Goal: Contribute content: Contribute content

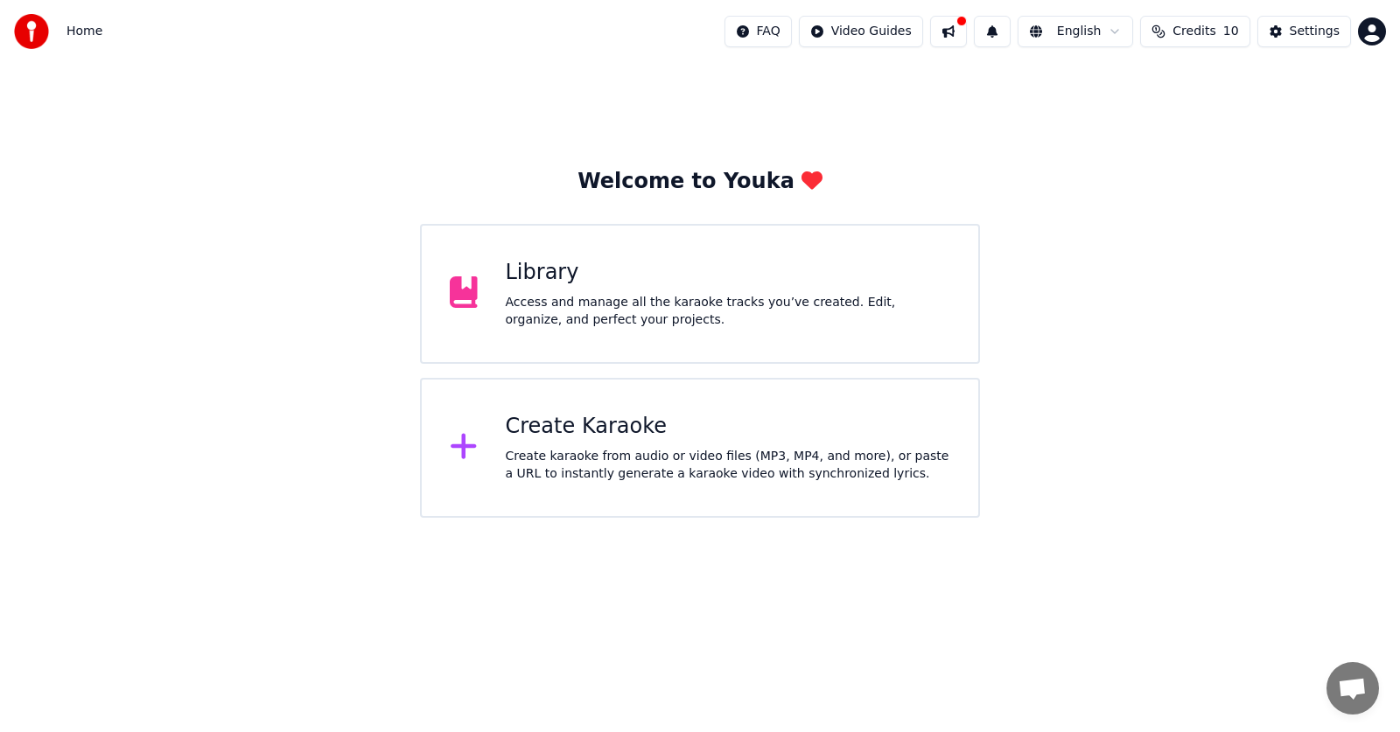
click at [716, 282] on div "Library" at bounding box center [728, 273] width 445 height 28
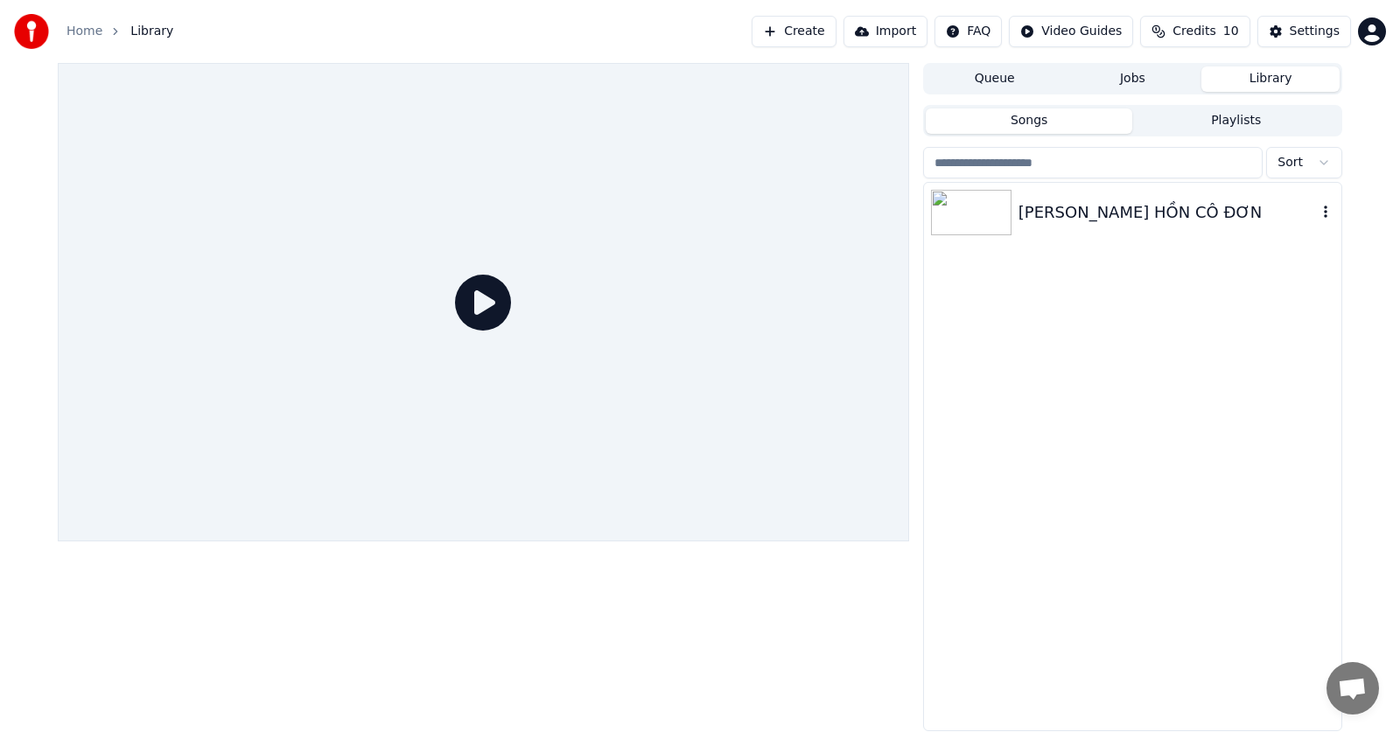
click at [1189, 214] on div "[PERSON_NAME] HỒN CÔ ĐƠN" at bounding box center [1168, 212] width 298 height 25
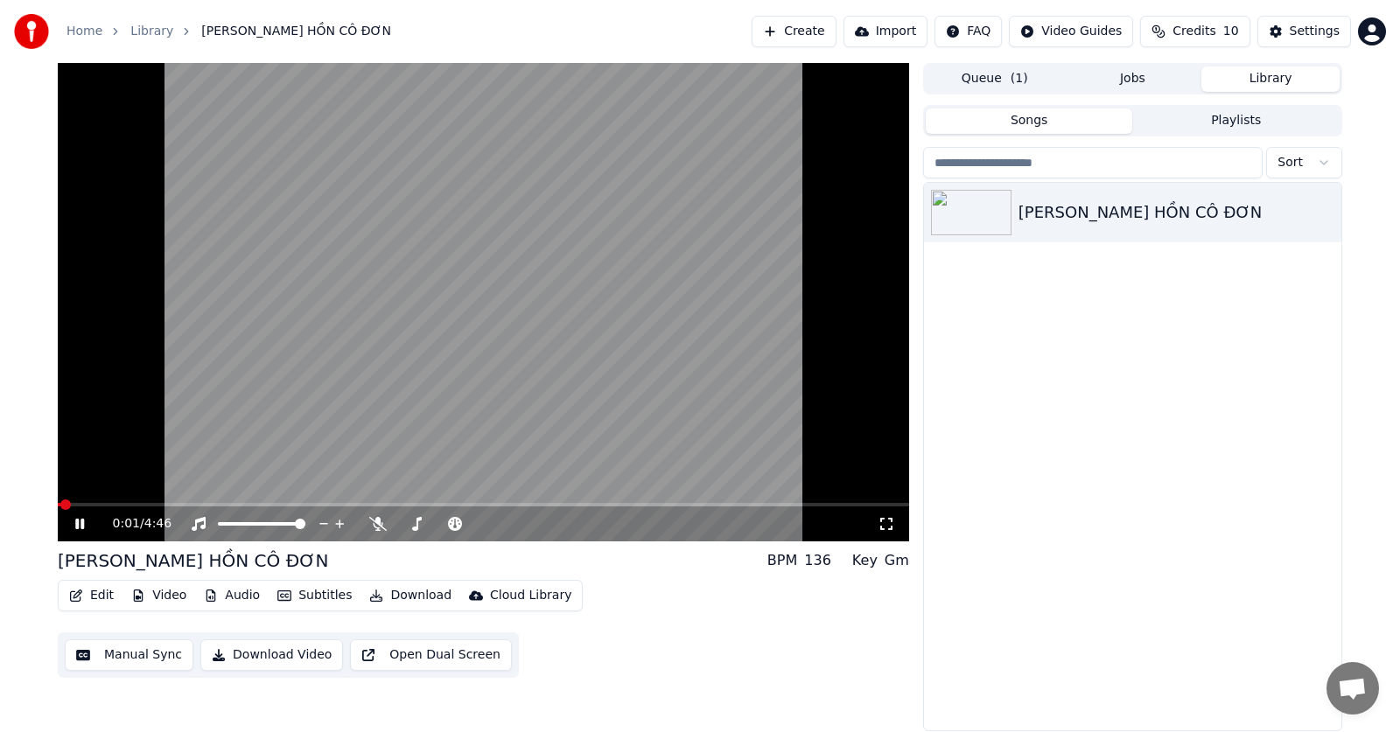
click at [291, 609] on div "Edit Video Audio Subtitles Download Cloud Library" at bounding box center [320, 596] width 525 height 32
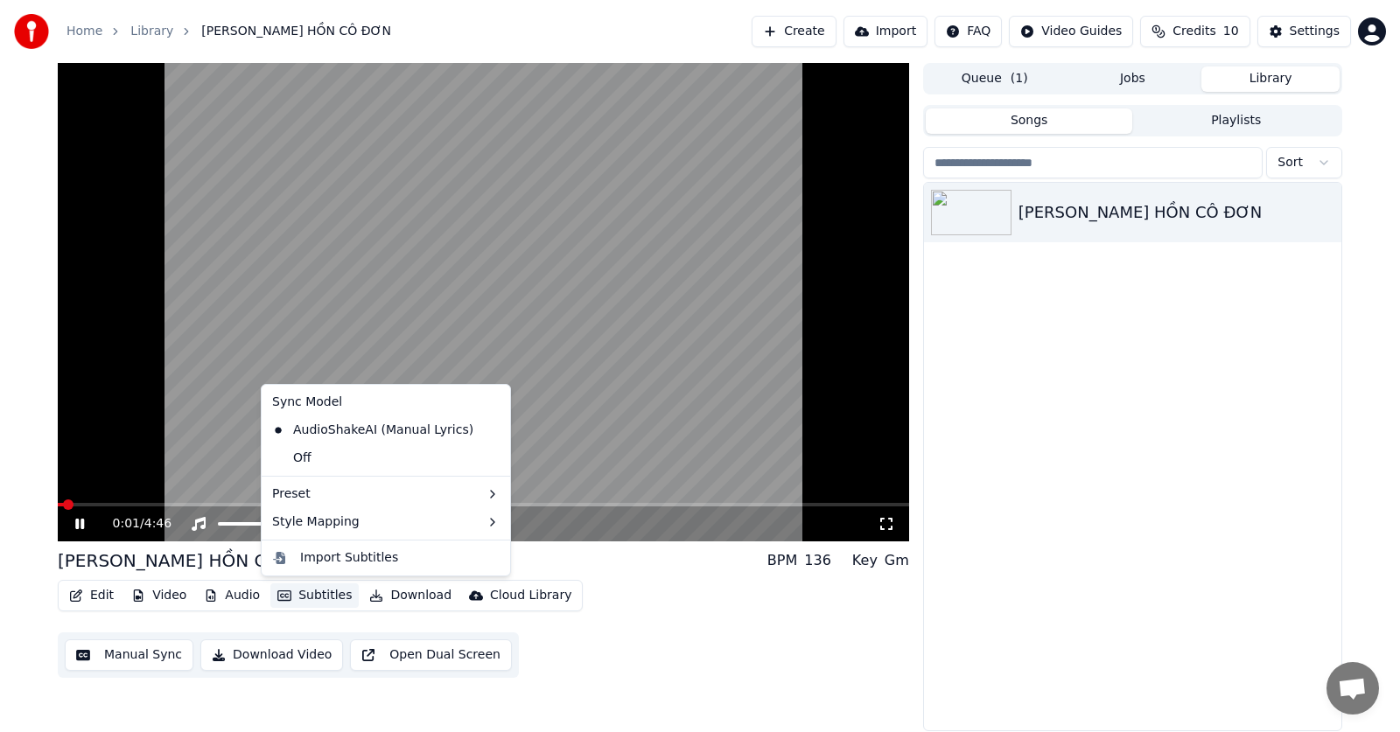
click at [291, 596] on button "Subtitles" at bounding box center [314, 596] width 88 height 25
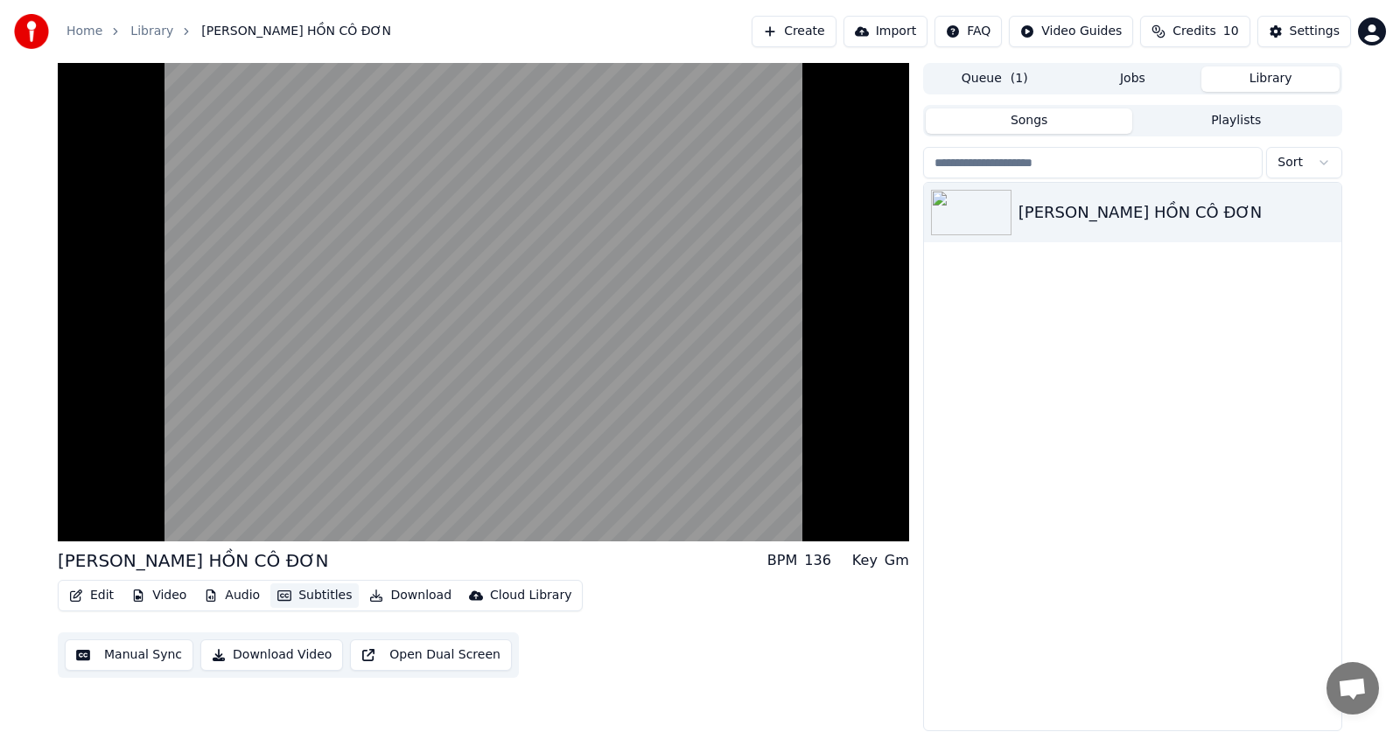
click at [298, 592] on button "Subtitles" at bounding box center [314, 596] width 88 height 25
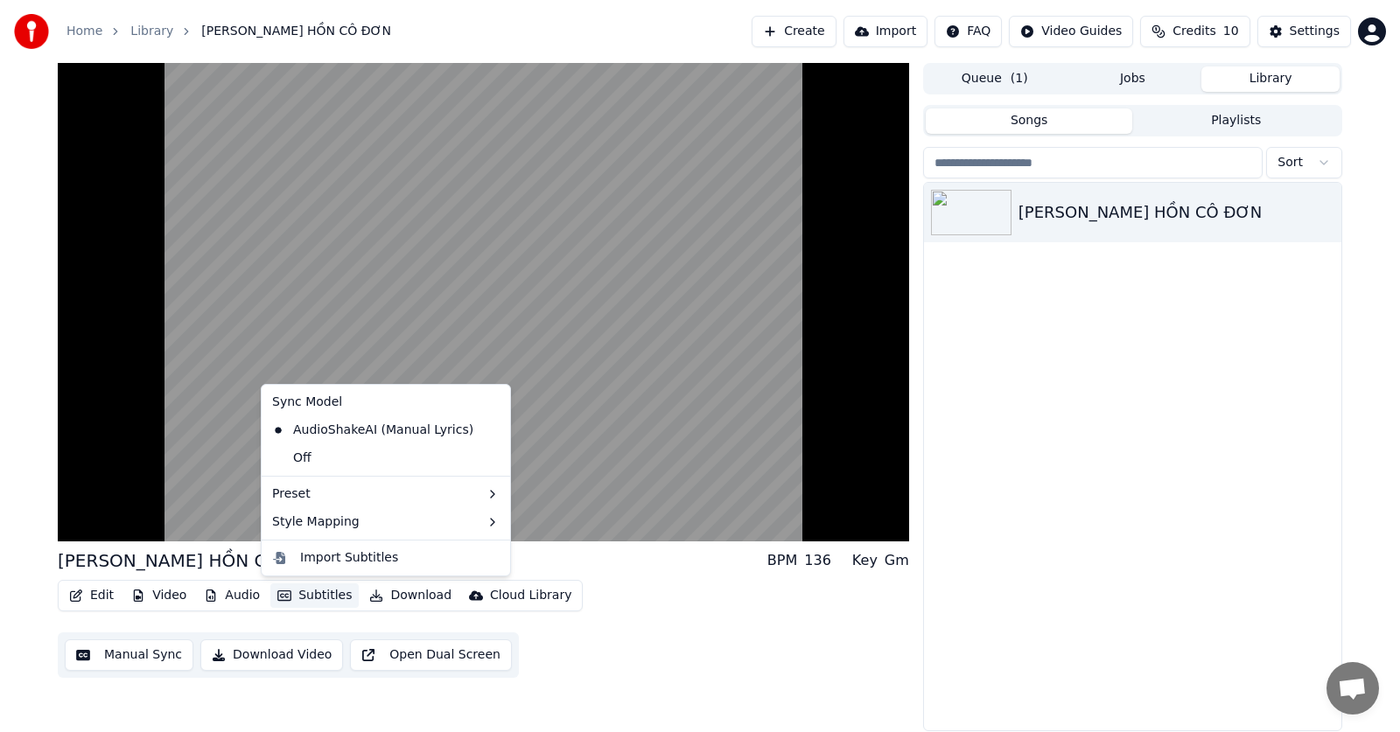
click at [307, 593] on button "Subtitles" at bounding box center [314, 596] width 88 height 25
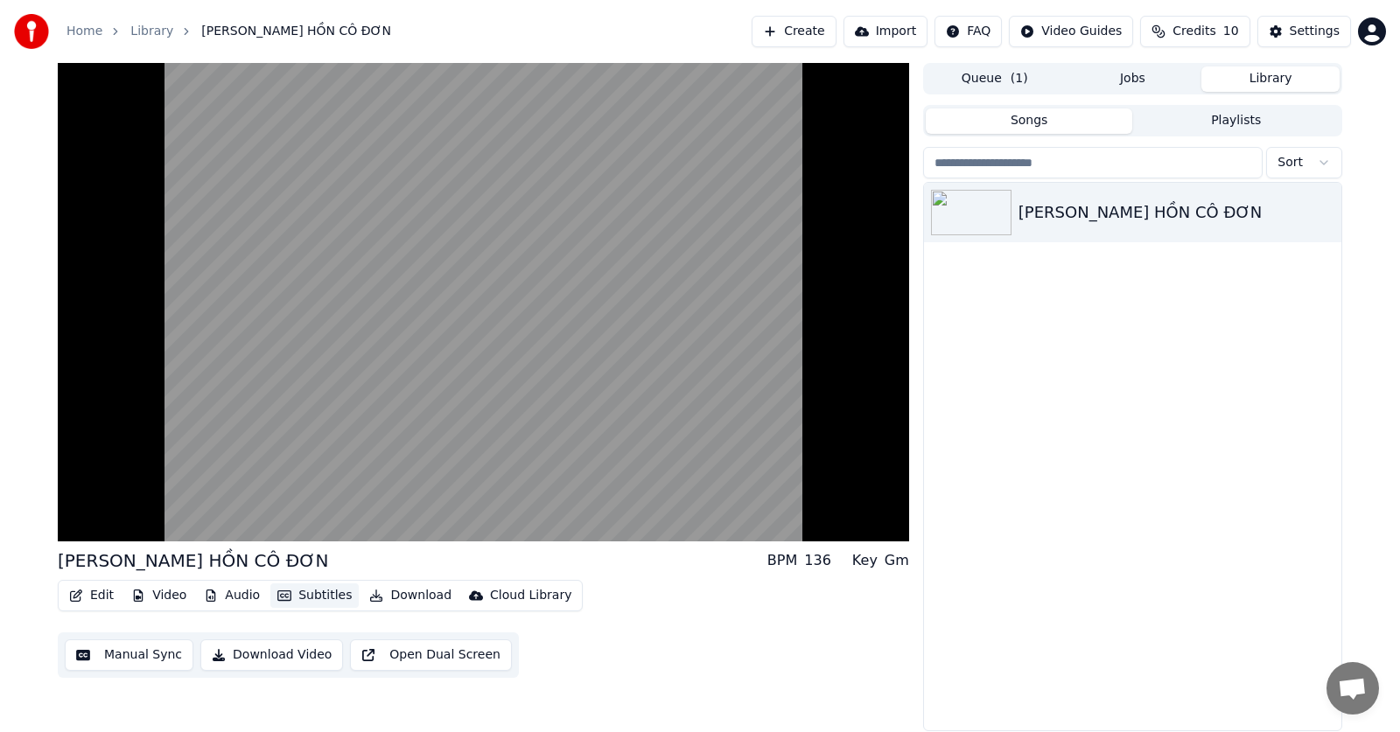
click at [308, 592] on button "Subtitles" at bounding box center [314, 596] width 88 height 25
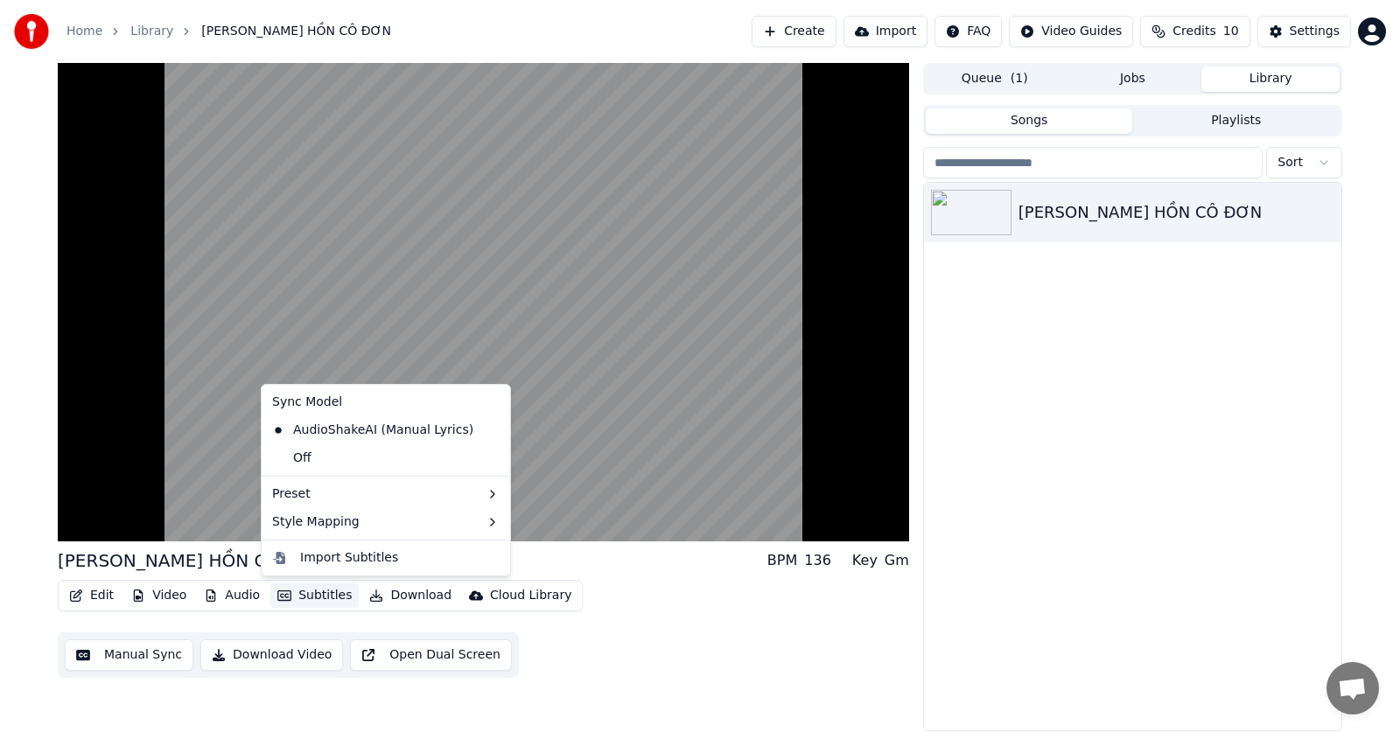
click at [307, 593] on button "Subtitles" at bounding box center [314, 596] width 88 height 25
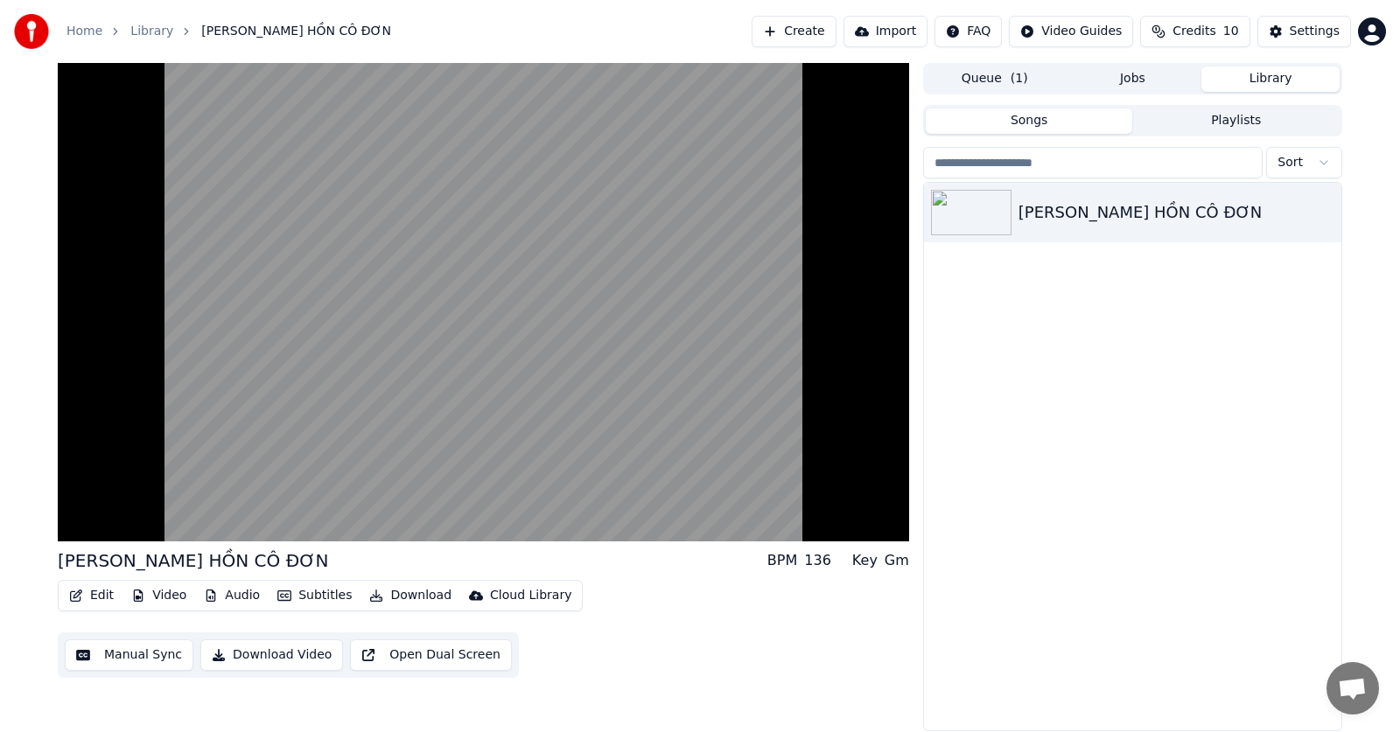
click at [669, 640] on div "Edit Video Audio Subtitles Download Cloud Library Manual Sync Download Video Op…" at bounding box center [483, 629] width 851 height 98
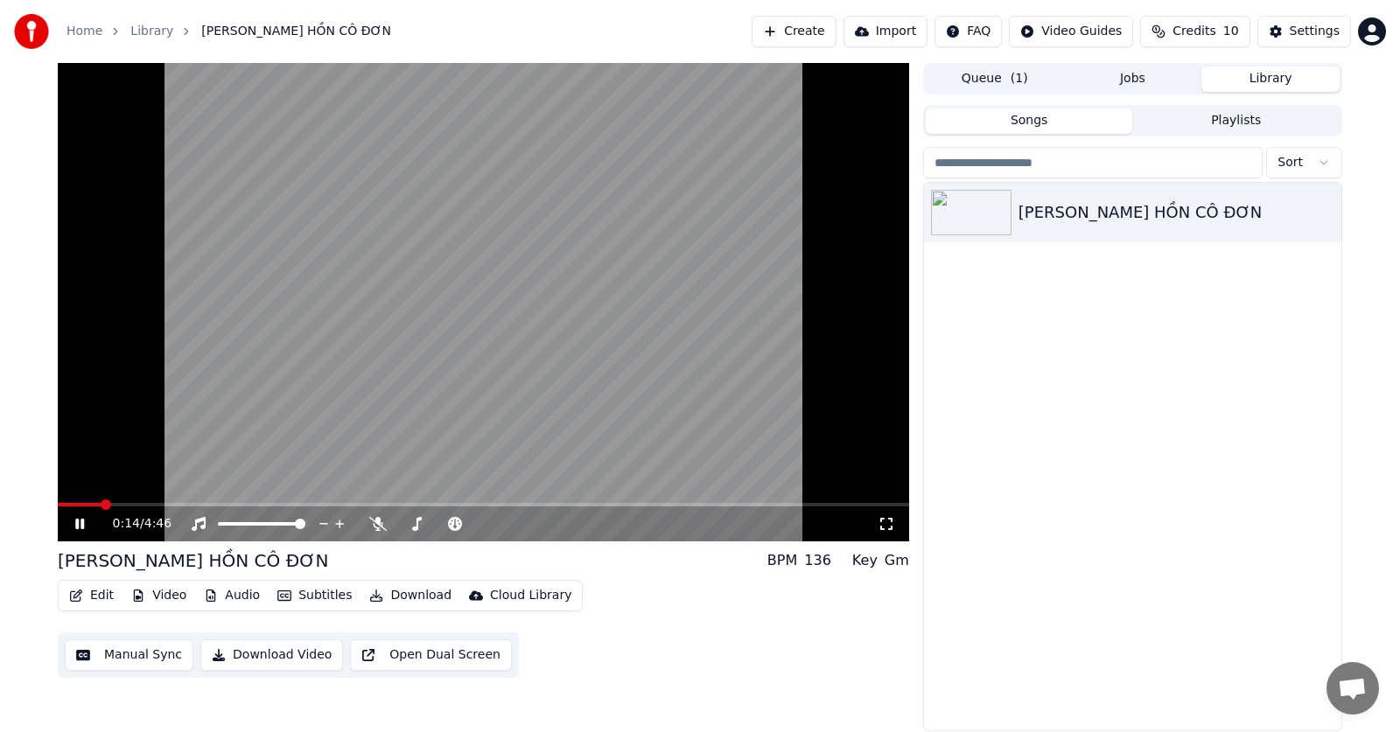
click at [760, 353] on video at bounding box center [483, 302] width 851 height 479
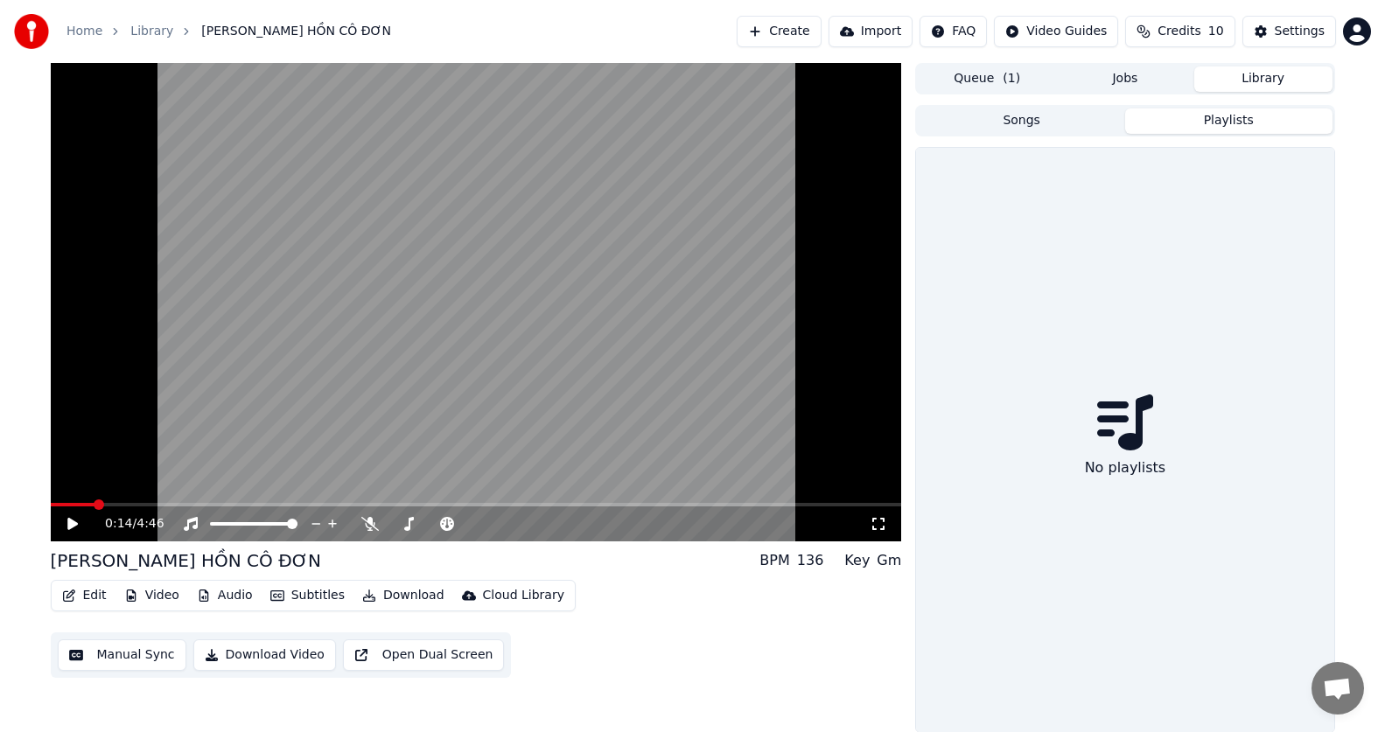
click at [1258, 125] on button "Playlists" at bounding box center [1228, 121] width 207 height 25
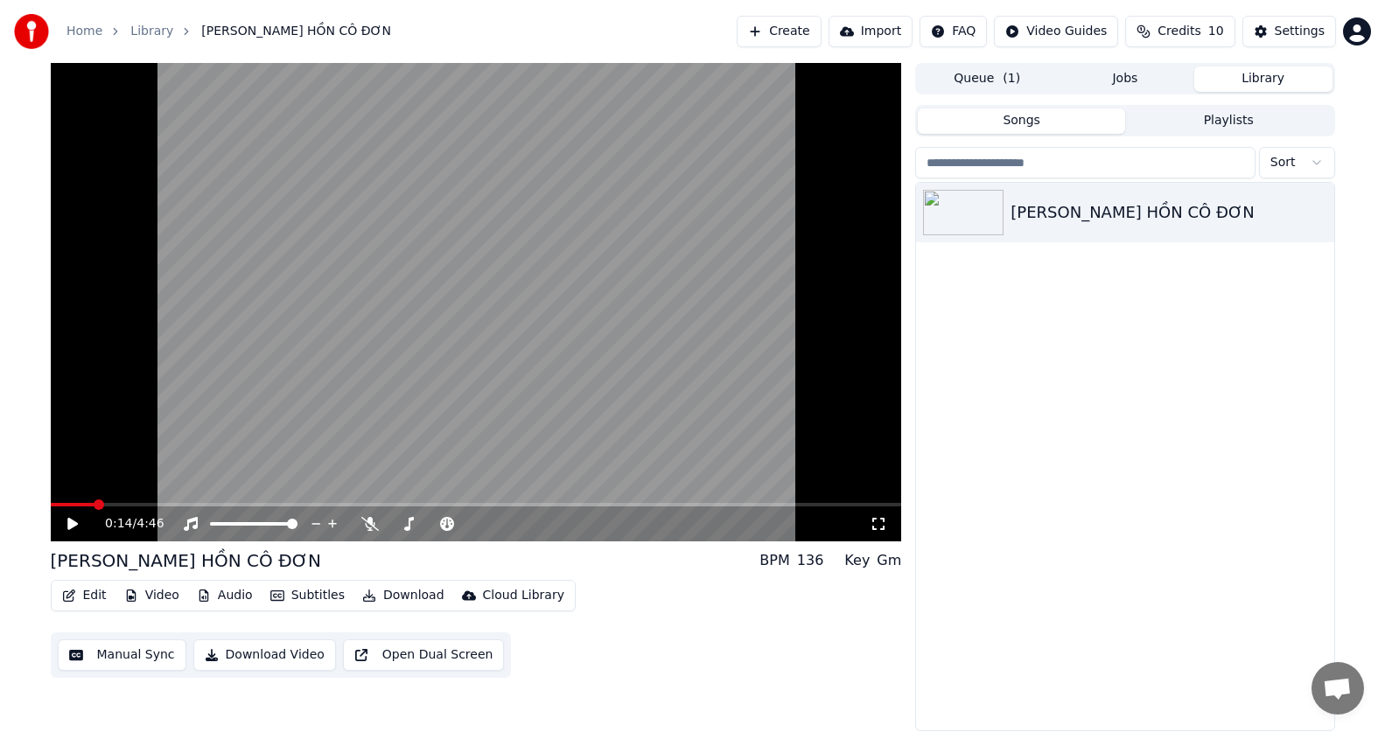
click at [1044, 120] on button "Songs" at bounding box center [1021, 121] width 207 height 25
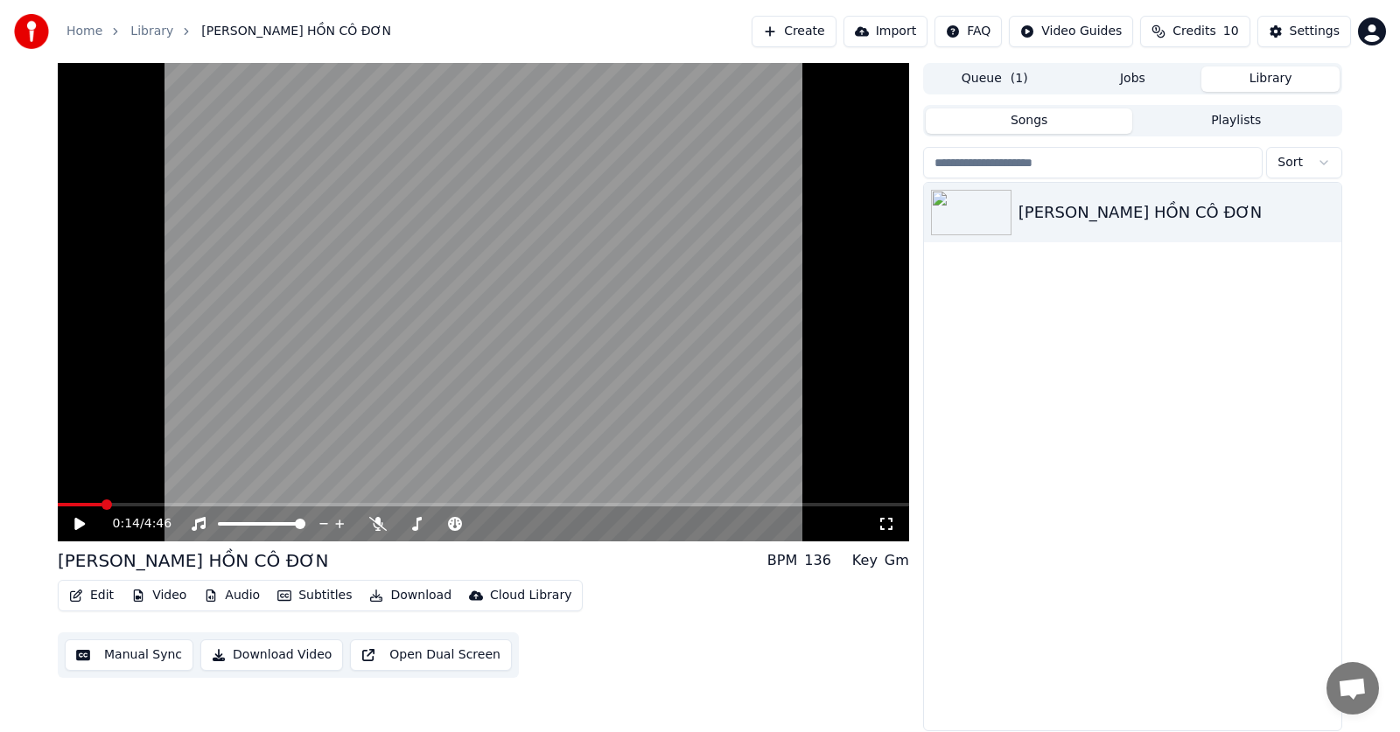
click at [1130, 80] on button "Jobs" at bounding box center [1133, 79] width 138 height 25
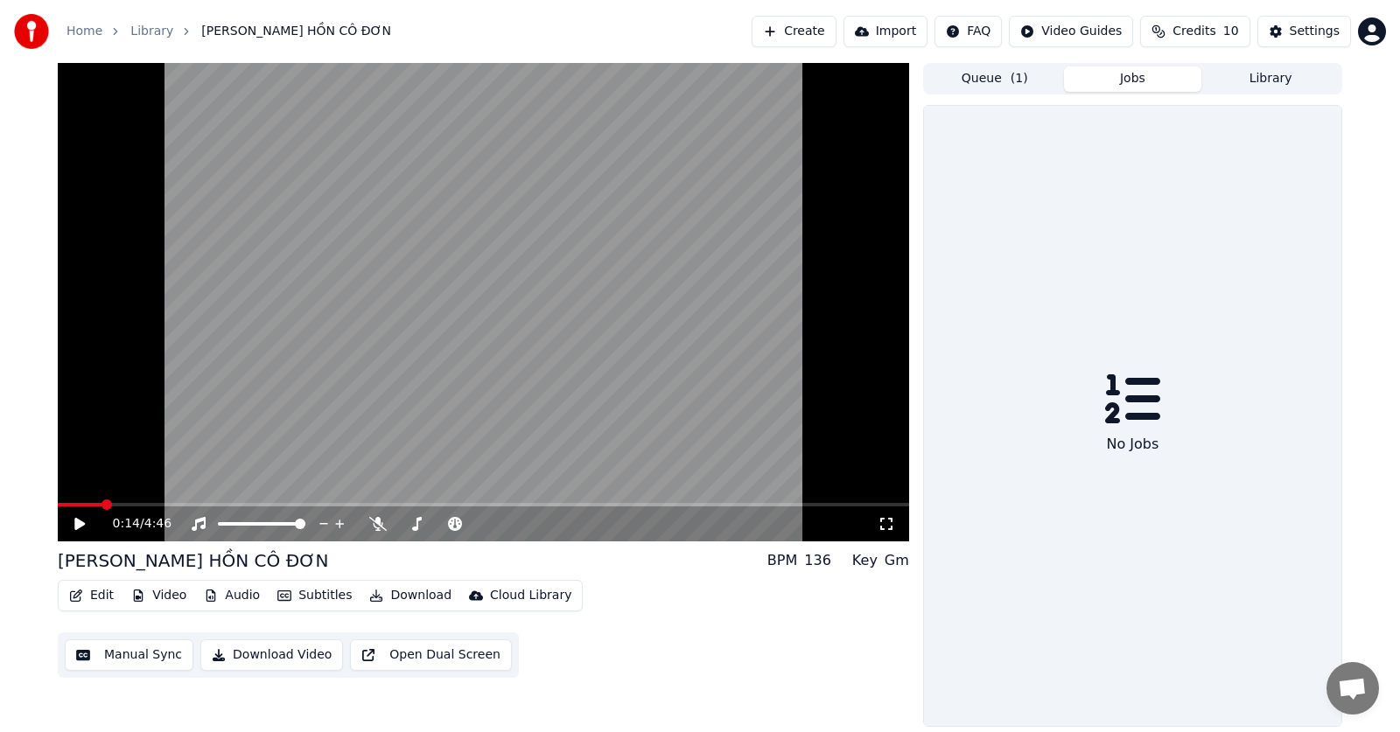
click at [1038, 85] on button "Queue ( 1 )" at bounding box center [995, 79] width 138 height 25
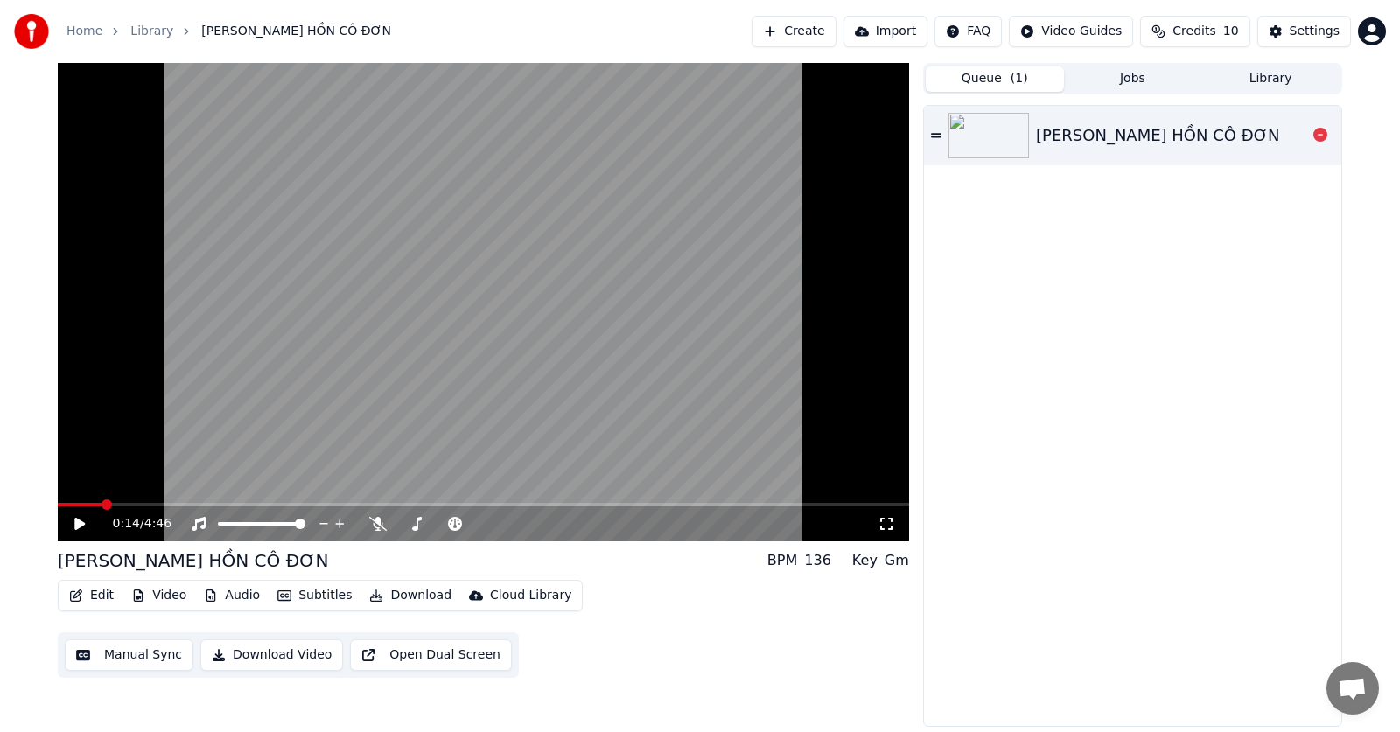
click at [1002, 123] on img at bounding box center [989, 136] width 81 height 46
click at [938, 137] on icon at bounding box center [936, 135] width 11 height 4
click at [1321, 131] on icon at bounding box center [1320, 135] width 14 height 14
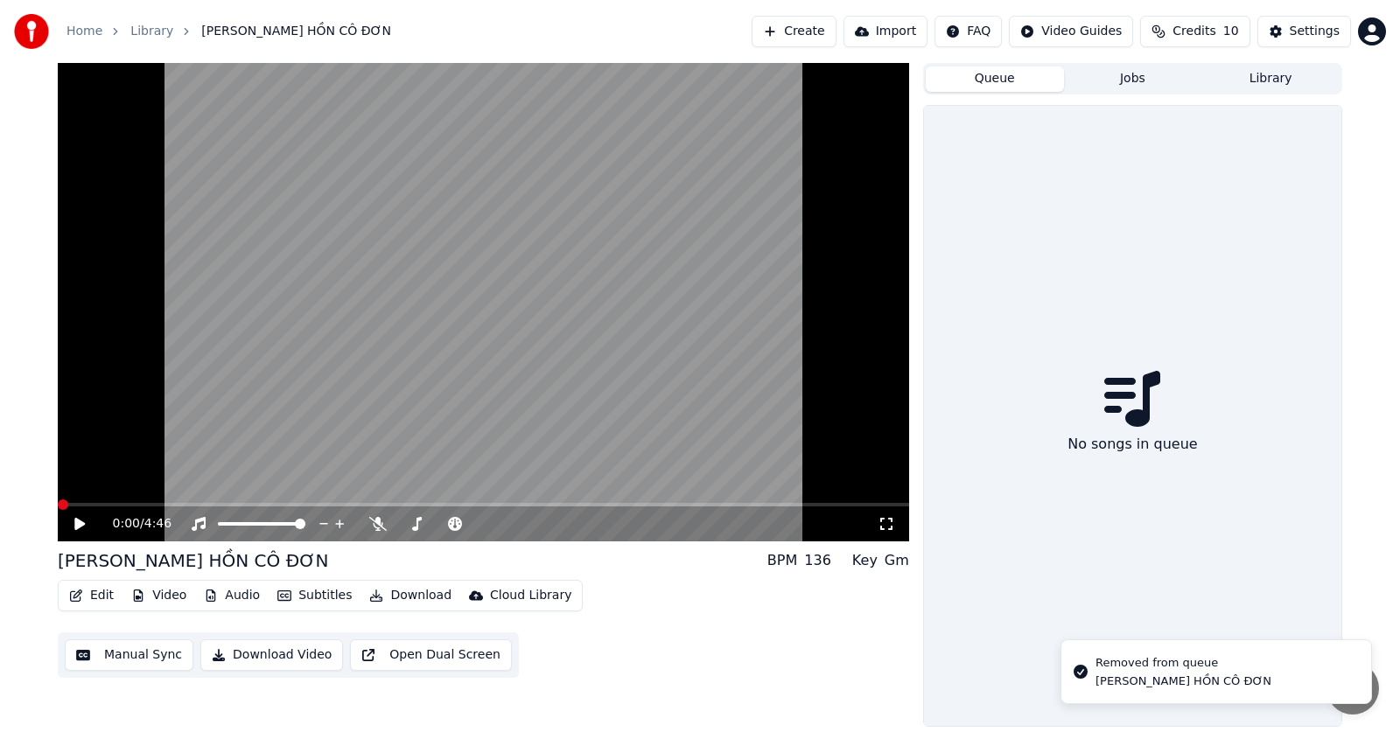
click at [1149, 86] on button "Jobs" at bounding box center [1133, 79] width 138 height 25
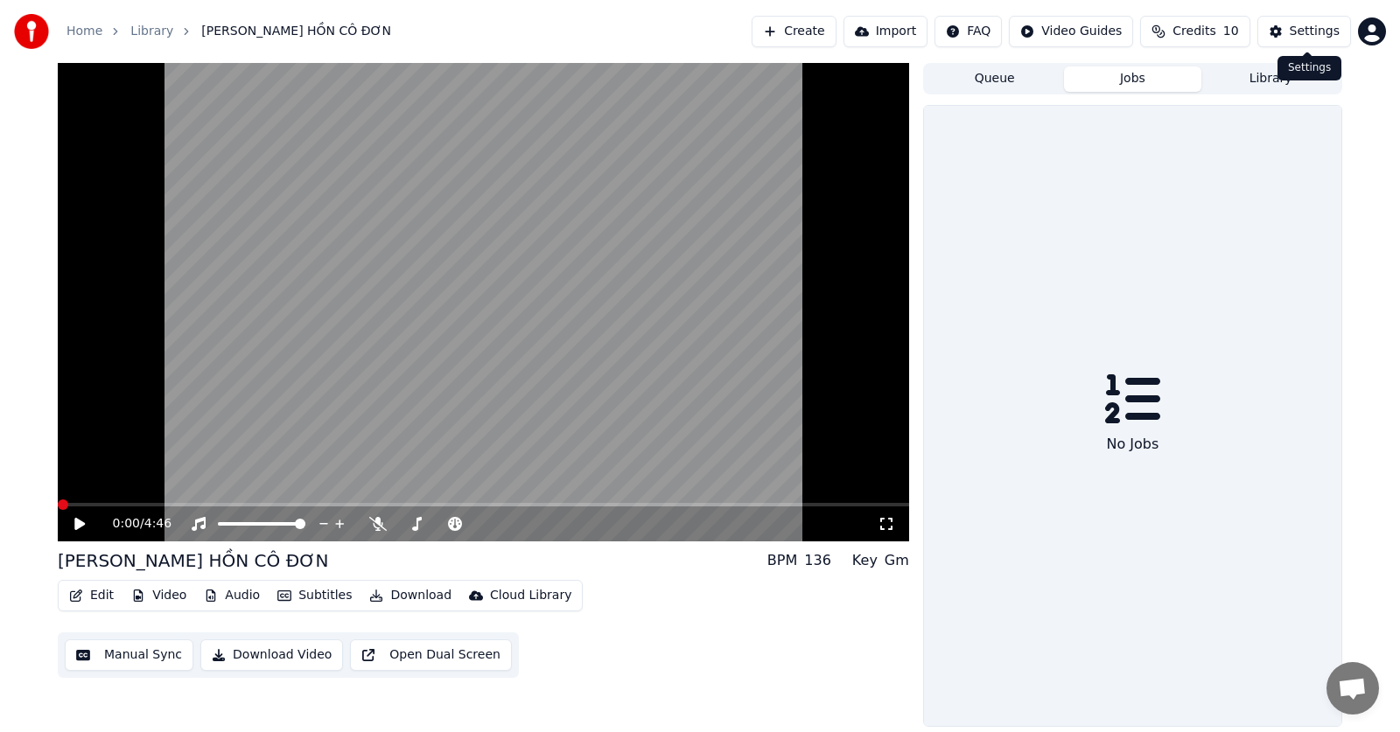
click at [1306, 66] on div "Settings Settings" at bounding box center [1310, 68] width 64 height 25
click at [1272, 88] on button "Library" at bounding box center [1270, 79] width 138 height 25
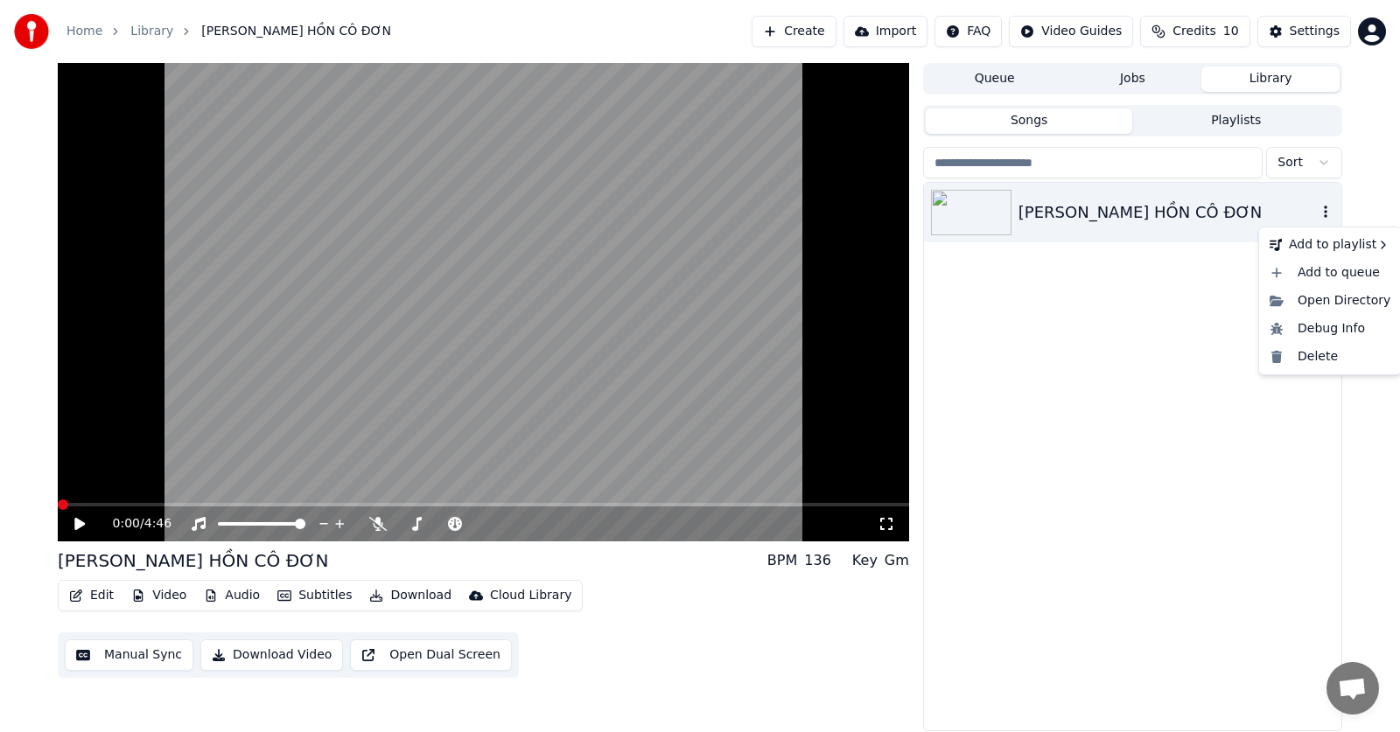
click at [1327, 215] on icon "button" at bounding box center [1326, 212] width 18 height 14
click at [1304, 359] on div "Delete" at bounding box center [1330, 357] width 135 height 28
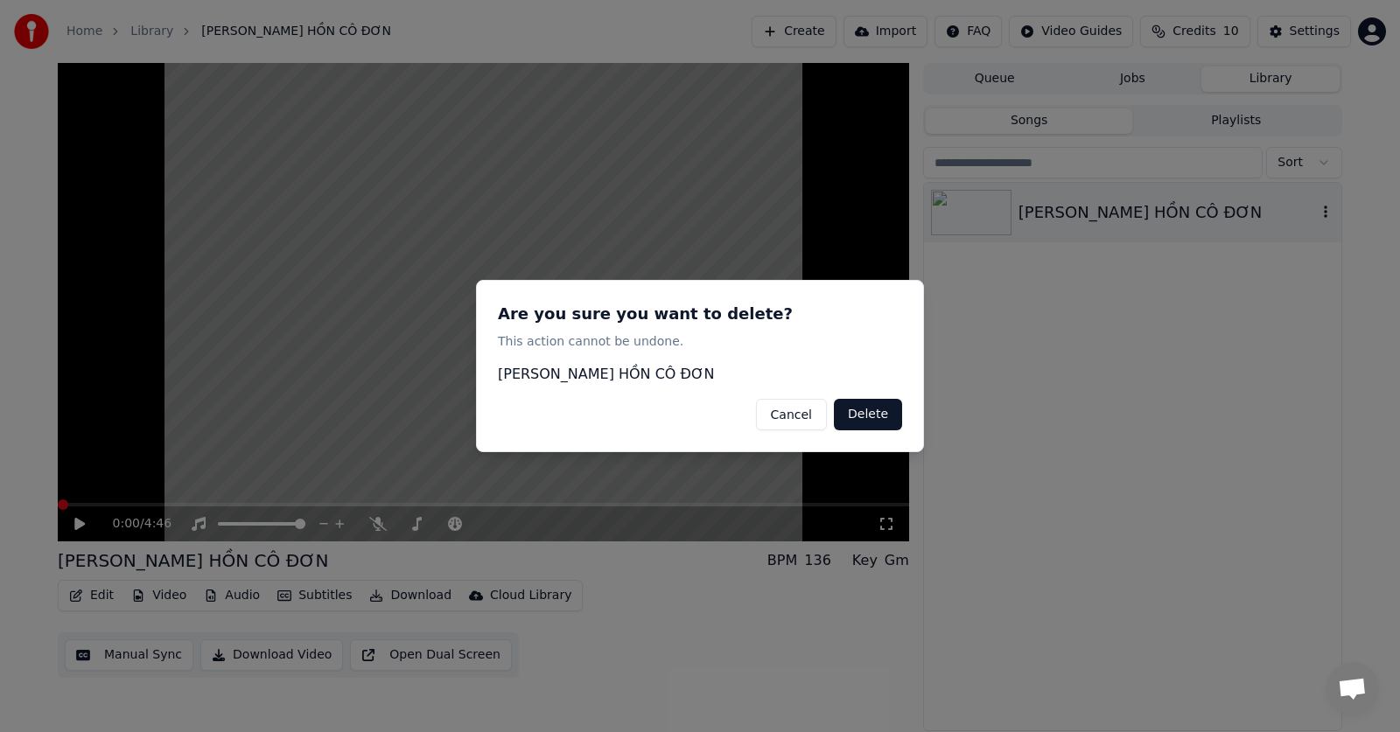
click at [885, 410] on button "Delete" at bounding box center [868, 415] width 68 height 32
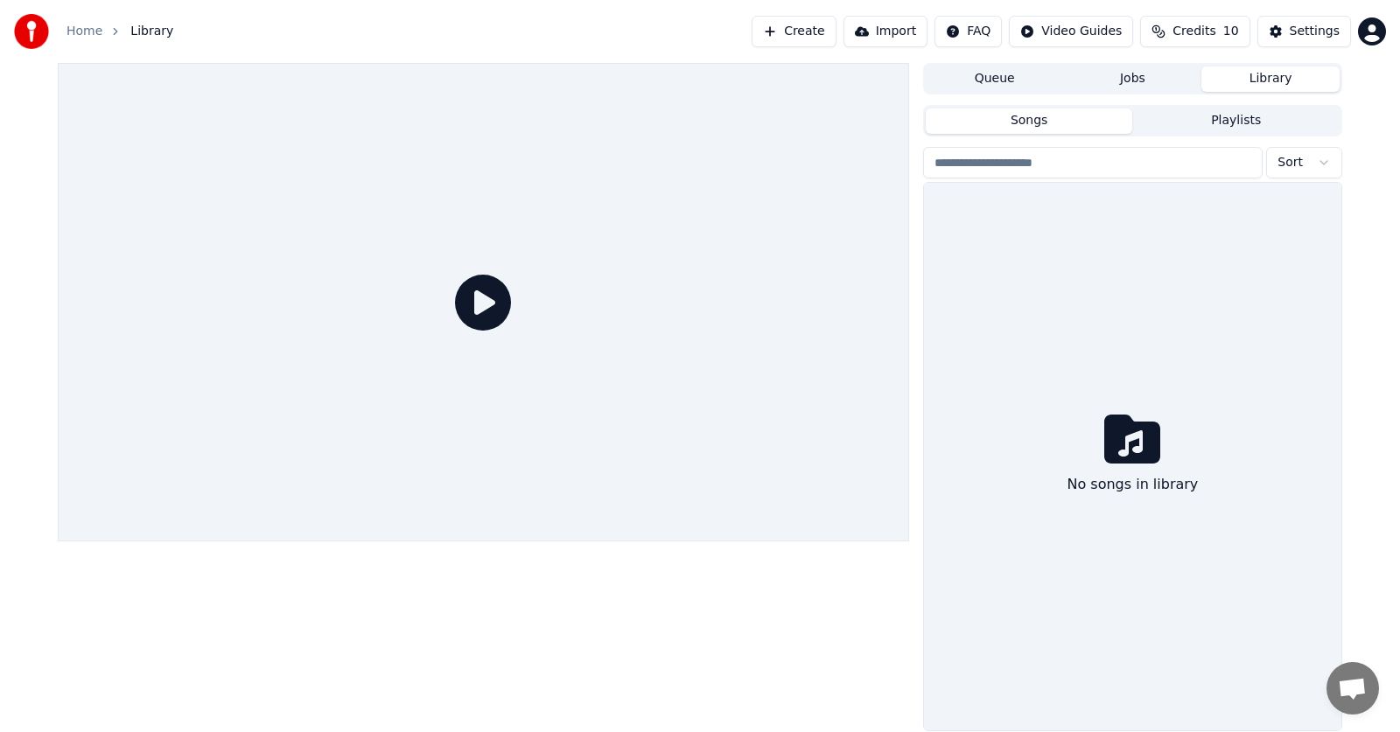
click at [810, 30] on button "Create" at bounding box center [794, 32] width 85 height 32
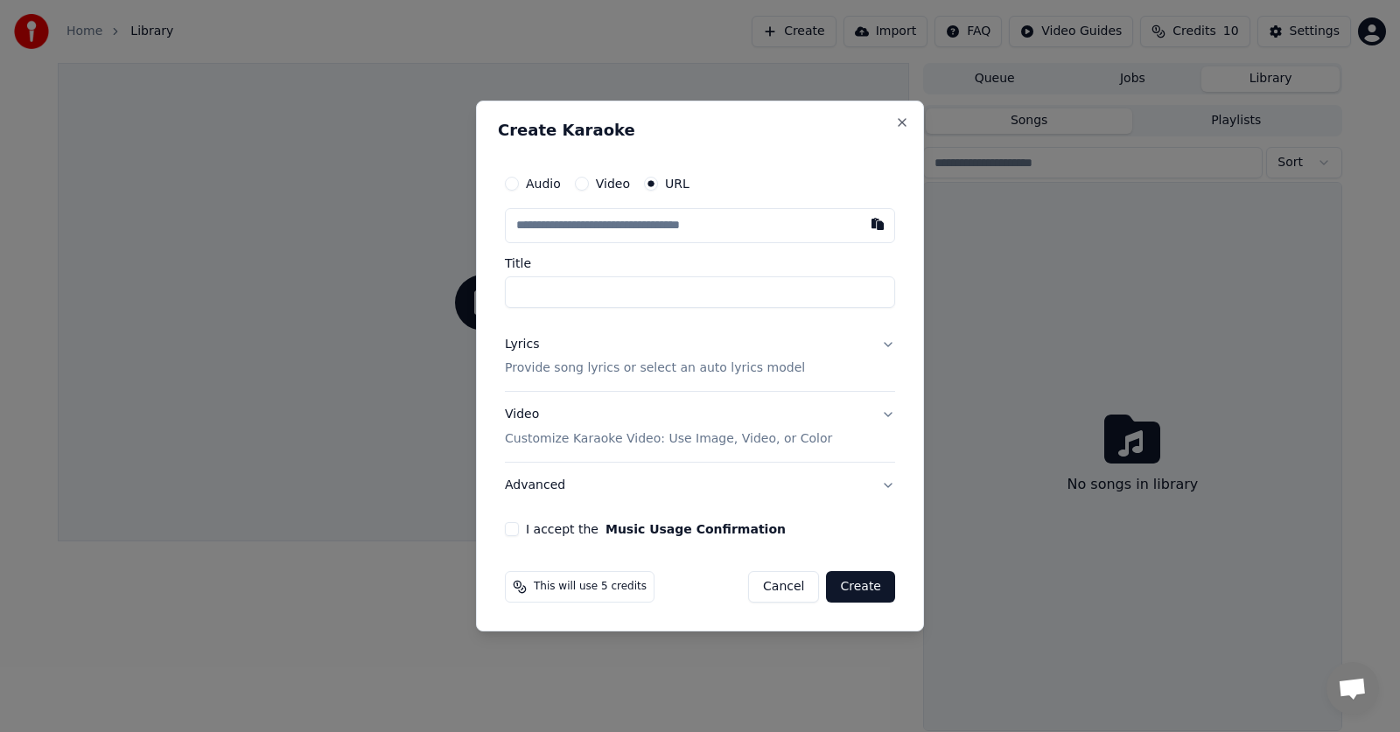
click at [606, 221] on input "text" at bounding box center [700, 225] width 390 height 35
paste input "**********"
type input "**********"
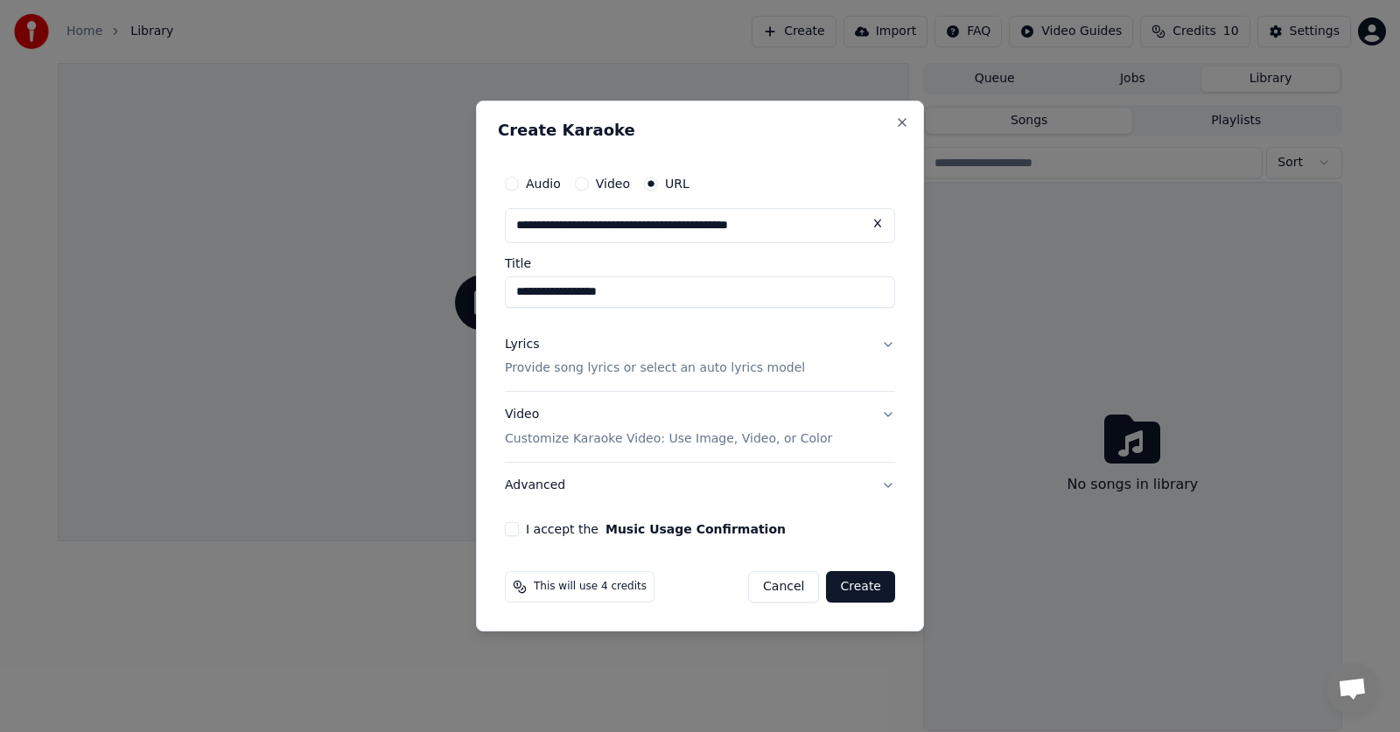
click at [605, 296] on input "**********" at bounding box center [700, 293] width 390 height 32
click at [585, 369] on p "Provide song lyrics or select an auto lyrics model" at bounding box center [655, 370] width 300 height 18
type input "**********"
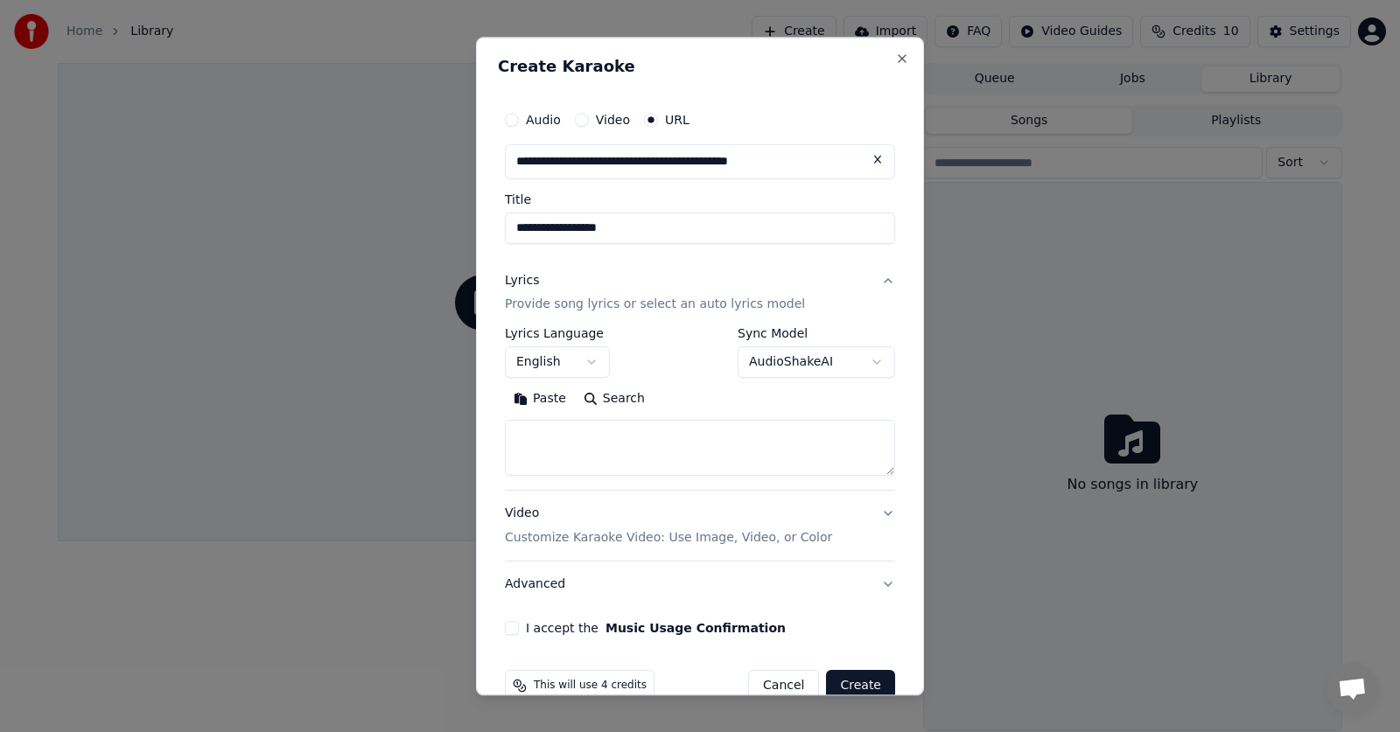
click at [587, 443] on textarea at bounding box center [700, 449] width 390 height 56
paste textarea "**********"
drag, startPoint x: 573, startPoint y: 432, endPoint x: 461, endPoint y: 443, distance: 112.5
click at [461, 443] on body "**********" at bounding box center [700, 366] width 1400 height 732
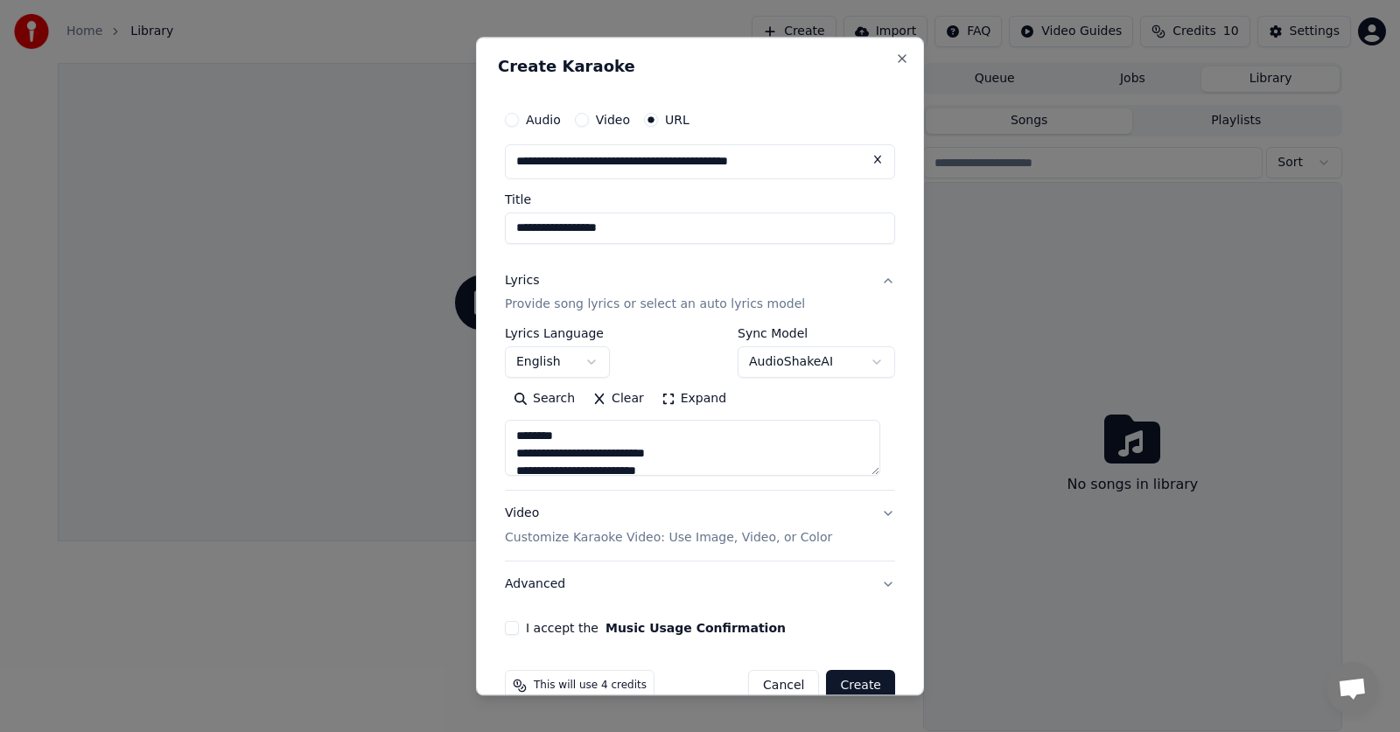
drag, startPoint x: 593, startPoint y: 451, endPoint x: 476, endPoint y: 457, distance: 117.4
click at [476, 457] on div "**********" at bounding box center [700, 366] width 448 height 659
drag, startPoint x: 528, startPoint y: 477, endPoint x: 495, endPoint y: 466, distance: 34.0
click at [491, 472] on div "**********" at bounding box center [700, 366] width 448 height 659
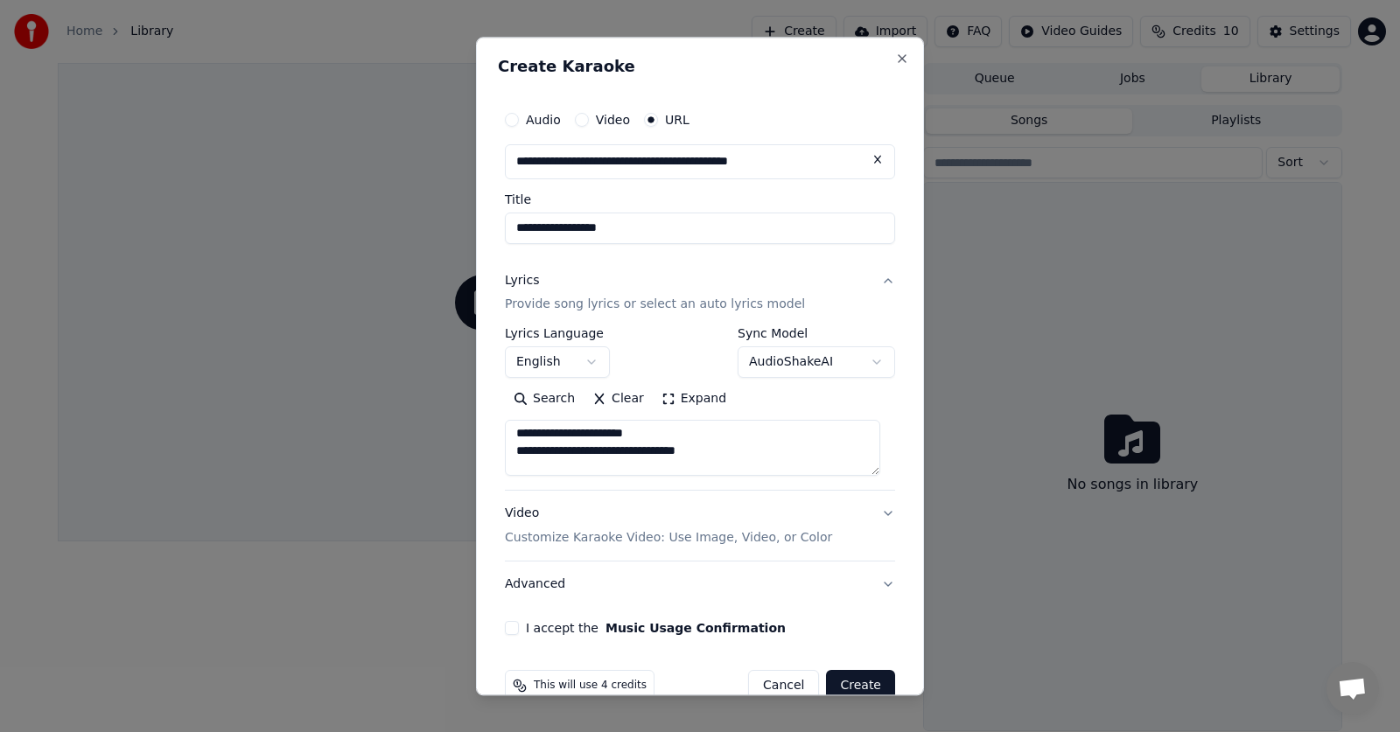
click at [735, 459] on textarea at bounding box center [692, 449] width 375 height 56
click at [581, 463] on textarea at bounding box center [692, 449] width 375 height 56
click at [578, 466] on textarea at bounding box center [692, 449] width 375 height 56
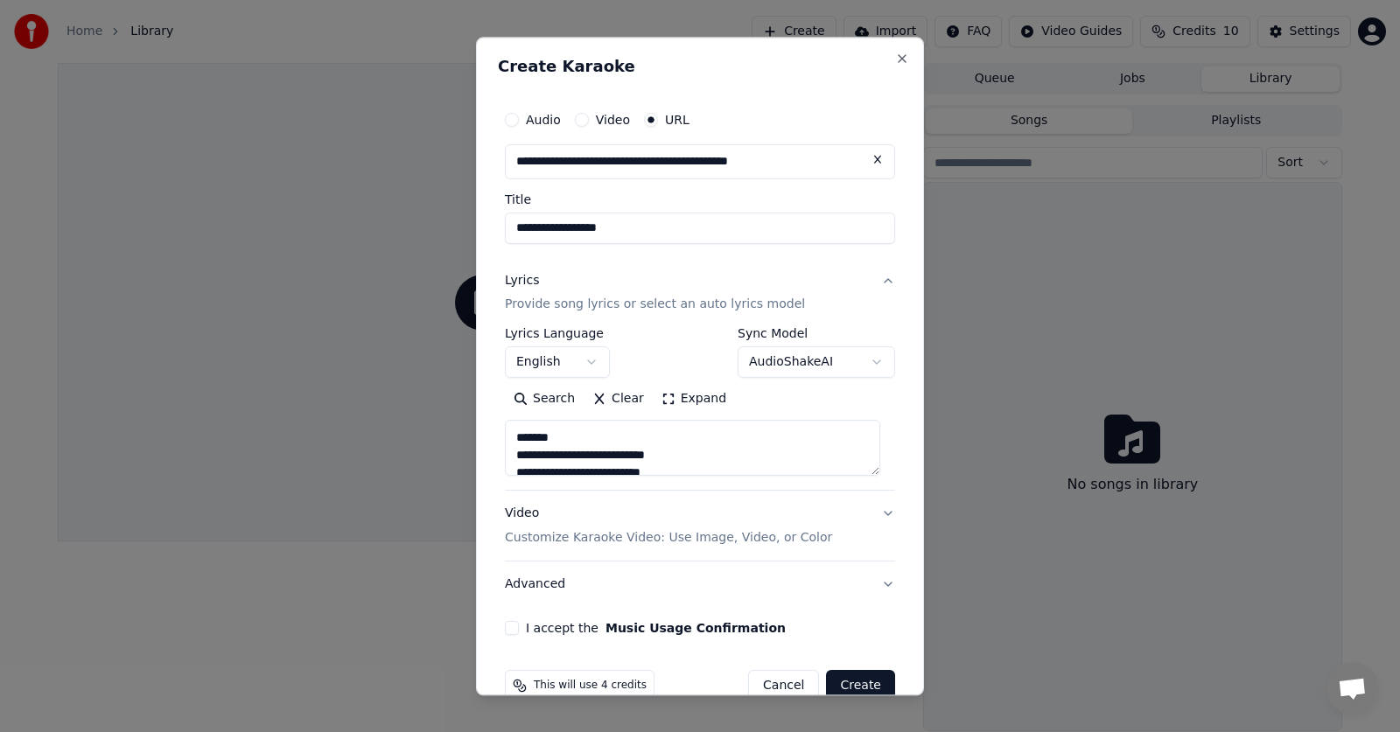
drag, startPoint x: 579, startPoint y: 466, endPoint x: 477, endPoint y: 478, distance: 103.1
click at [477, 478] on div "**********" at bounding box center [700, 366] width 448 height 659
click at [776, 436] on textarea at bounding box center [692, 449] width 375 height 56
click at [708, 449] on textarea at bounding box center [692, 449] width 375 height 56
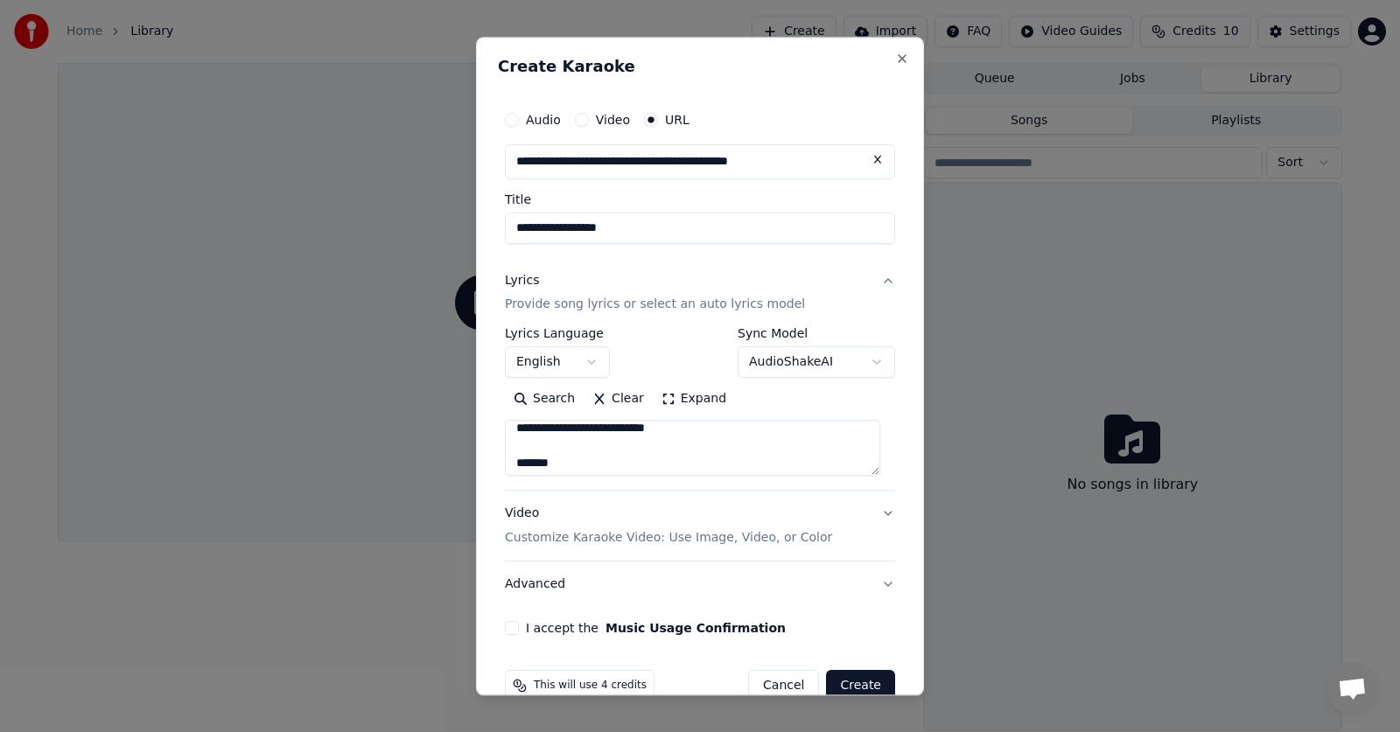
scroll to position [175, 0]
drag, startPoint x: 606, startPoint y: 451, endPoint x: 502, endPoint y: 452, distance: 104.1
click at [502, 452] on div "**********" at bounding box center [700, 369] width 404 height 548
click at [761, 453] on textarea at bounding box center [692, 449] width 375 height 56
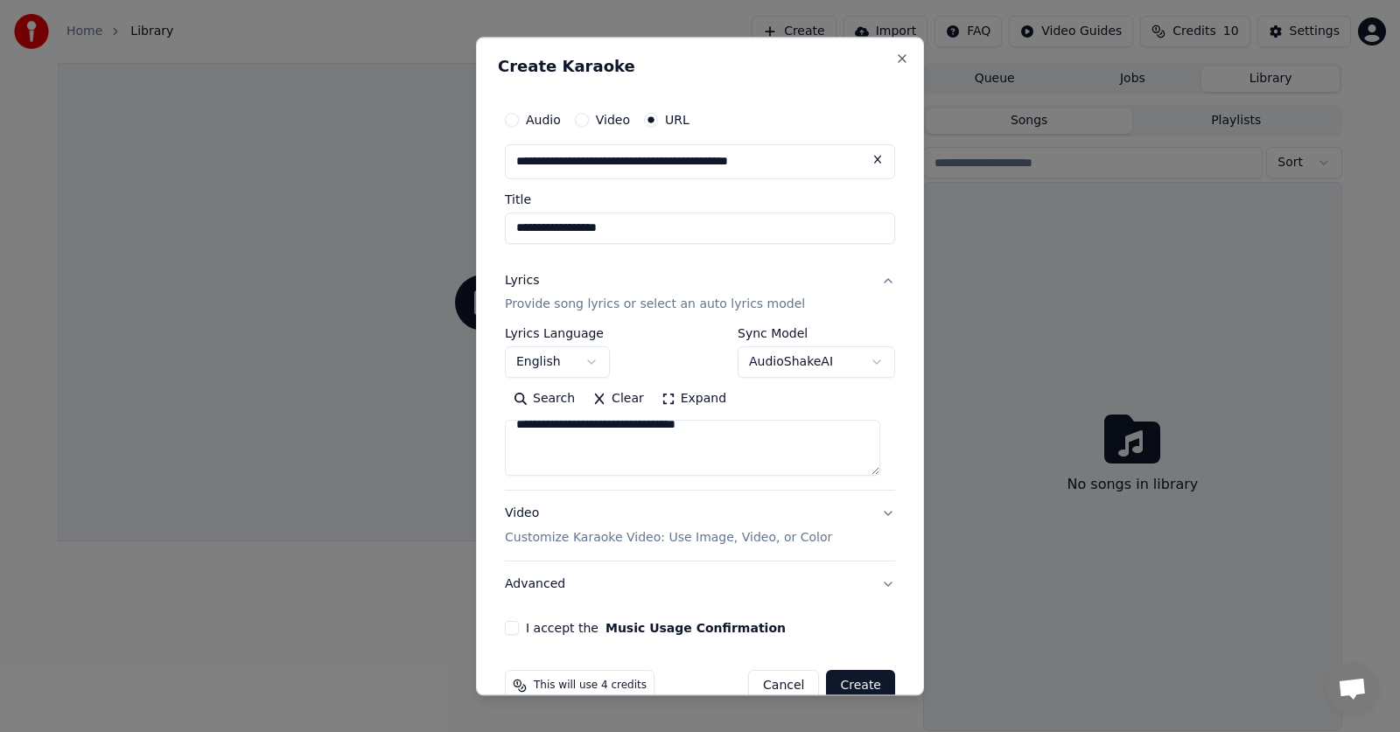
scroll to position [372, 0]
click at [761, 446] on textarea at bounding box center [692, 449] width 375 height 56
drag, startPoint x: 576, startPoint y: 451, endPoint x: 502, endPoint y: 451, distance: 73.5
click at [502, 451] on div "**********" at bounding box center [700, 369] width 404 height 548
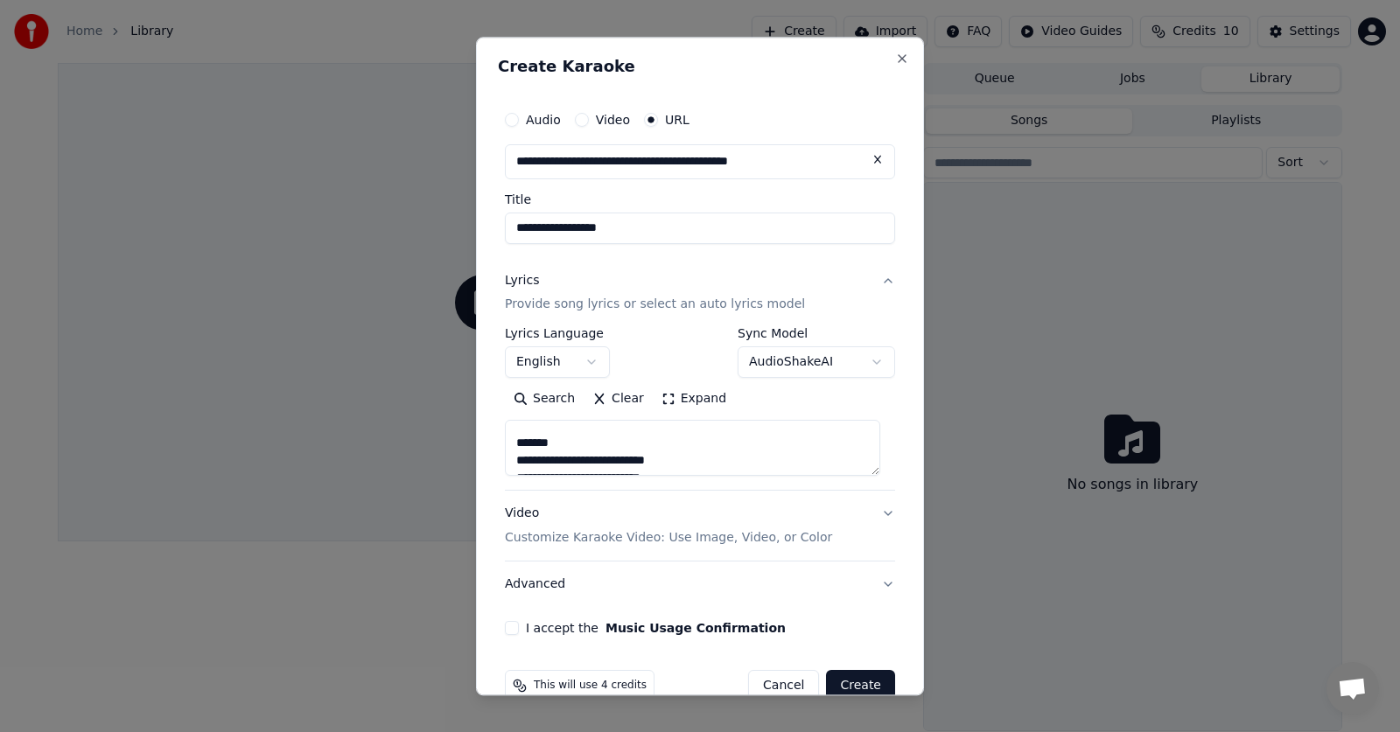
scroll to position [442, 0]
click at [686, 459] on textarea at bounding box center [692, 449] width 375 height 56
click at [659, 447] on textarea at bounding box center [692, 449] width 375 height 56
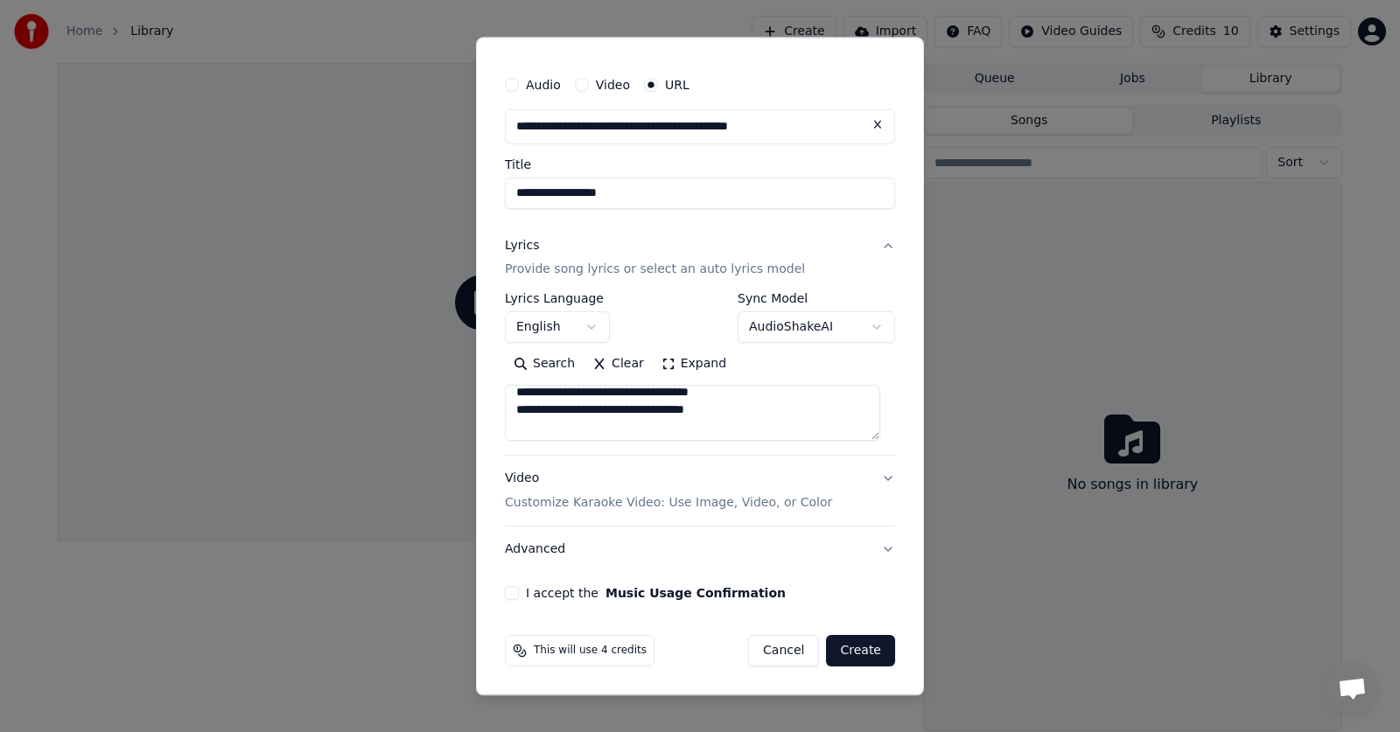
scroll to position [263, 0]
click at [749, 417] on textarea at bounding box center [692, 414] width 375 height 56
type textarea "**********"
click at [522, 479] on div "Video Customize Karaoke Video: Use Image, Video, or Color" at bounding box center [668, 492] width 327 height 42
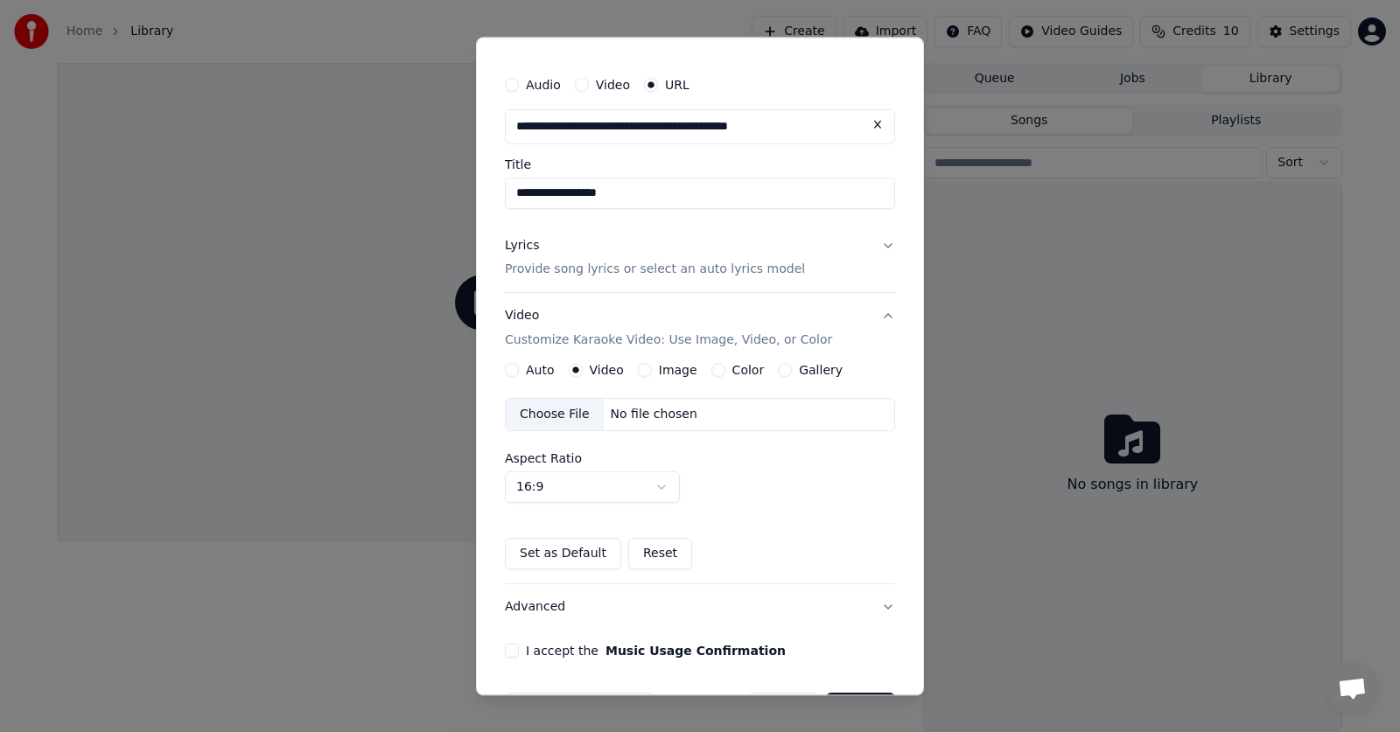
click at [515, 369] on button "Auto" at bounding box center [512, 371] width 14 height 14
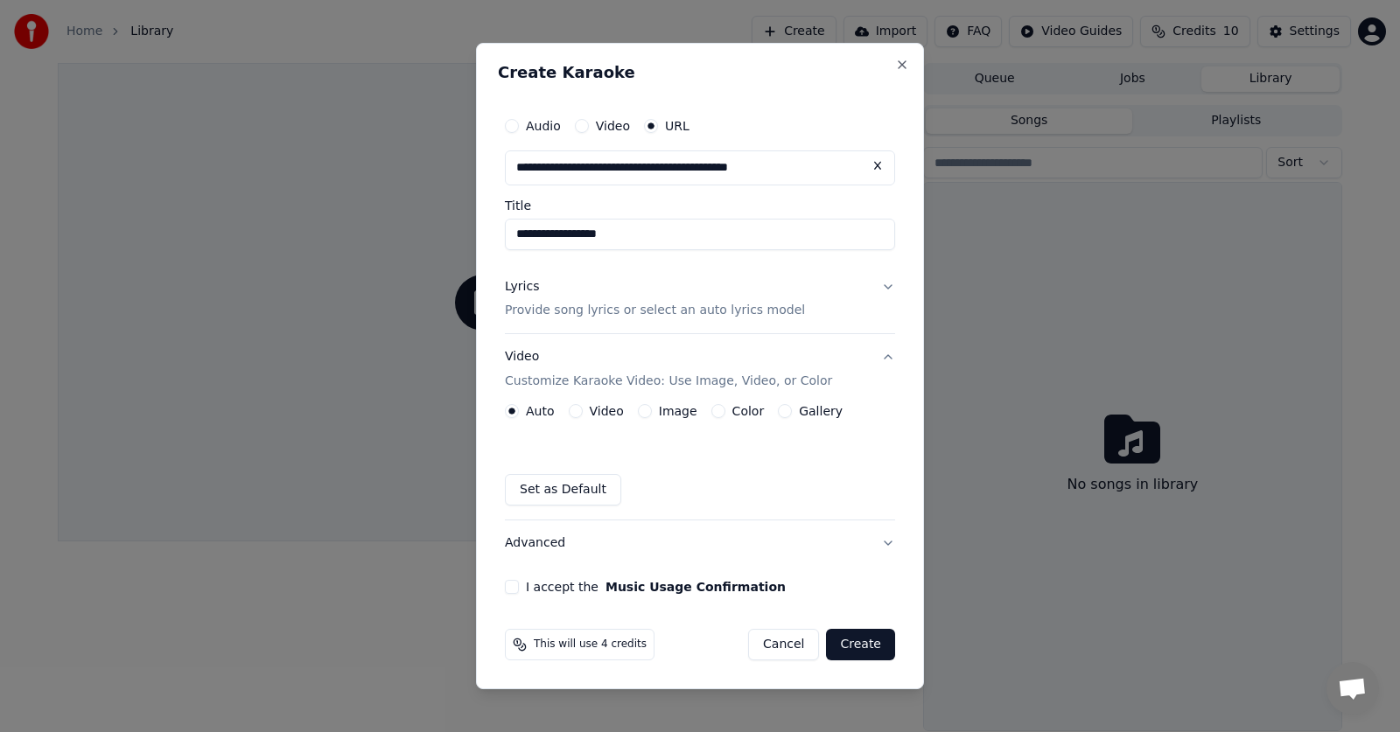
click at [513, 587] on button "I accept the Music Usage Confirmation" at bounding box center [512, 587] width 14 height 14
click at [883, 650] on button "Create" at bounding box center [860, 645] width 69 height 32
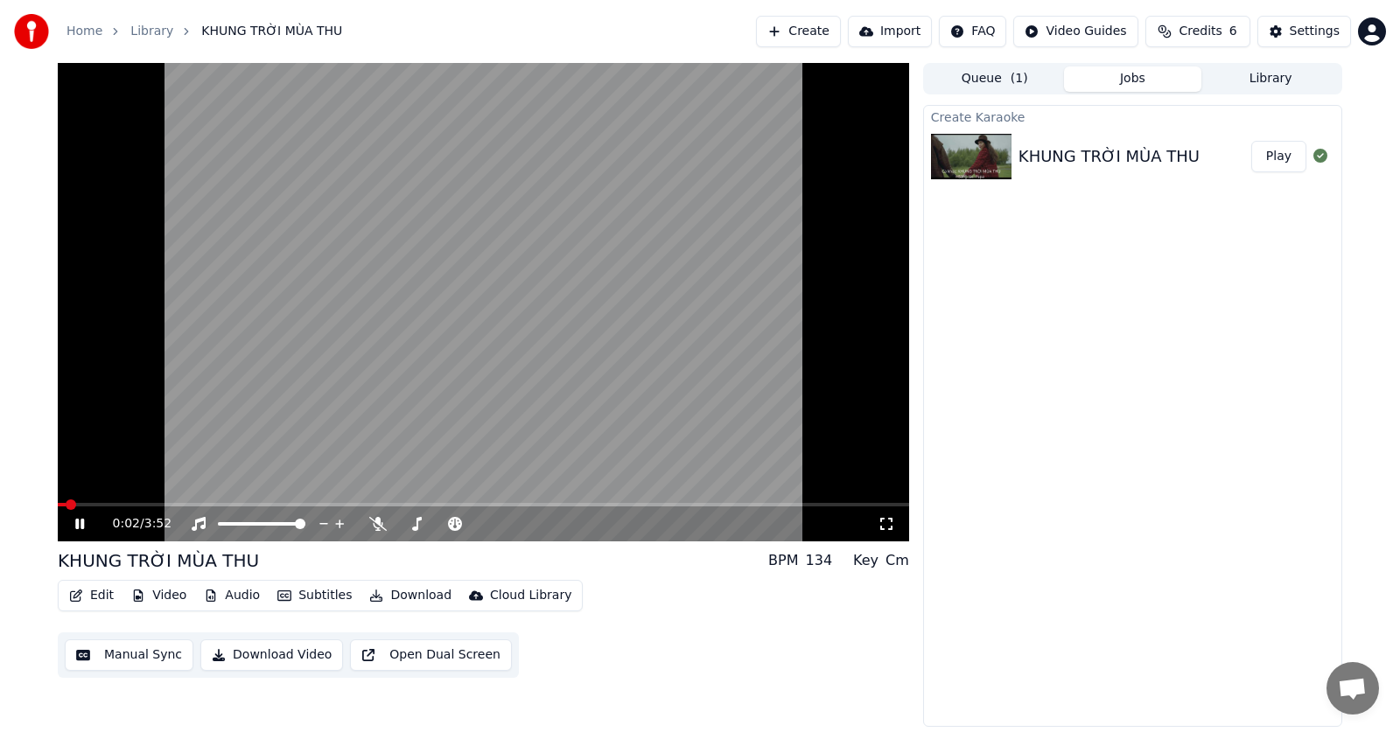
click at [889, 525] on icon at bounding box center [887, 524] width 18 height 14
click at [485, 526] on span at bounding box center [441, 524] width 88 height 4
click at [885, 524] on icon at bounding box center [887, 524] width 18 height 14
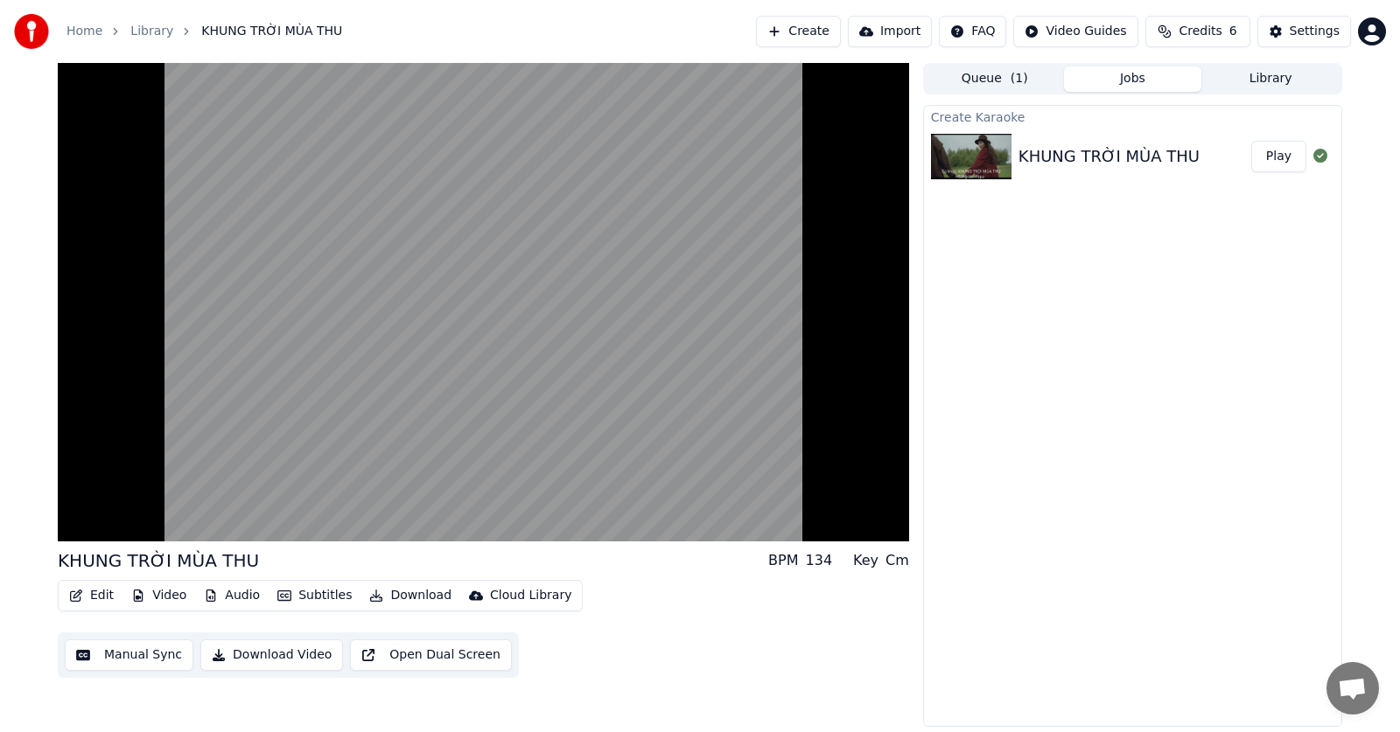
click at [87, 594] on button "Edit" at bounding box center [91, 596] width 59 height 25
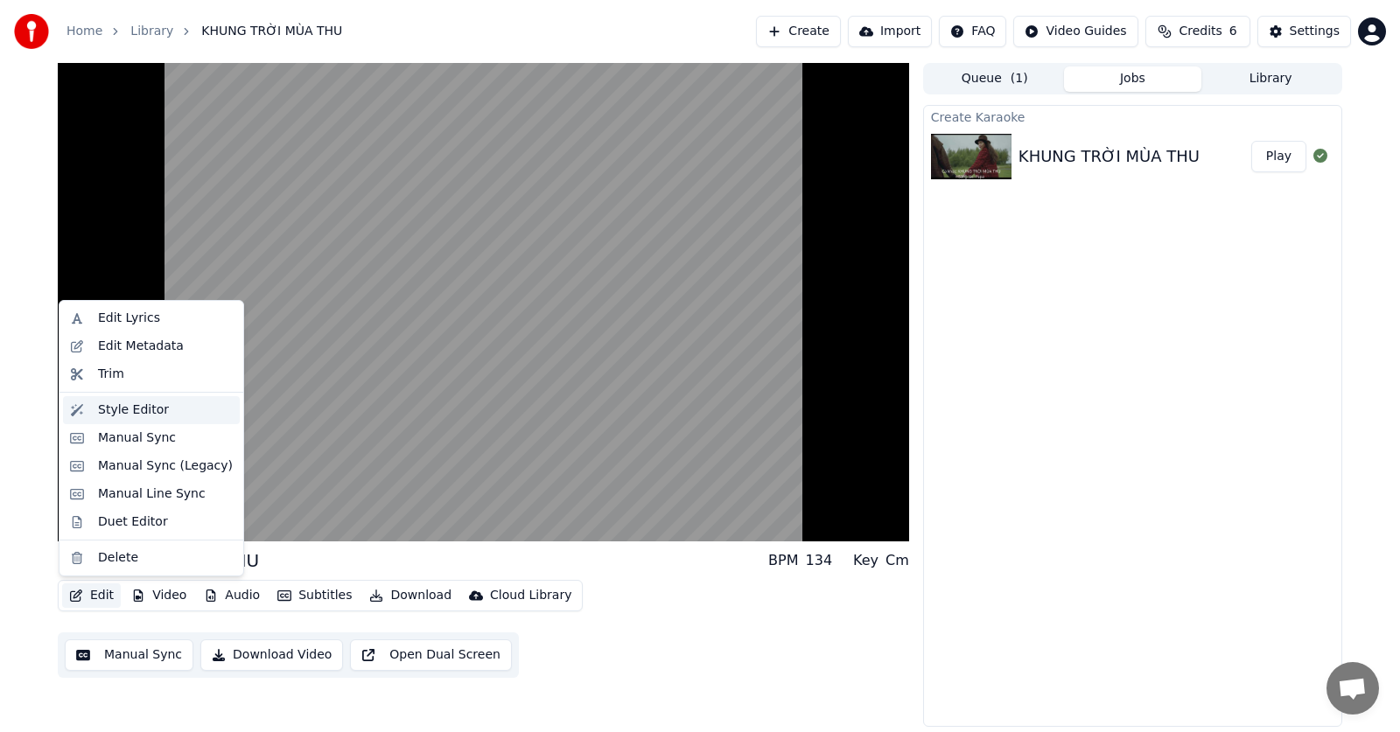
click at [120, 415] on div "Style Editor" at bounding box center [133, 411] width 71 height 18
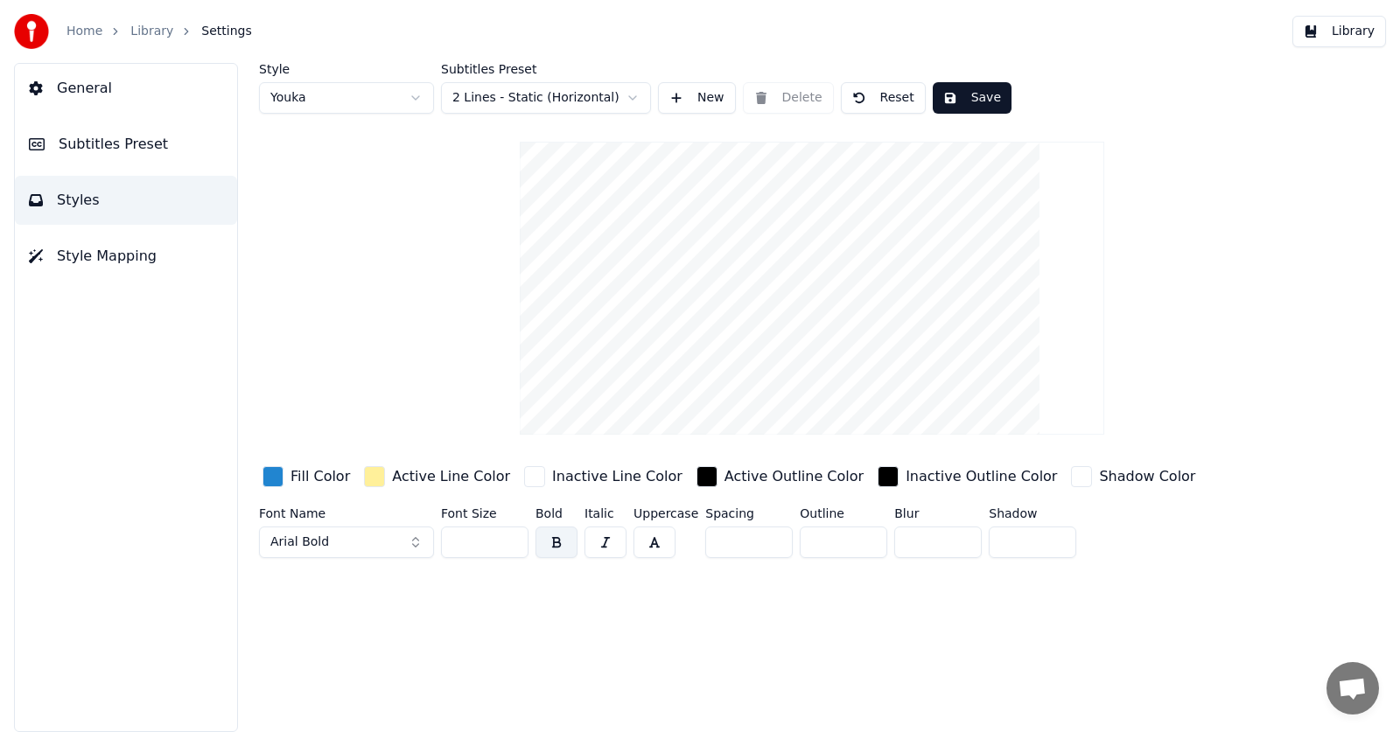
click at [92, 141] on span "Subtitles Preset" at bounding box center [113, 144] width 109 height 21
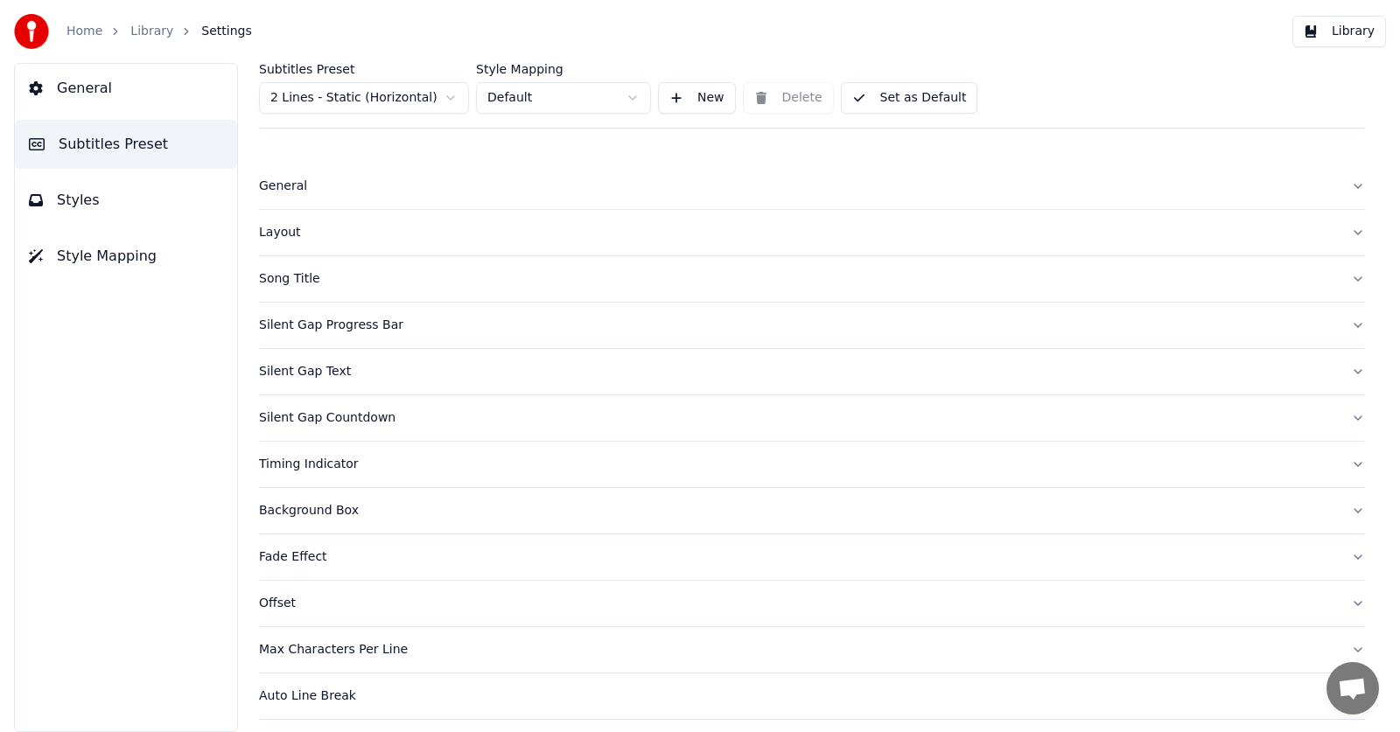
click at [272, 180] on div "General" at bounding box center [798, 187] width 1078 height 18
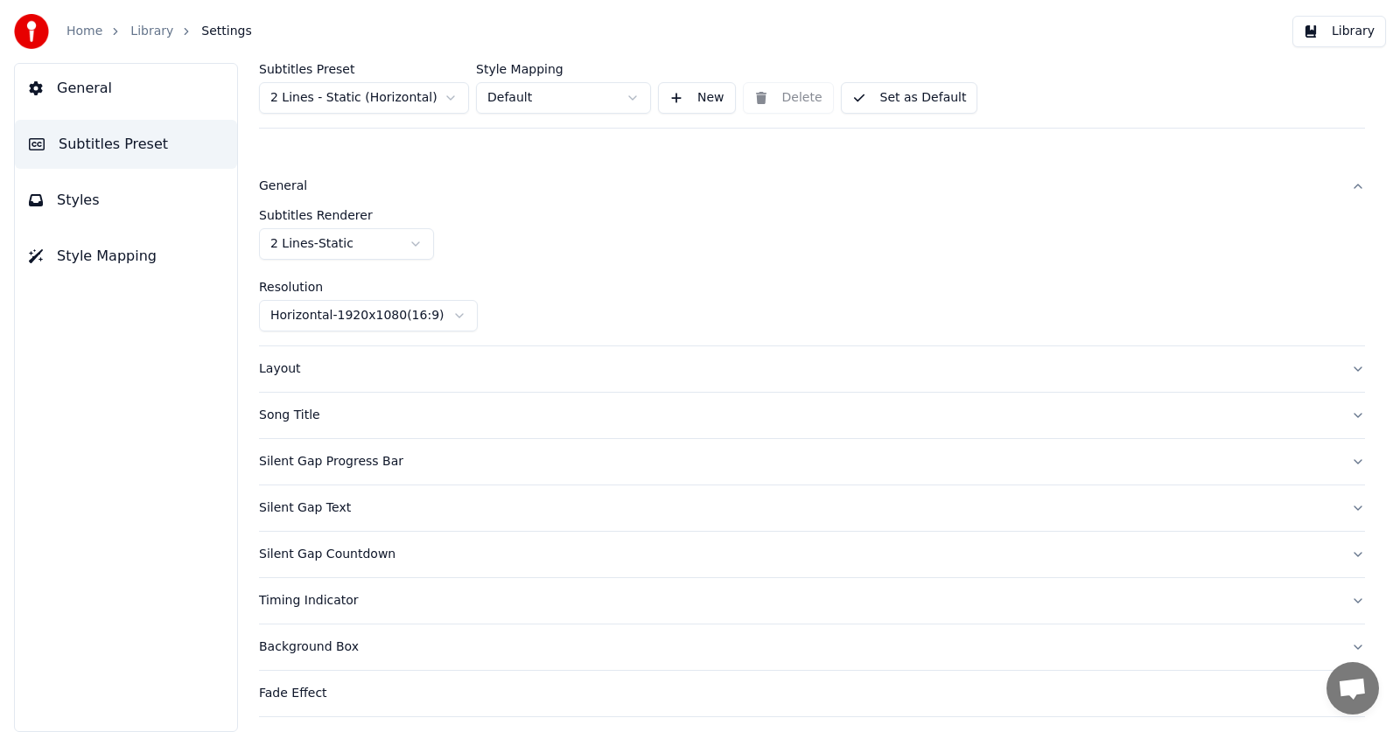
click at [272, 183] on div "General" at bounding box center [798, 187] width 1078 height 18
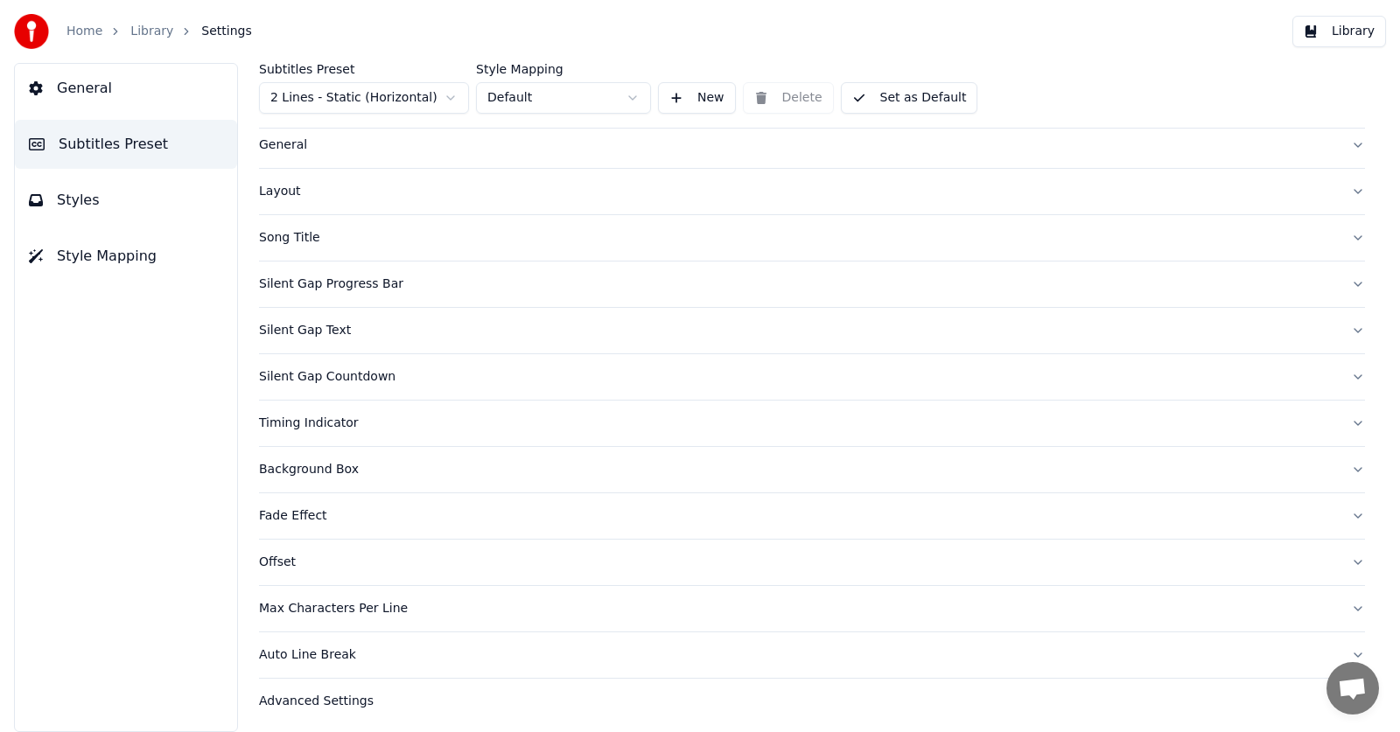
scroll to position [47, 0]
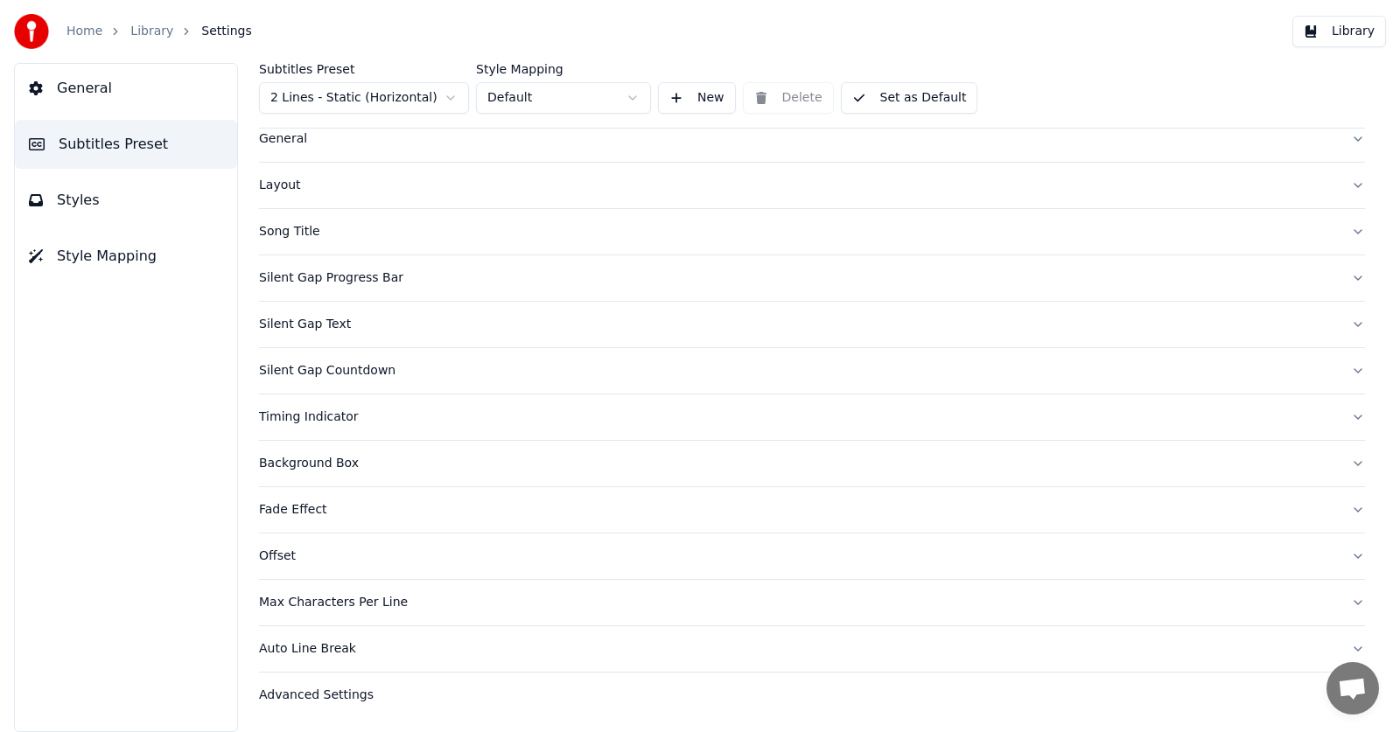
click at [95, 192] on button "Styles" at bounding box center [126, 200] width 222 height 49
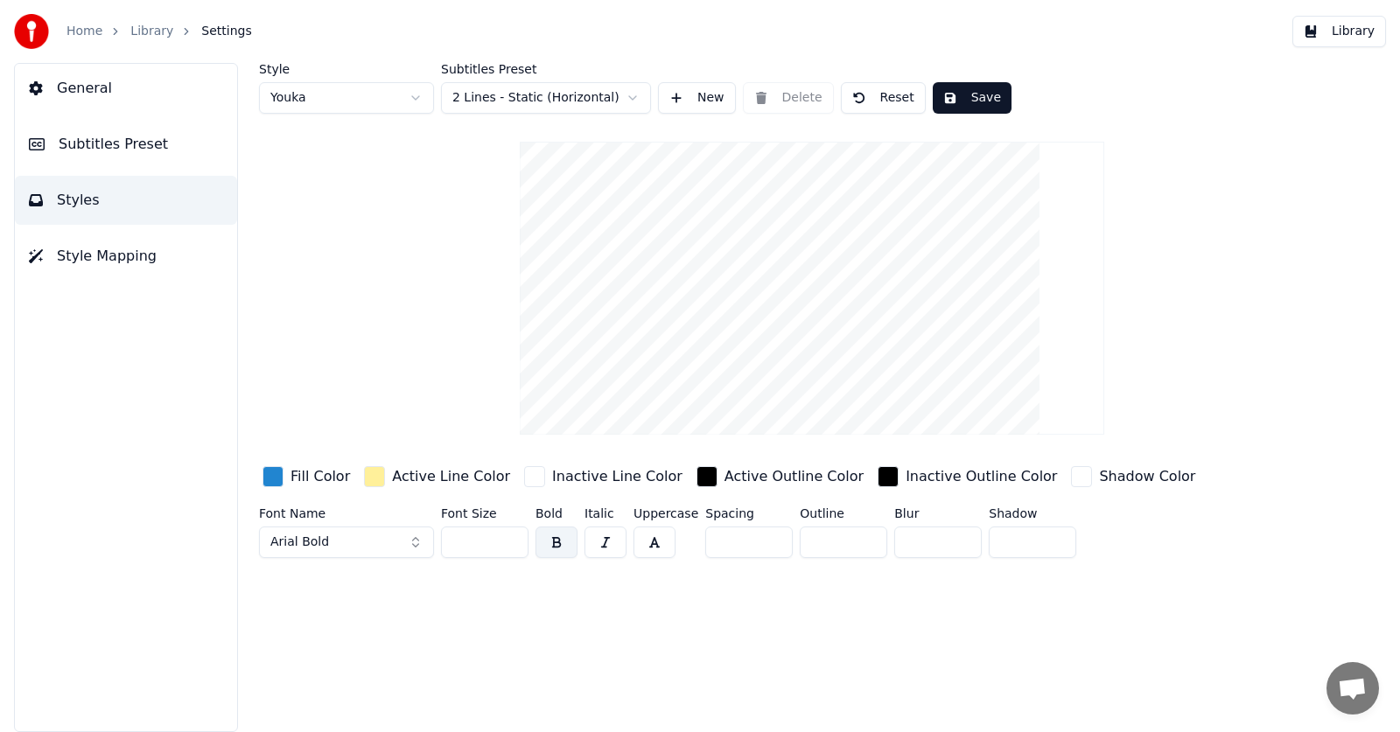
scroll to position [0, 0]
click at [77, 269] on button "Style Mapping" at bounding box center [126, 256] width 222 height 49
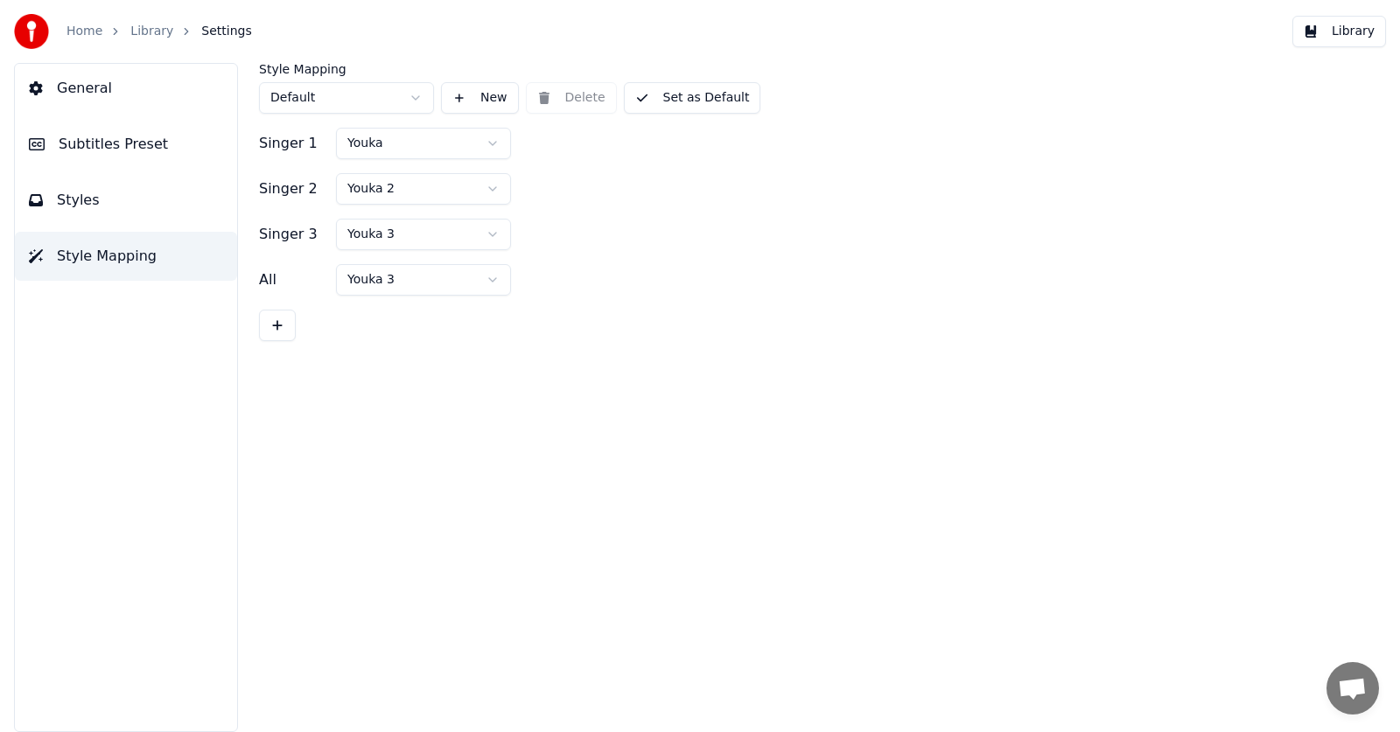
click at [77, 146] on span "Subtitles Preset" at bounding box center [113, 144] width 109 height 21
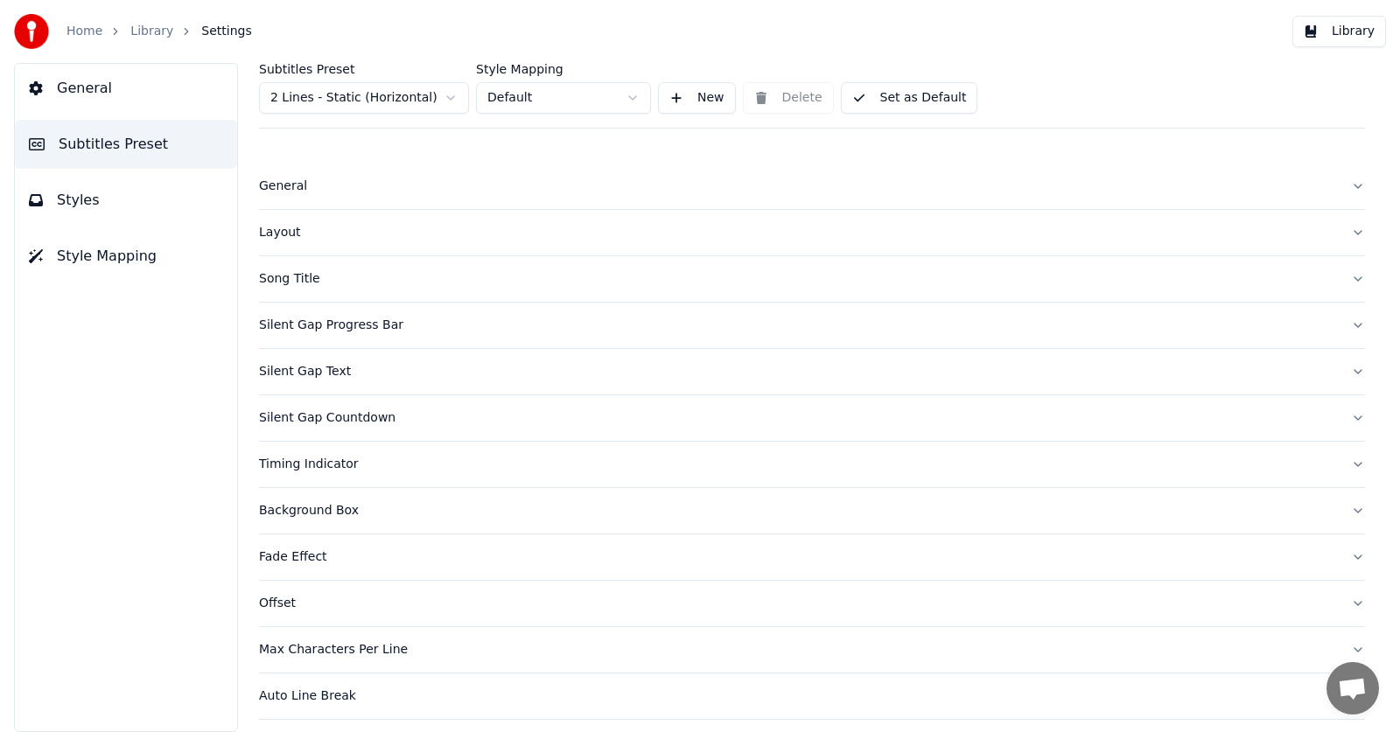
click at [316, 237] on div "Layout" at bounding box center [798, 233] width 1078 height 18
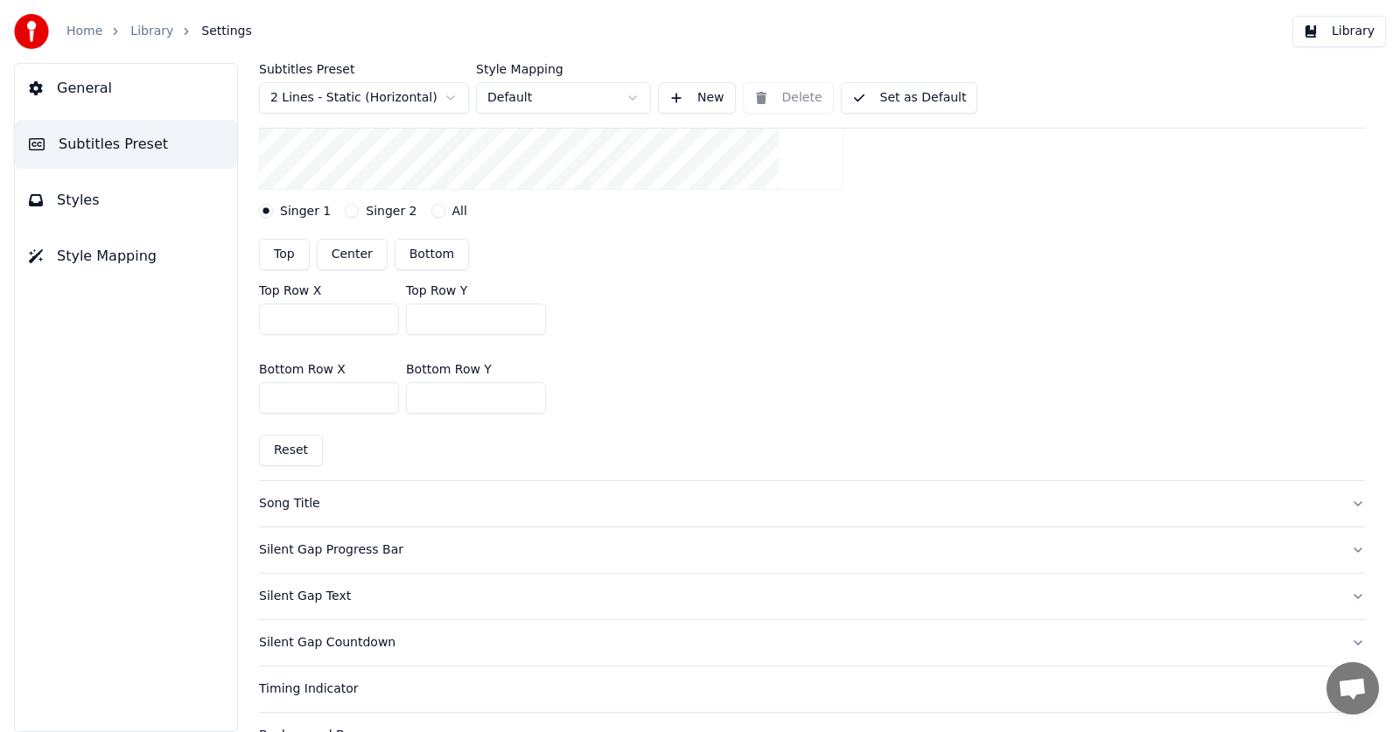
scroll to position [525, 0]
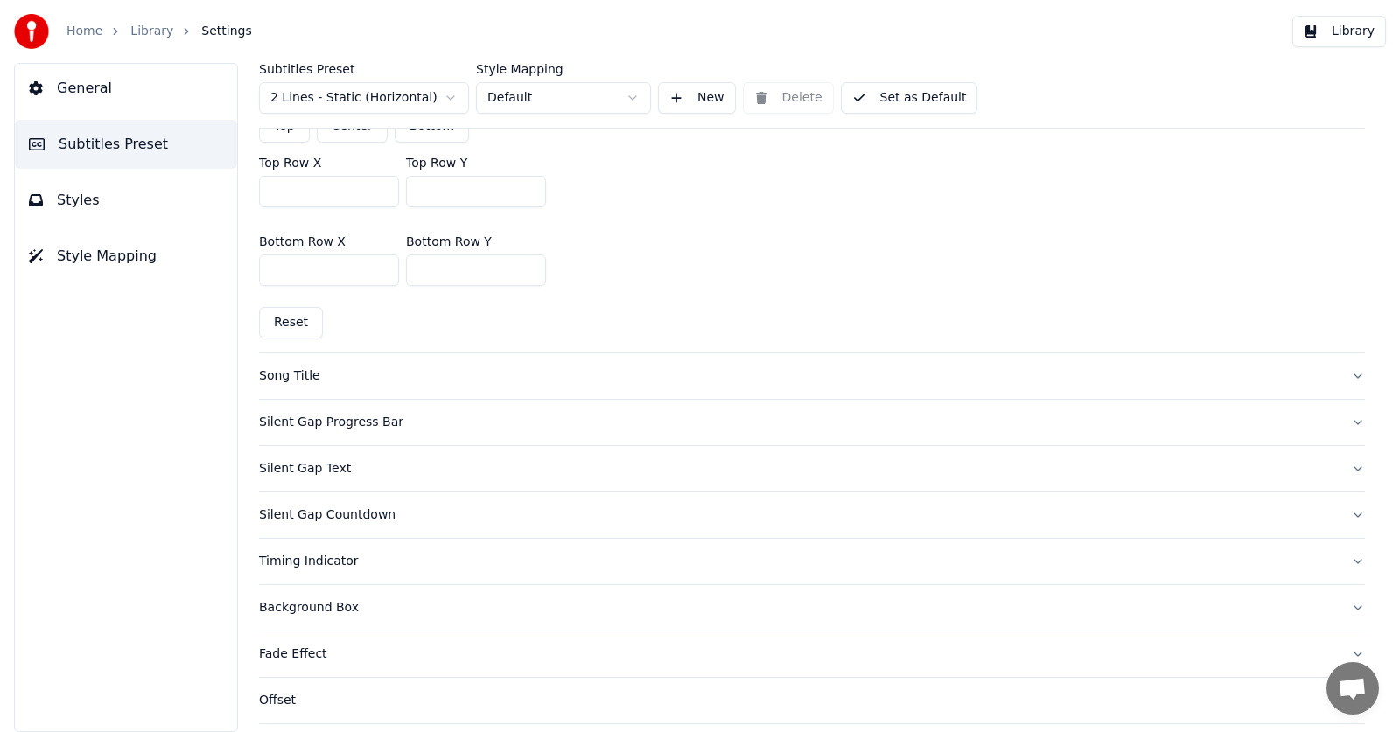
click at [296, 382] on div "Song Title" at bounding box center [798, 377] width 1078 height 18
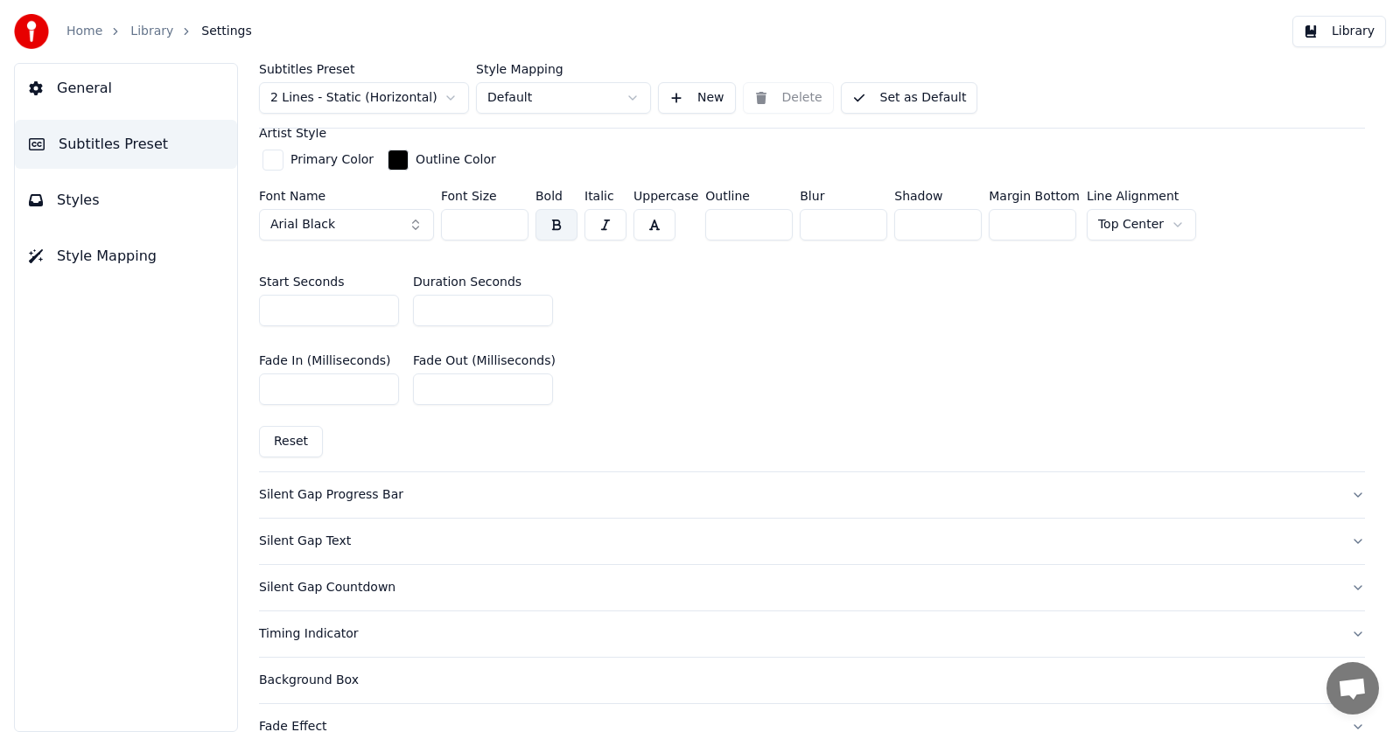
scroll to position [788, 0]
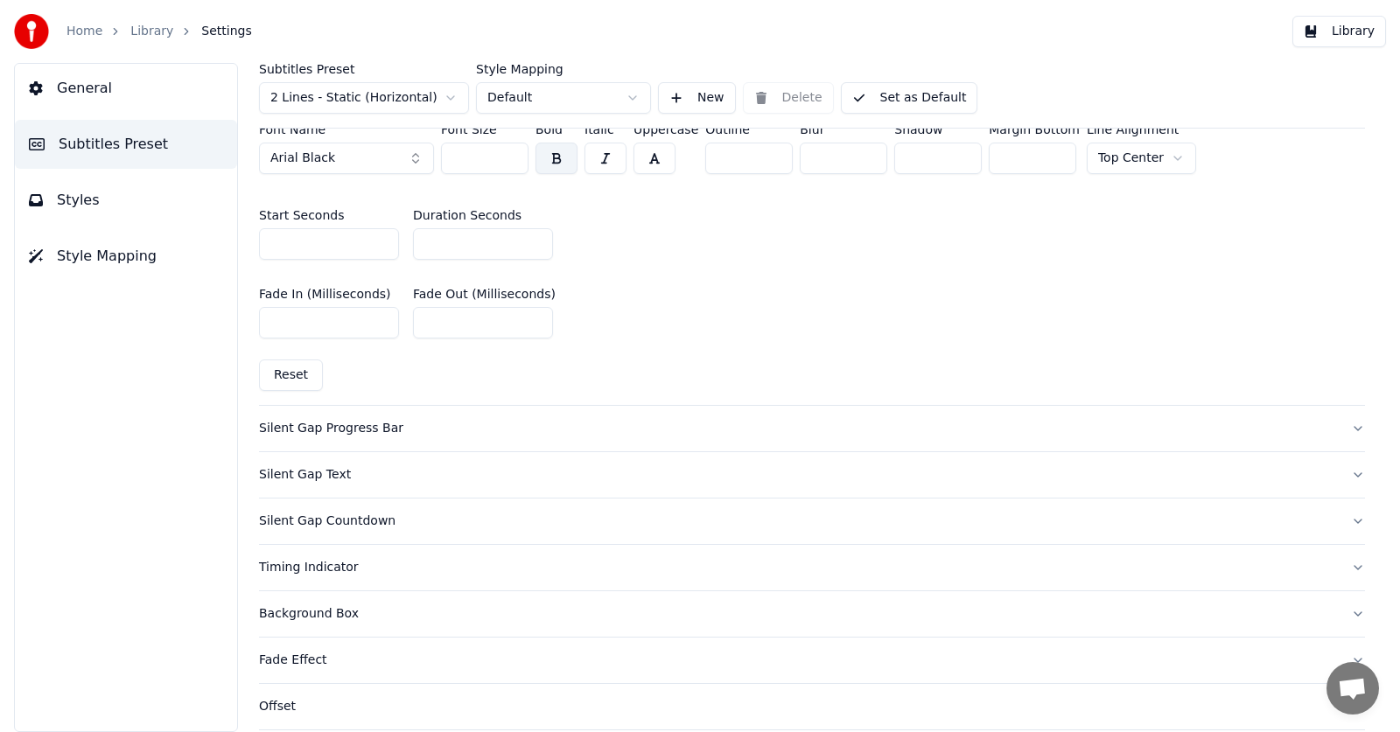
click at [313, 474] on div "Silent Gap Text" at bounding box center [798, 475] width 1078 height 18
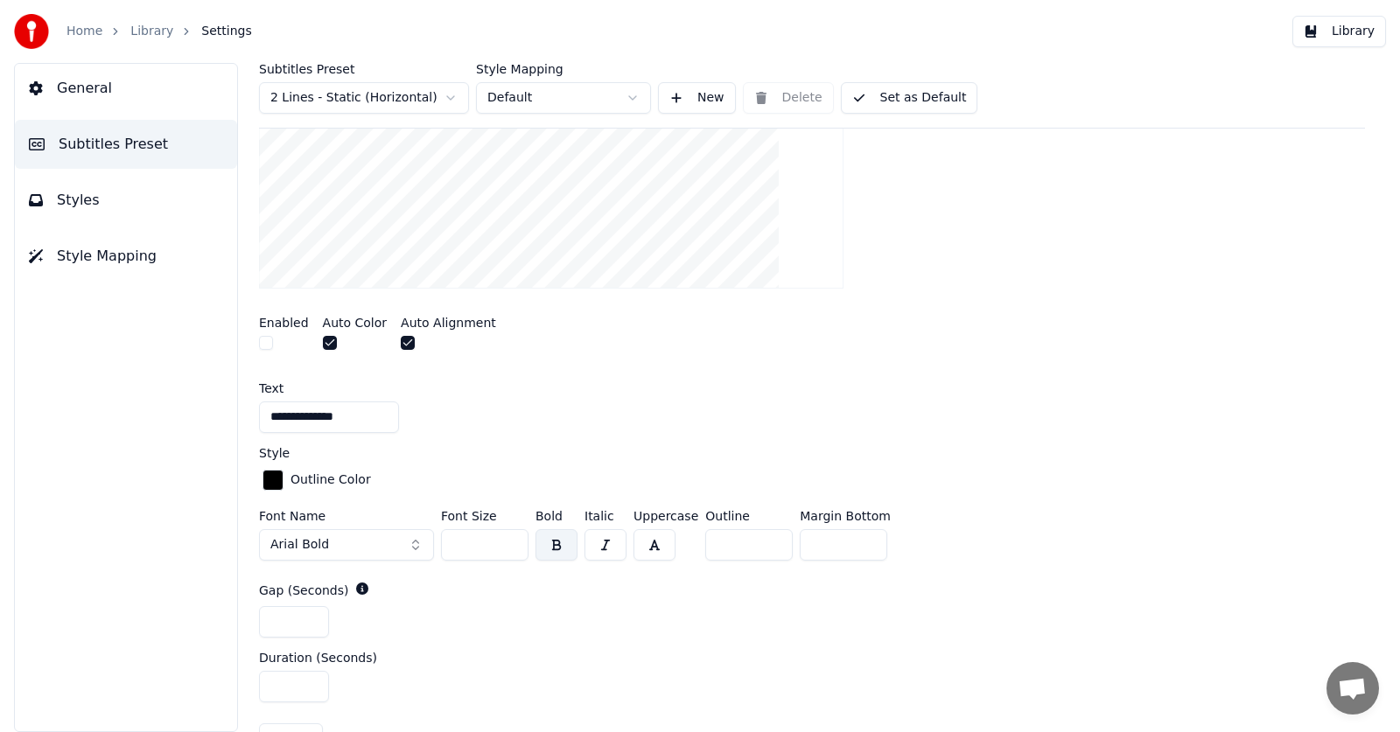
scroll to position [350, 0]
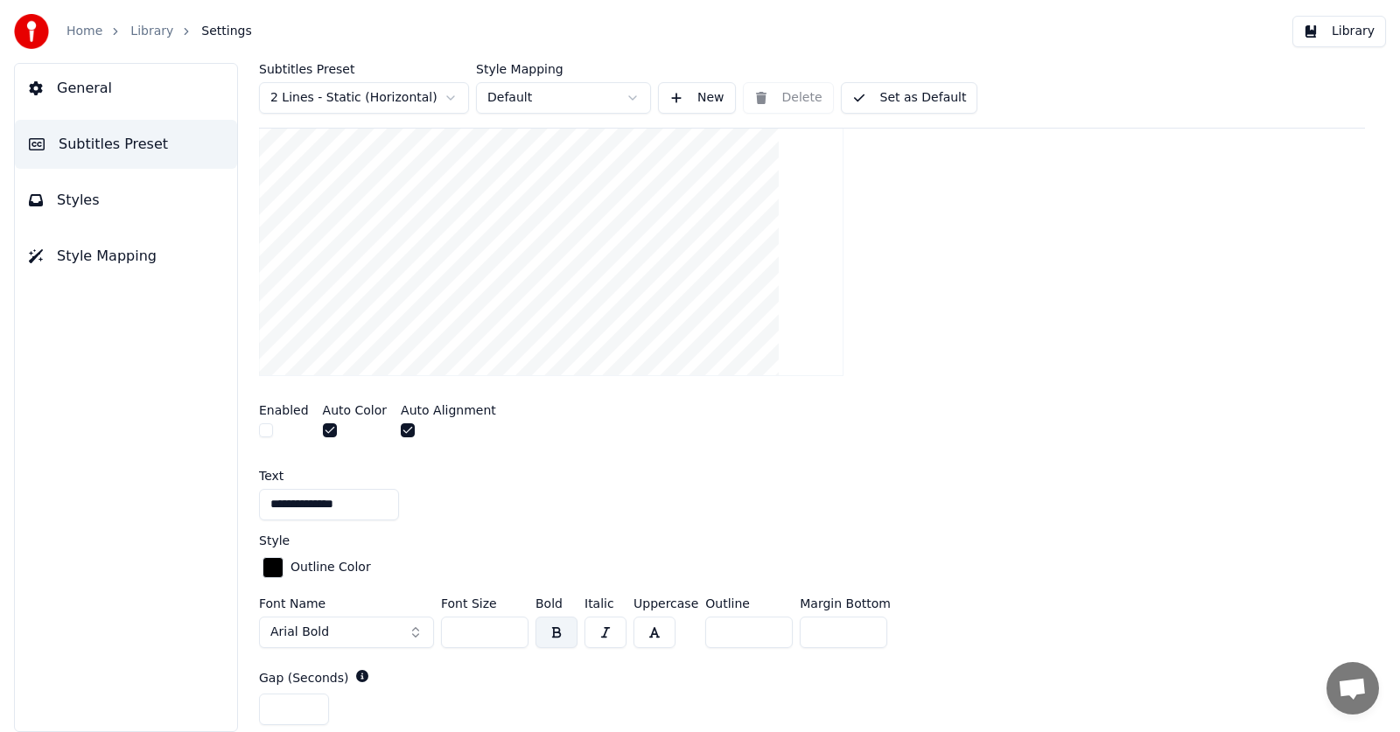
click at [464, 306] on video at bounding box center [551, 229] width 585 height 293
click at [419, 93] on html "**********" at bounding box center [700, 366] width 1400 height 732
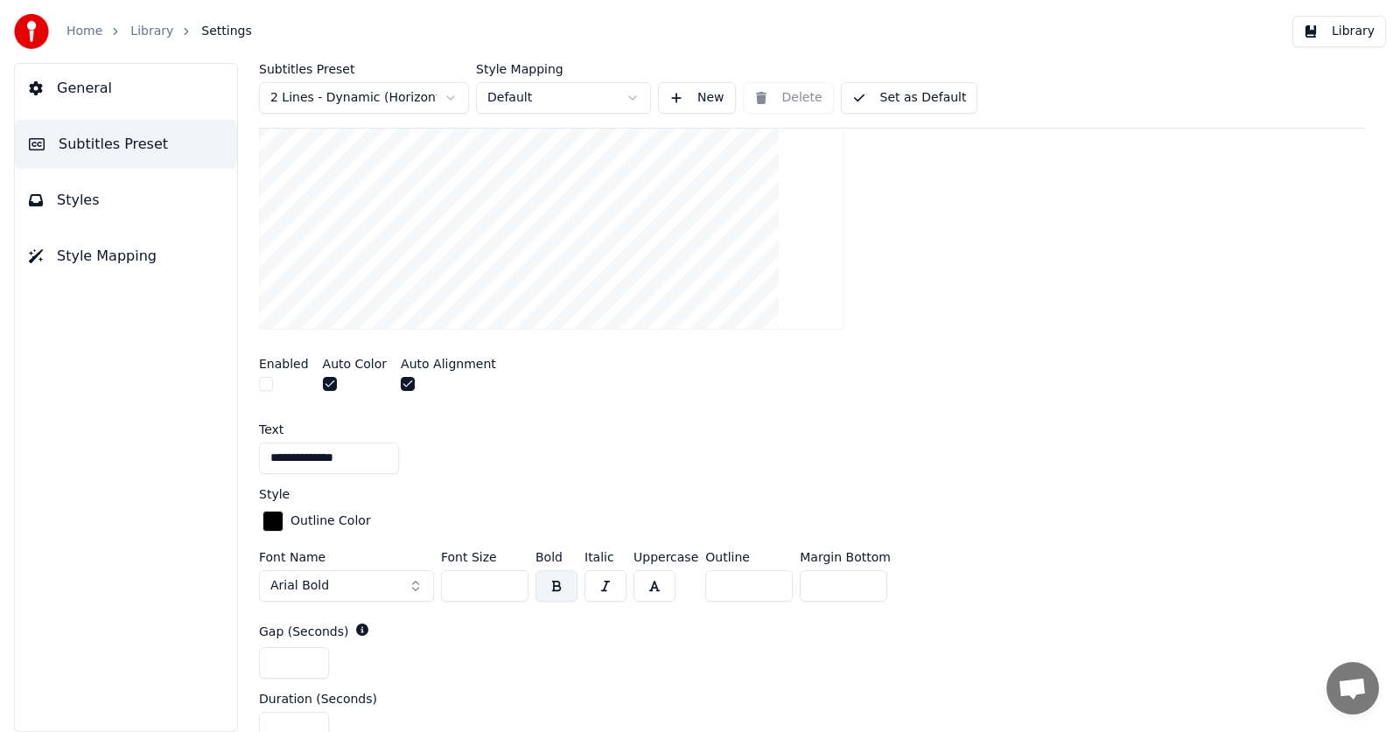
scroll to position [304, 0]
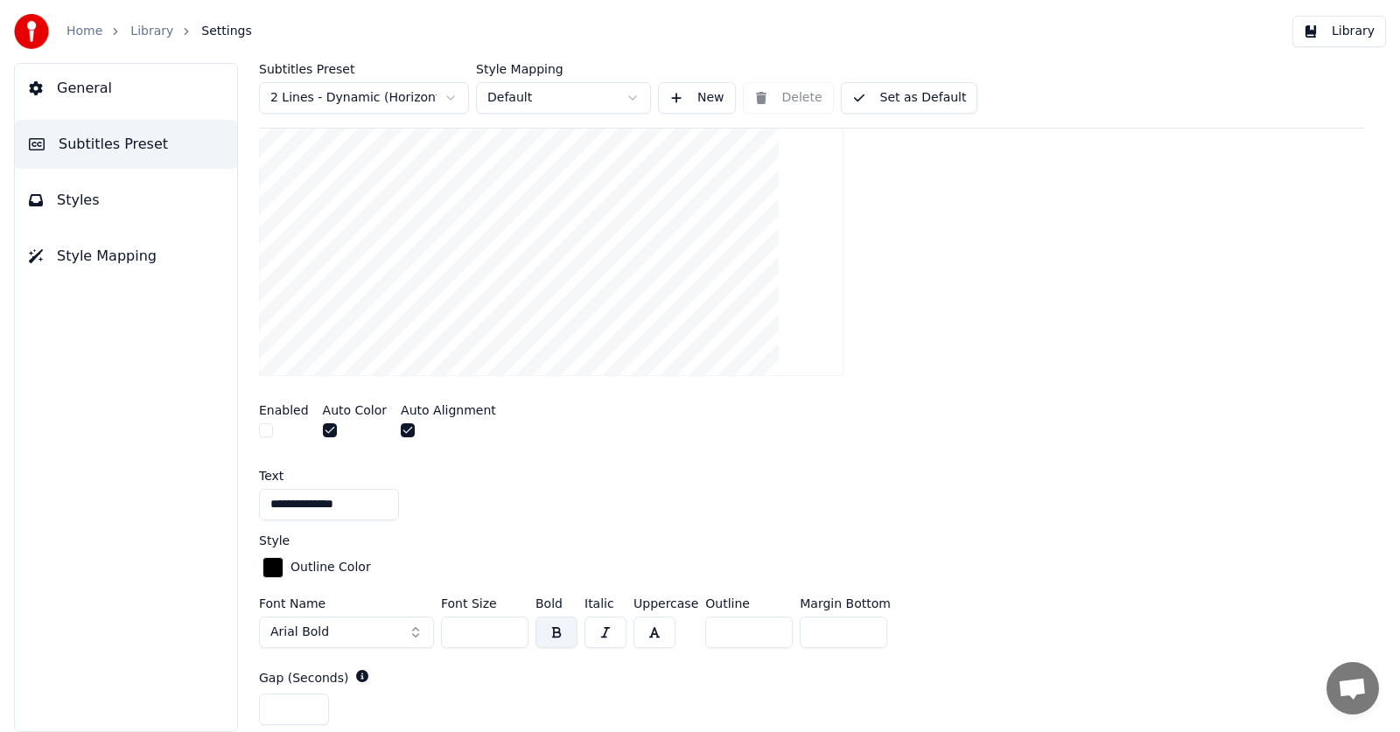
click at [125, 342] on div "General Subtitles Preset Styles Style Mapping" at bounding box center [126, 397] width 224 height 669
click at [97, 150] on span "Subtitles Preset" at bounding box center [113, 144] width 109 height 21
click at [116, 144] on span "Subtitles Preset" at bounding box center [113, 144] width 109 height 21
click at [550, 85] on html "**********" at bounding box center [700, 366] width 1400 height 732
click at [603, 102] on html "**********" at bounding box center [700, 366] width 1400 height 732
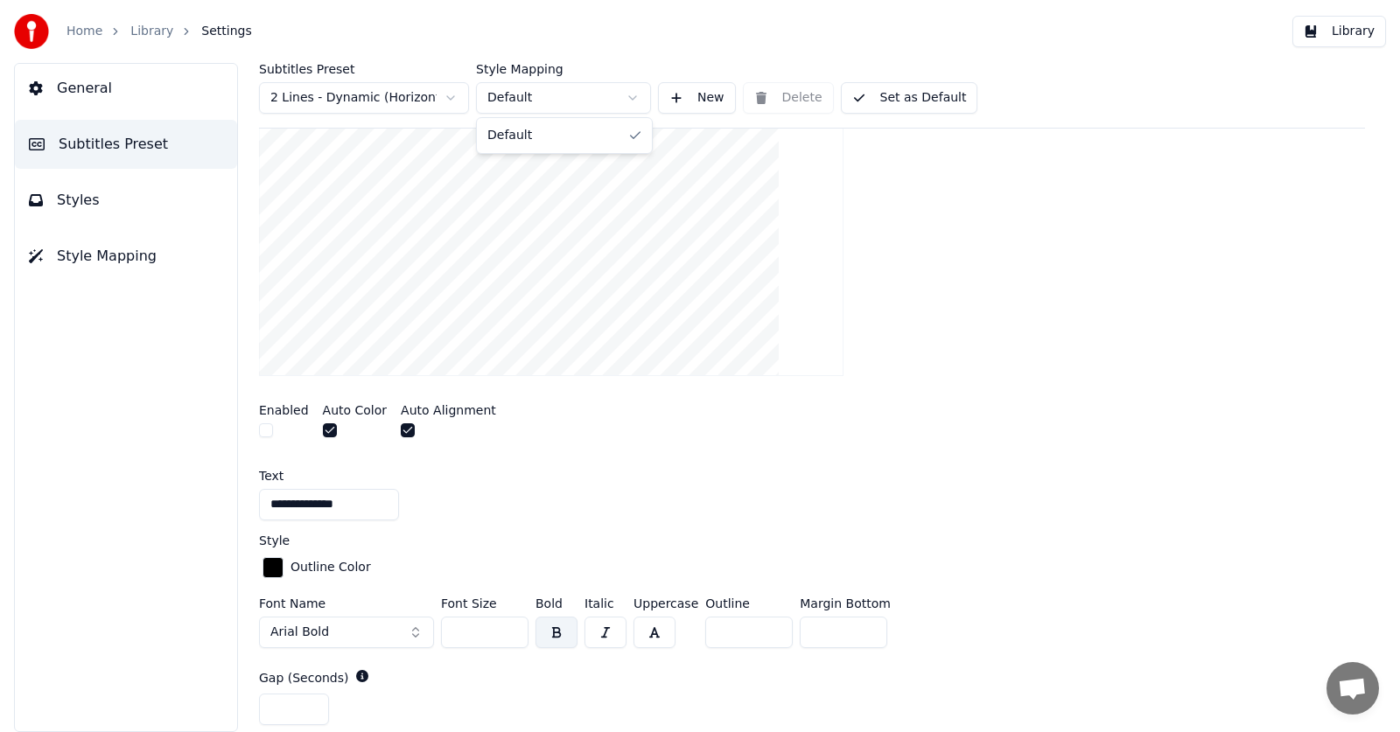
click at [617, 99] on html "**********" at bounding box center [700, 366] width 1400 height 732
click at [674, 97] on button "New" at bounding box center [697, 98] width 78 height 32
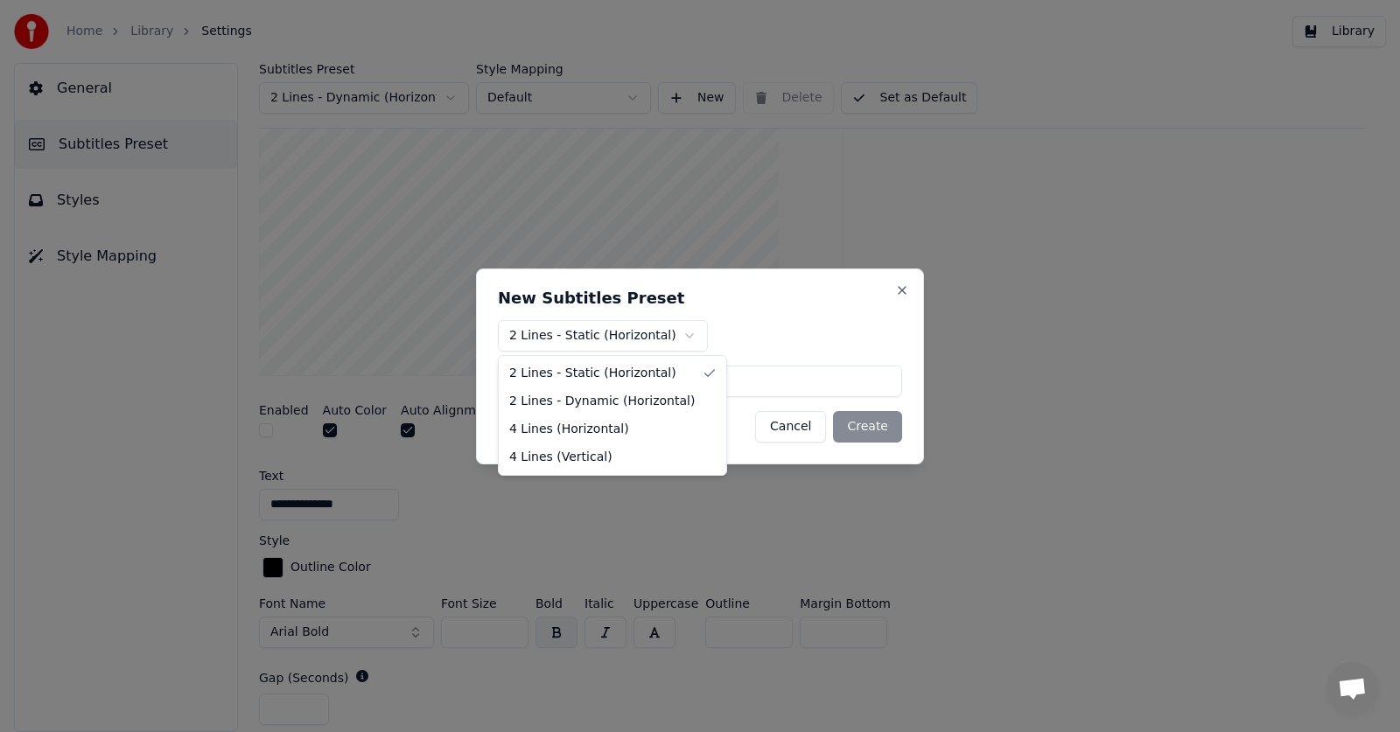
click at [627, 333] on body "**********" at bounding box center [700, 366] width 1400 height 732
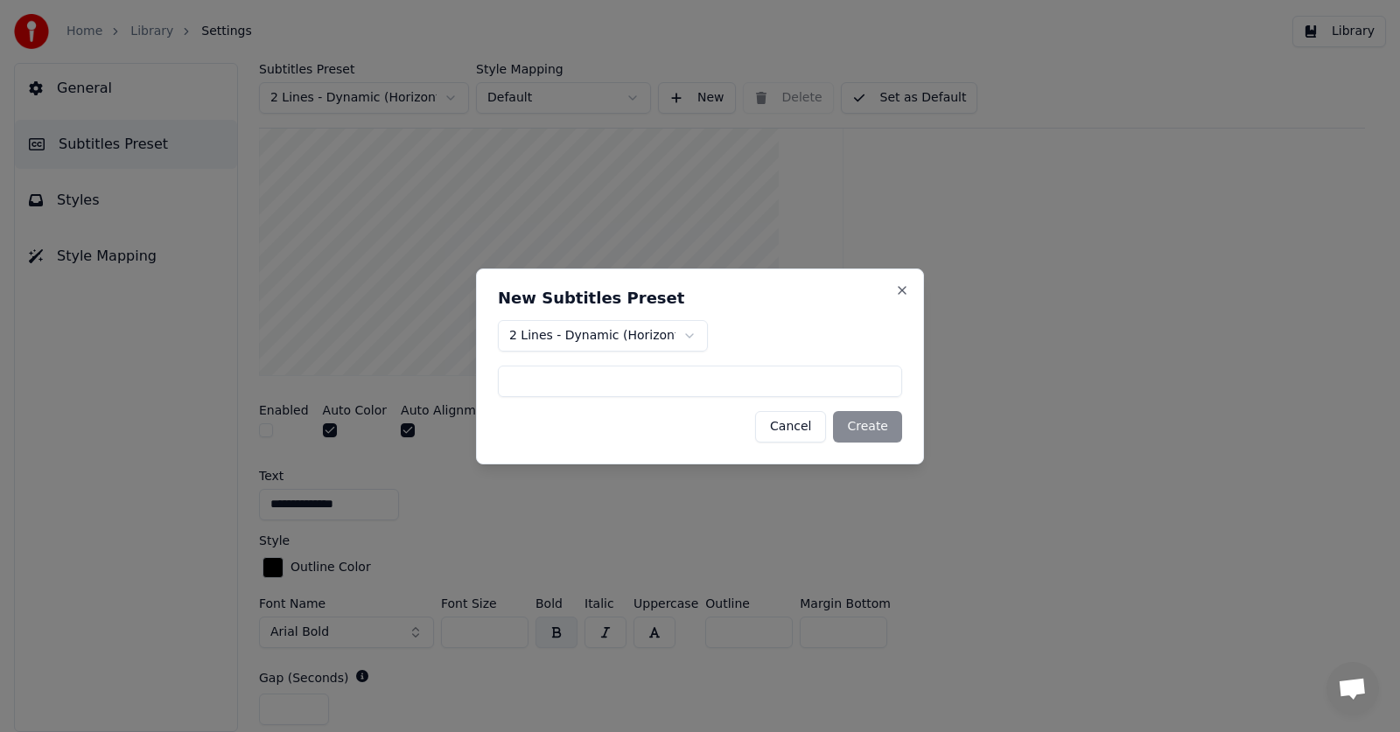
click at [890, 442] on div "Cancel Create" at bounding box center [700, 427] width 404 height 32
click at [870, 423] on div "Cancel Create" at bounding box center [700, 427] width 404 height 32
click at [800, 427] on button "Cancel" at bounding box center [790, 427] width 71 height 32
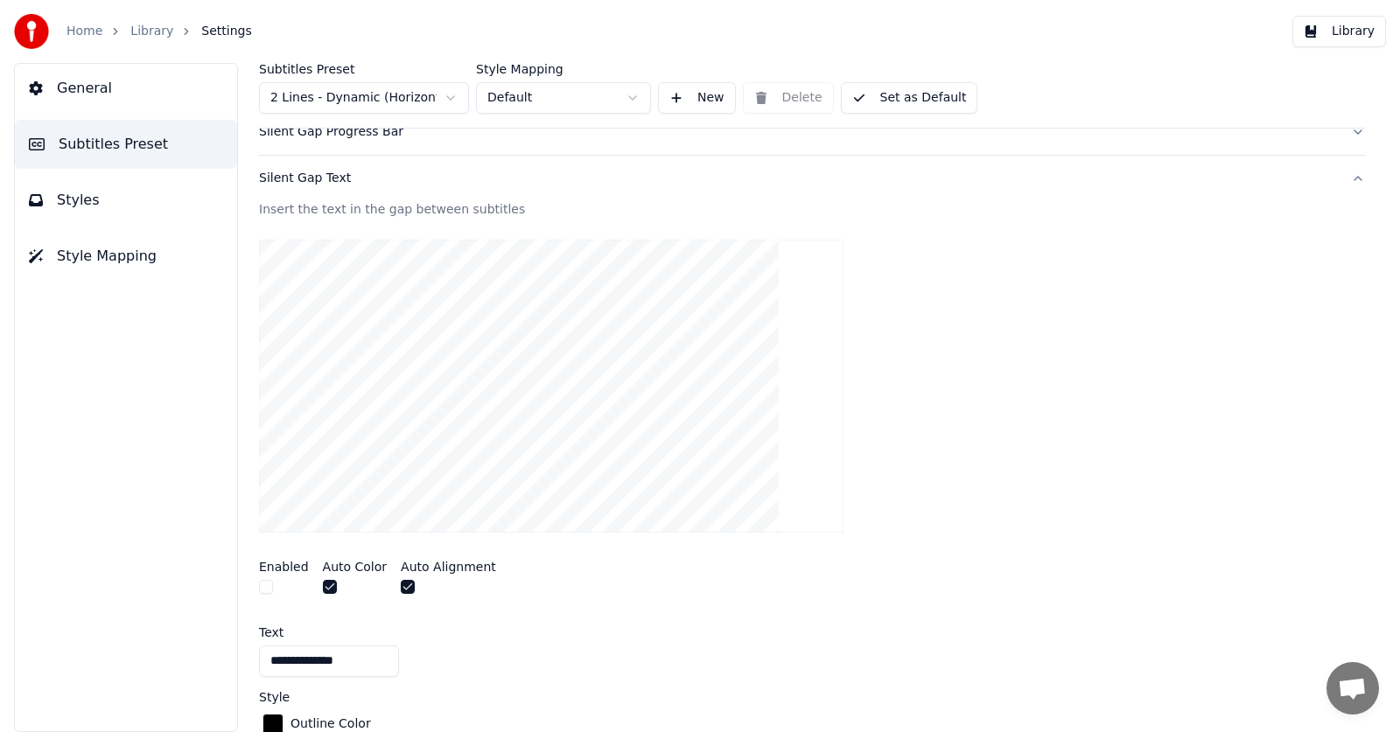
scroll to position [0, 0]
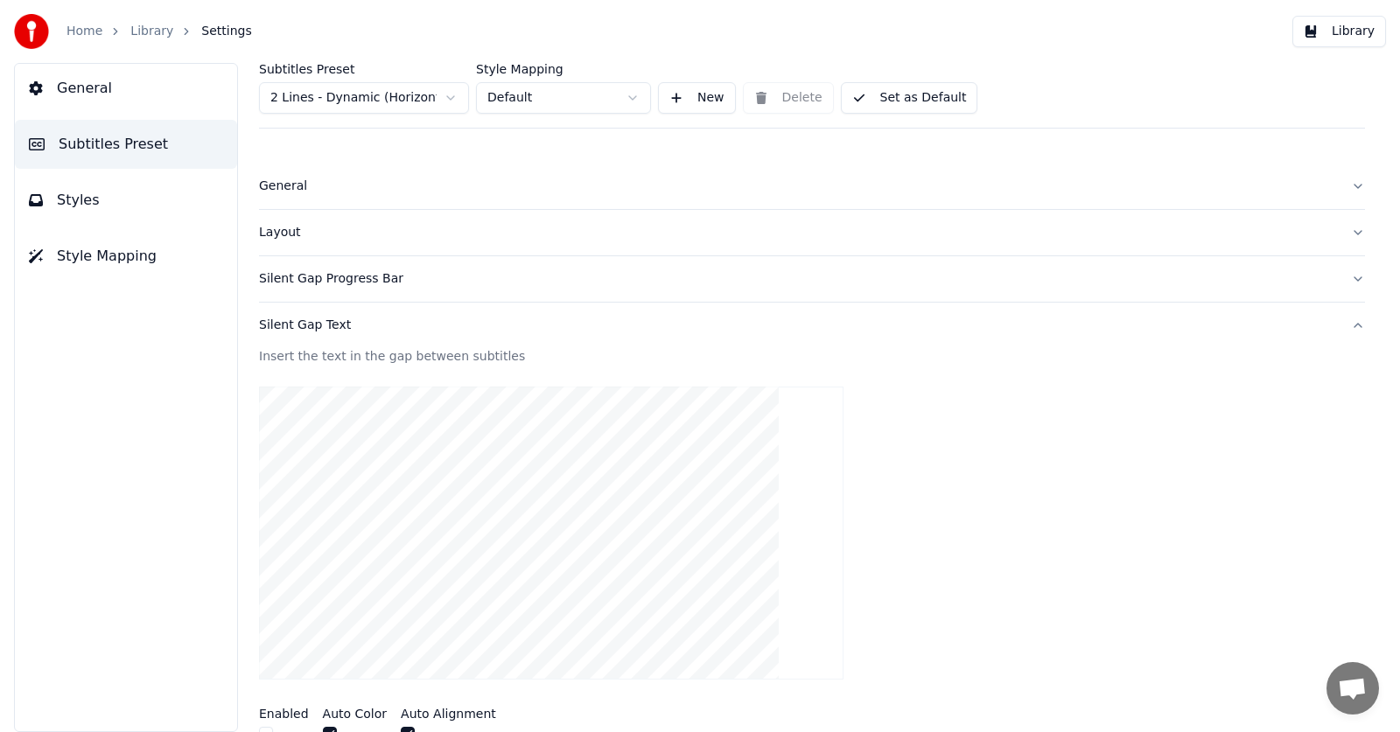
click at [58, 100] on button "General" at bounding box center [126, 88] width 222 height 49
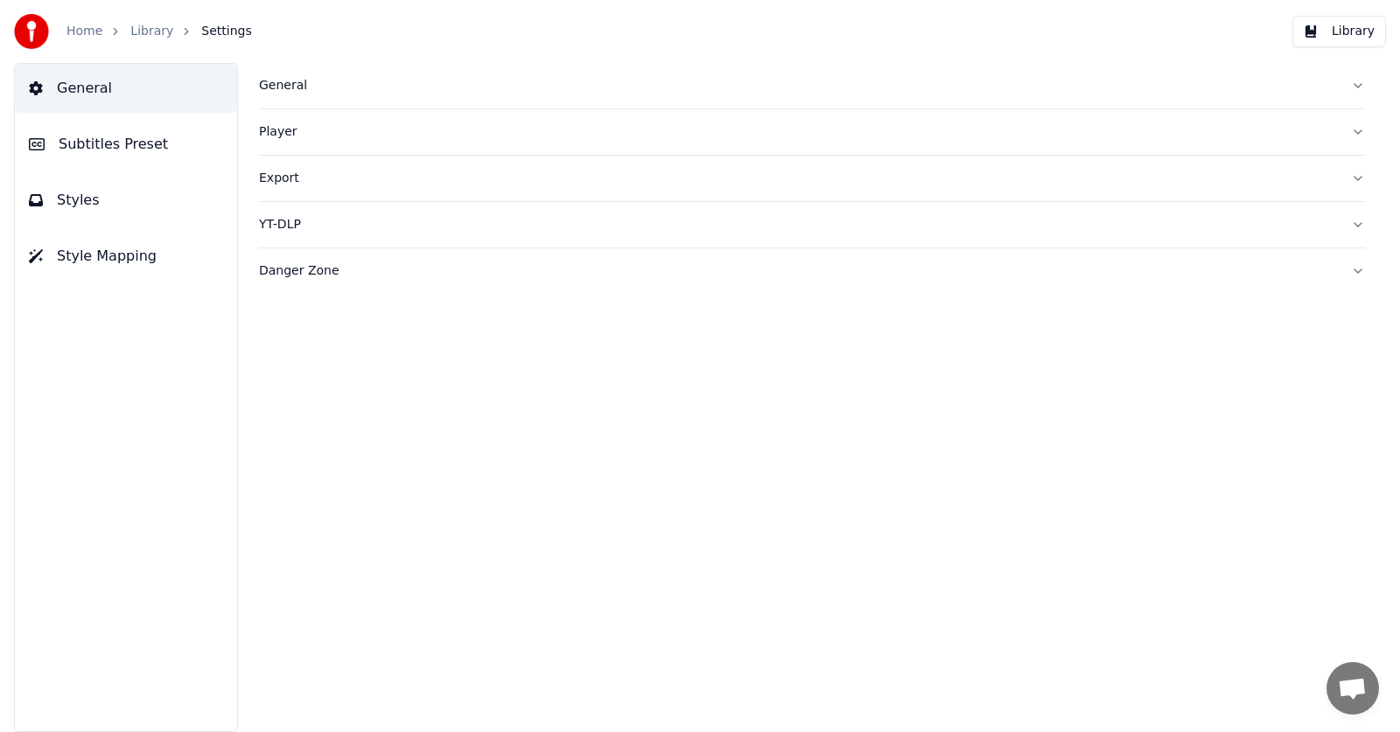
click at [277, 83] on div "General" at bounding box center [798, 86] width 1078 height 18
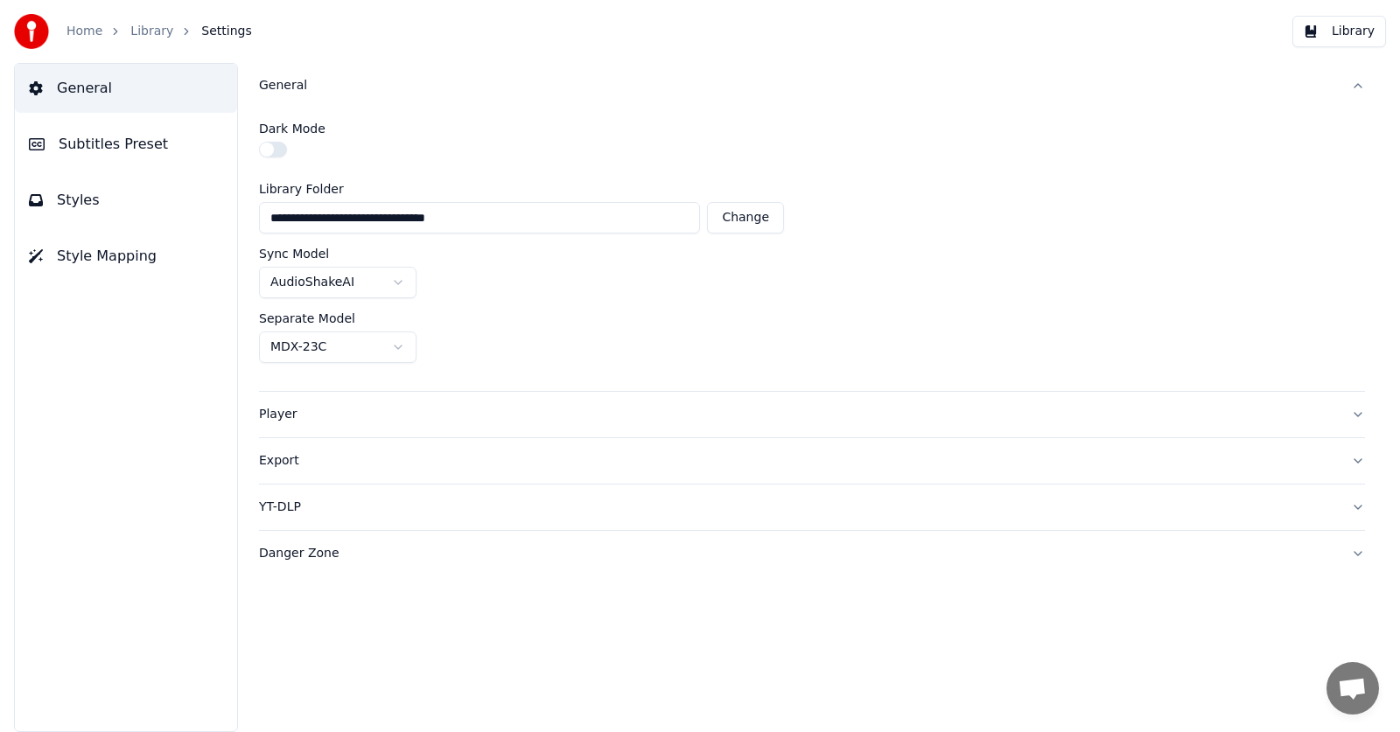
click at [277, 83] on div "General" at bounding box center [798, 86] width 1078 height 18
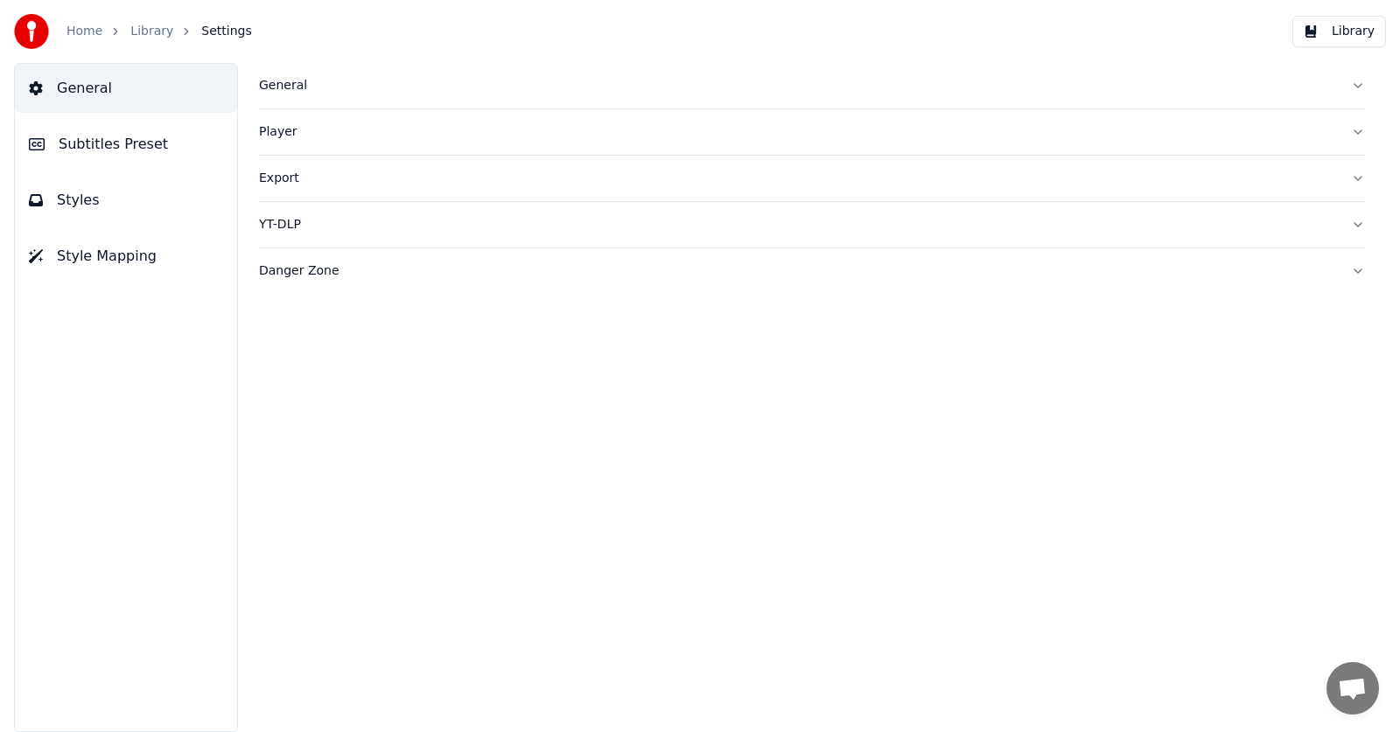
click at [102, 90] on span "General" at bounding box center [84, 88] width 55 height 21
click at [90, 138] on span "Subtitles Preset" at bounding box center [113, 144] width 109 height 21
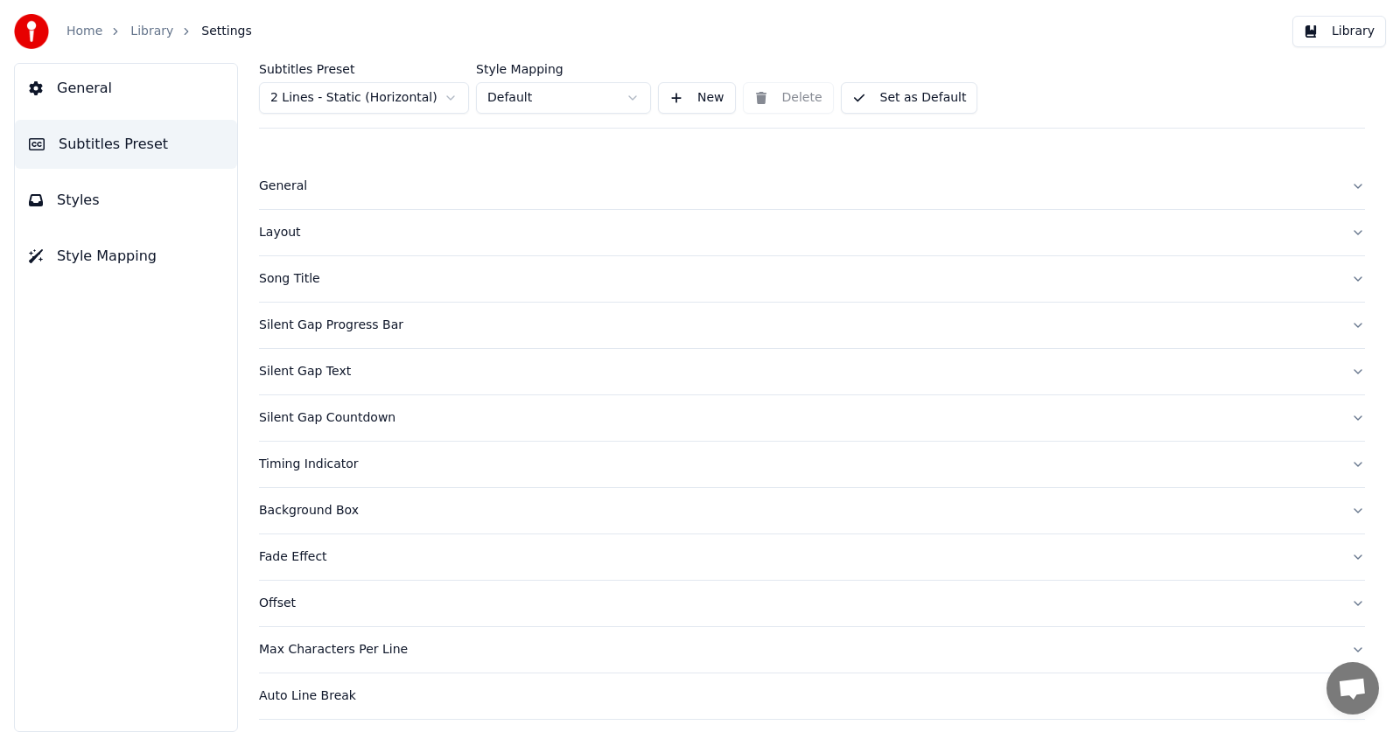
click at [334, 178] on div "General" at bounding box center [798, 187] width 1078 height 18
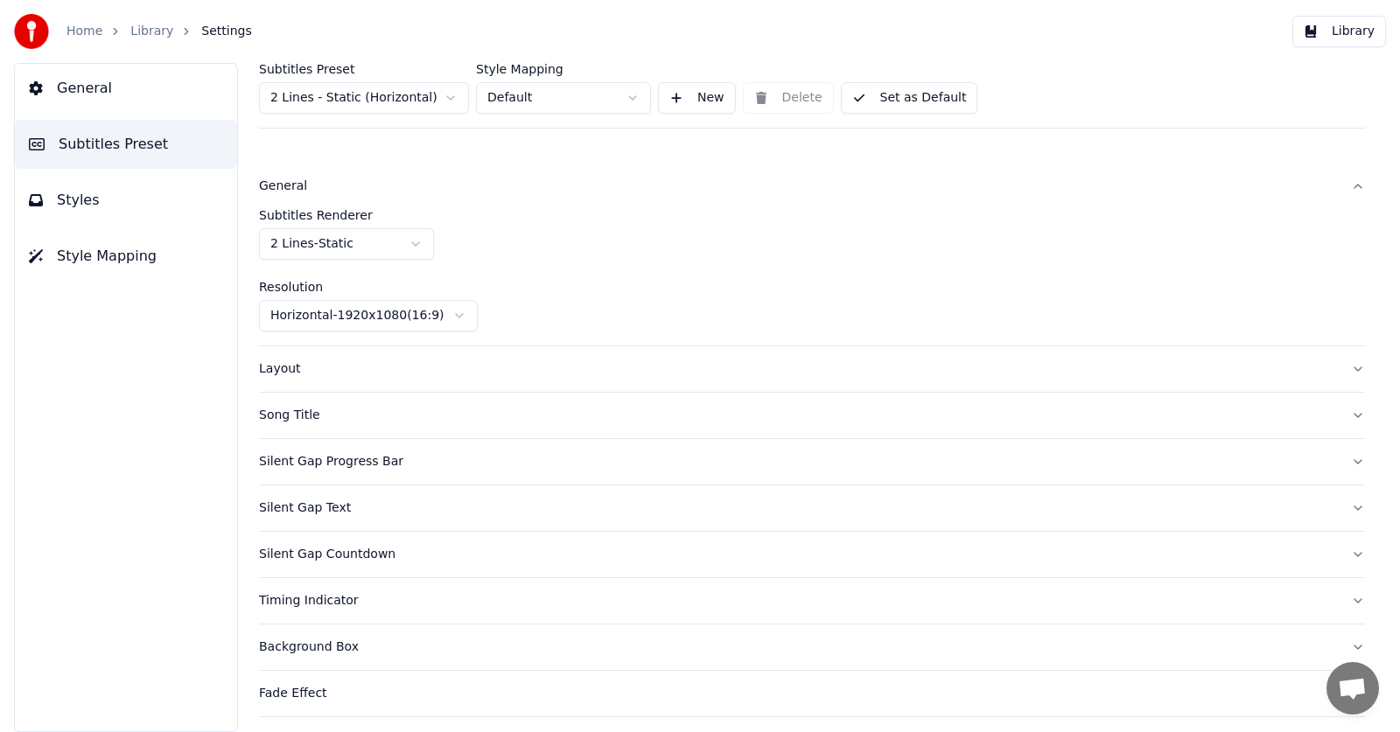
click at [379, 319] on html "Home Library Settings Library General Subtitles Preset Styles Style Mapping Sub…" at bounding box center [700, 366] width 1400 height 732
click at [33, 201] on icon at bounding box center [36, 200] width 14 height 14
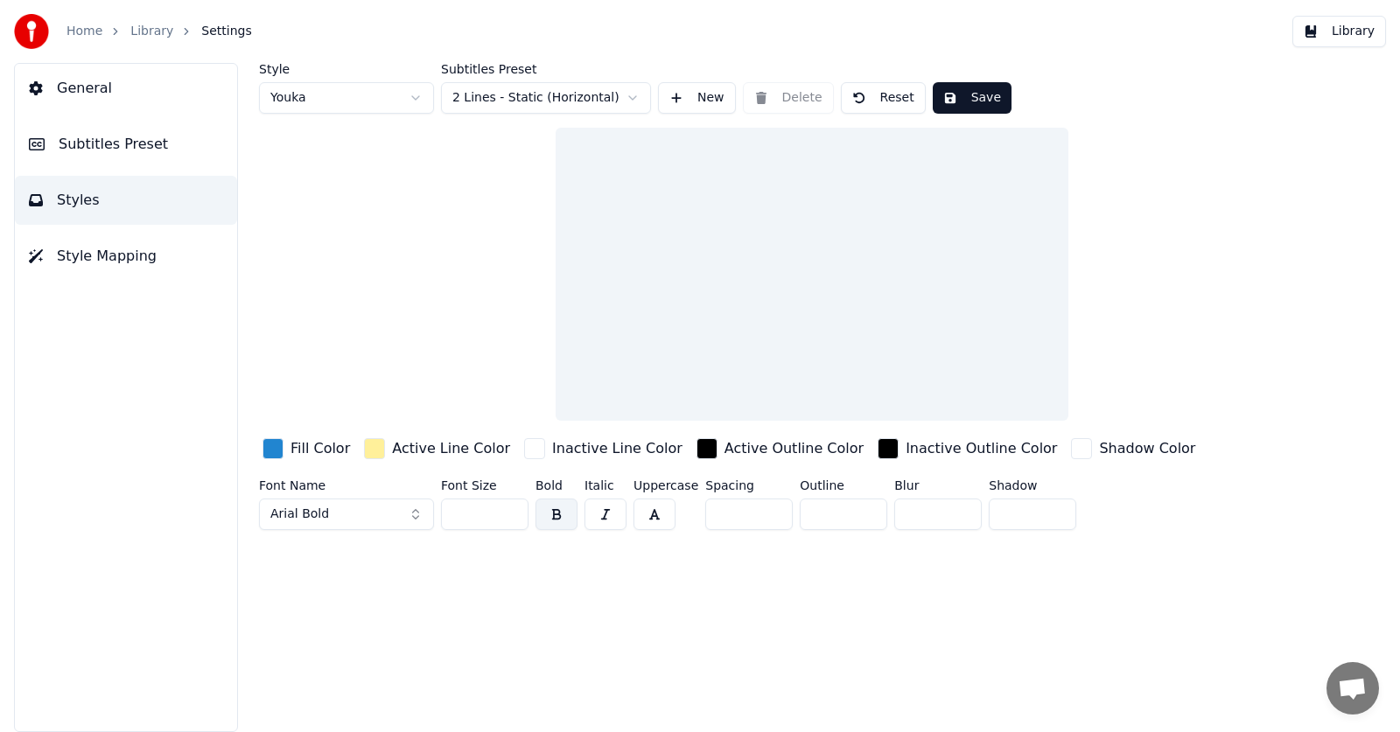
click at [451, 368] on div "Style Youka Subtitles Preset 2 Lines - Static (Horizontal) New Delete Reset Sav…" at bounding box center [812, 300] width 1106 height 474
click at [670, 334] on div at bounding box center [812, 274] width 513 height 293
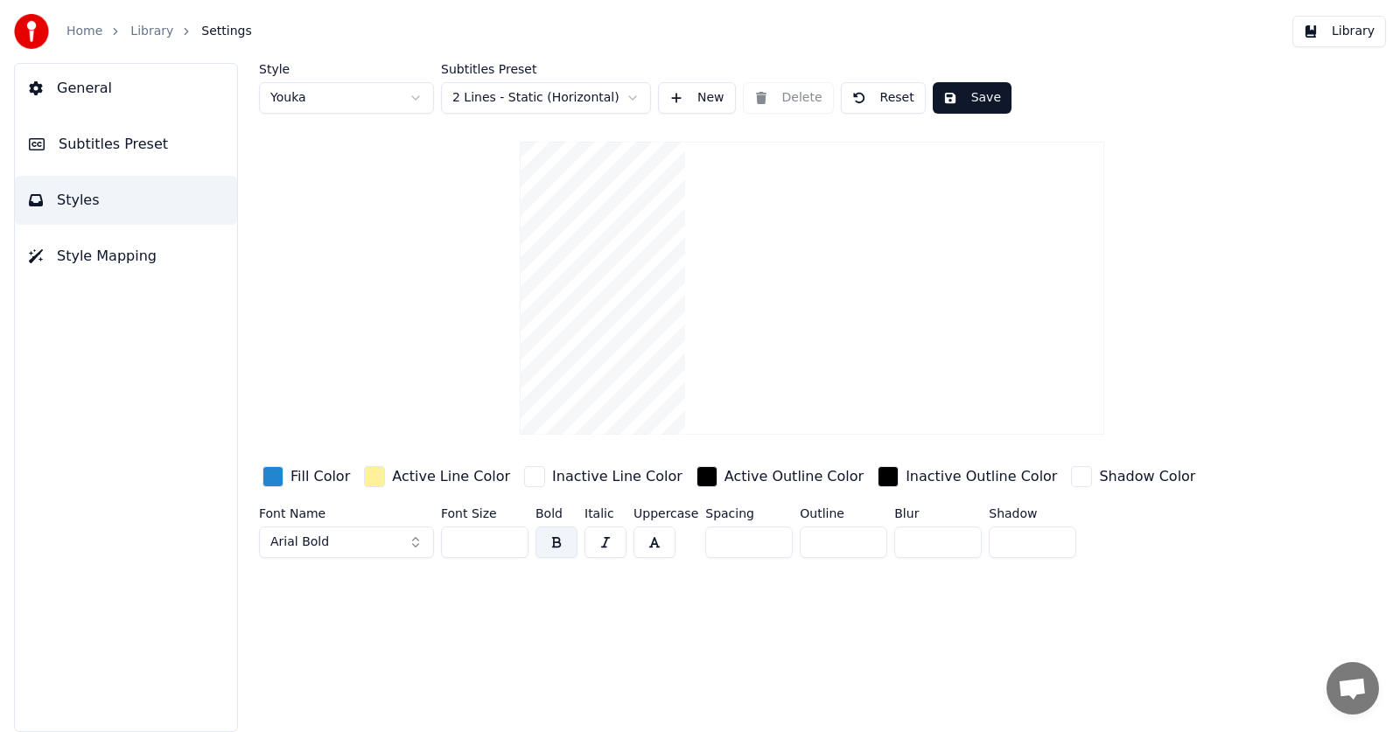
click at [104, 141] on span "Subtitles Preset" at bounding box center [113, 144] width 109 height 21
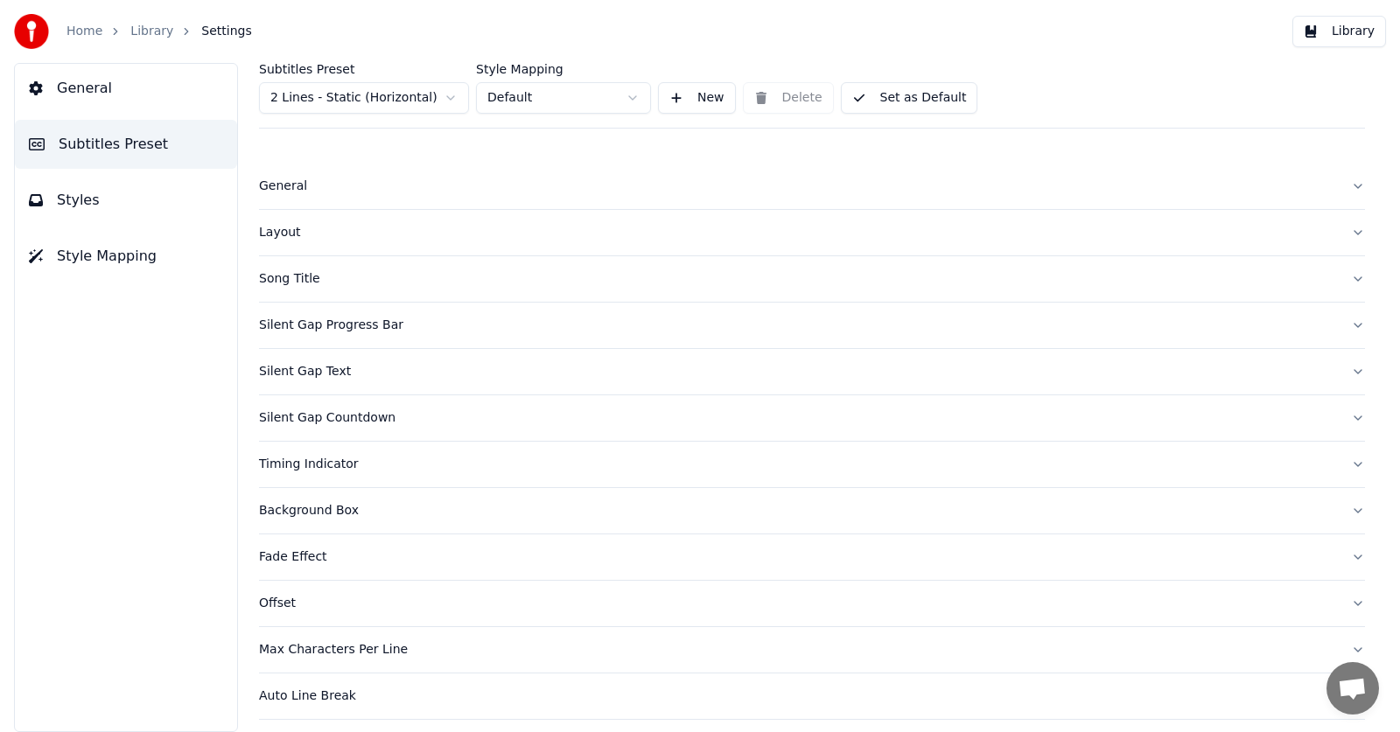
click at [288, 177] on button "General" at bounding box center [812, 187] width 1106 height 46
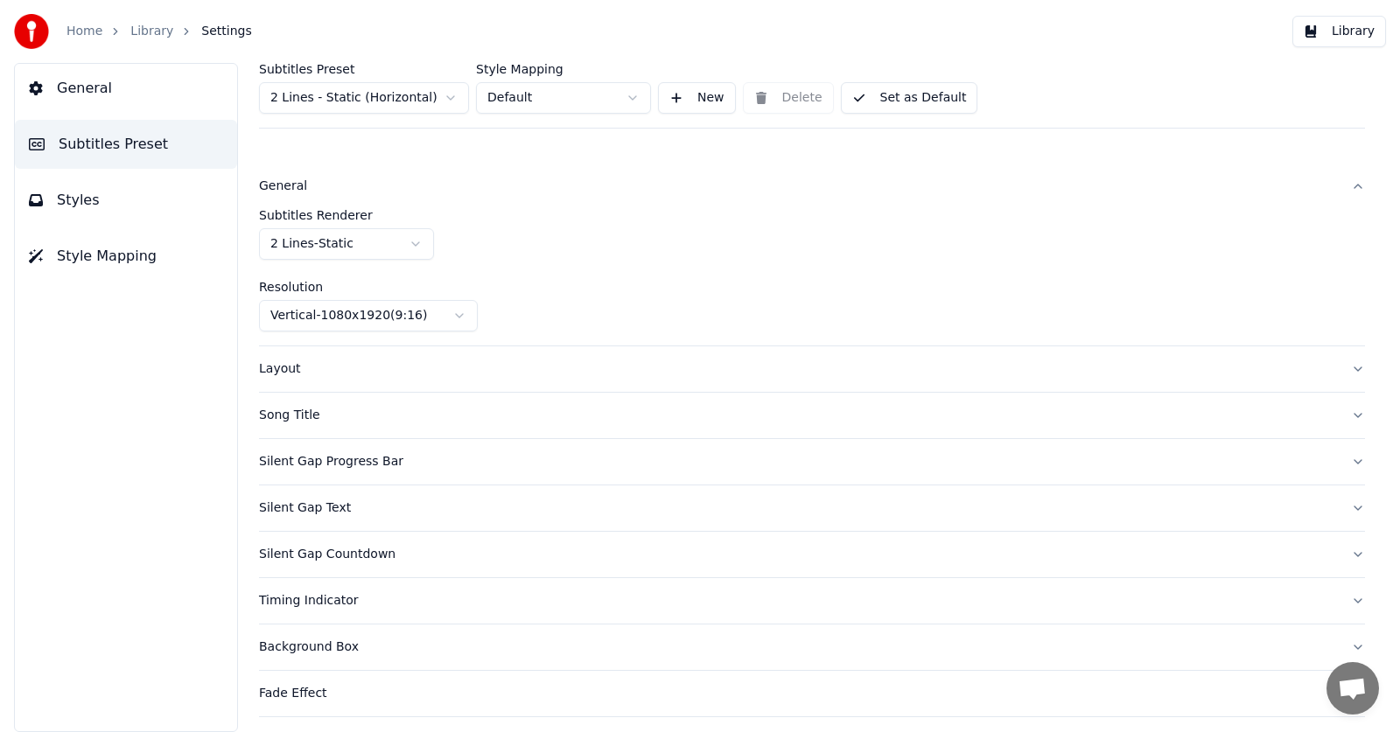
click at [342, 311] on html "Home Library Settings Library General Subtitles Preset Styles Style Mapping Sub…" at bounding box center [700, 366] width 1400 height 732
click at [321, 226] on div "Subtitles Renderer 2 Lines - Static" at bounding box center [812, 234] width 1106 height 51
click at [325, 241] on html "Home Library Settings Library General Subtitles Preset Styles Style Mapping Sub…" at bounding box center [700, 366] width 1400 height 732
click at [72, 95] on span "General" at bounding box center [84, 88] width 55 height 21
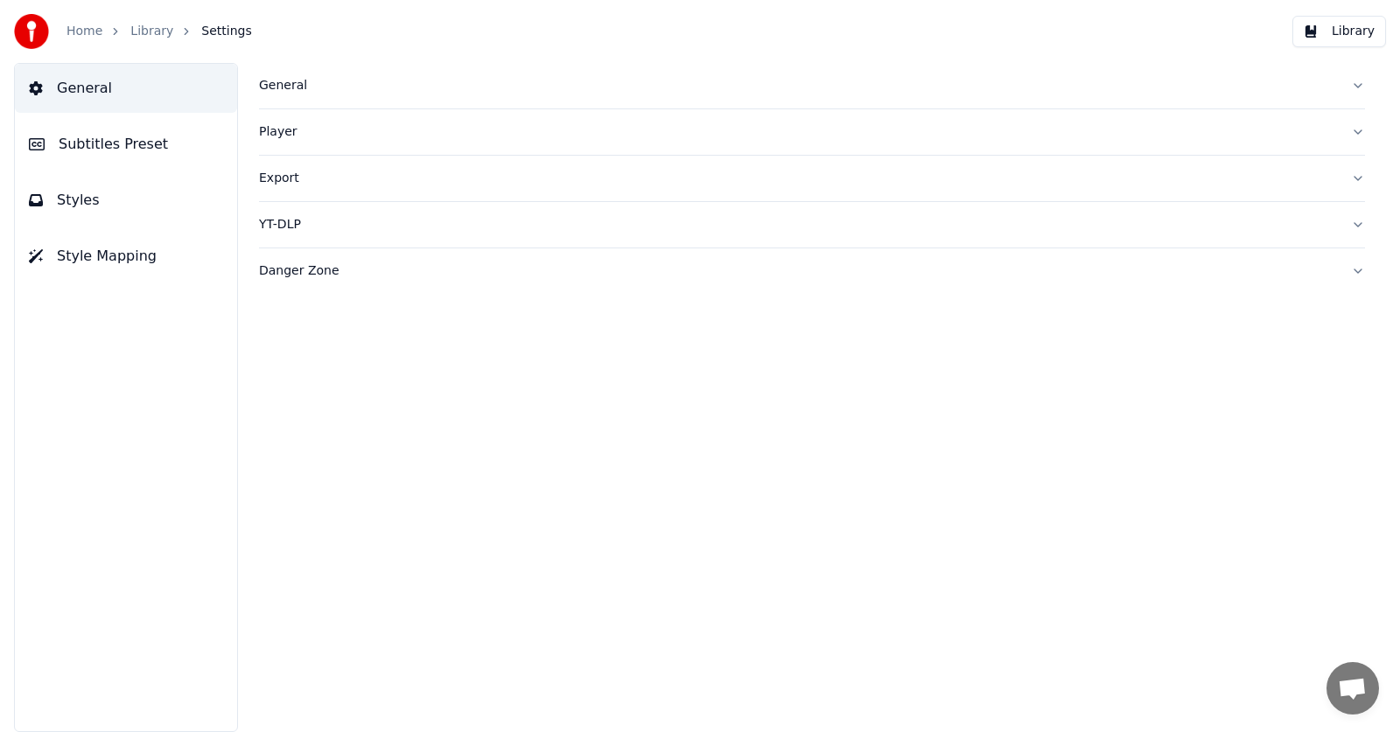
click at [66, 138] on span "Subtitles Preset" at bounding box center [113, 144] width 109 height 21
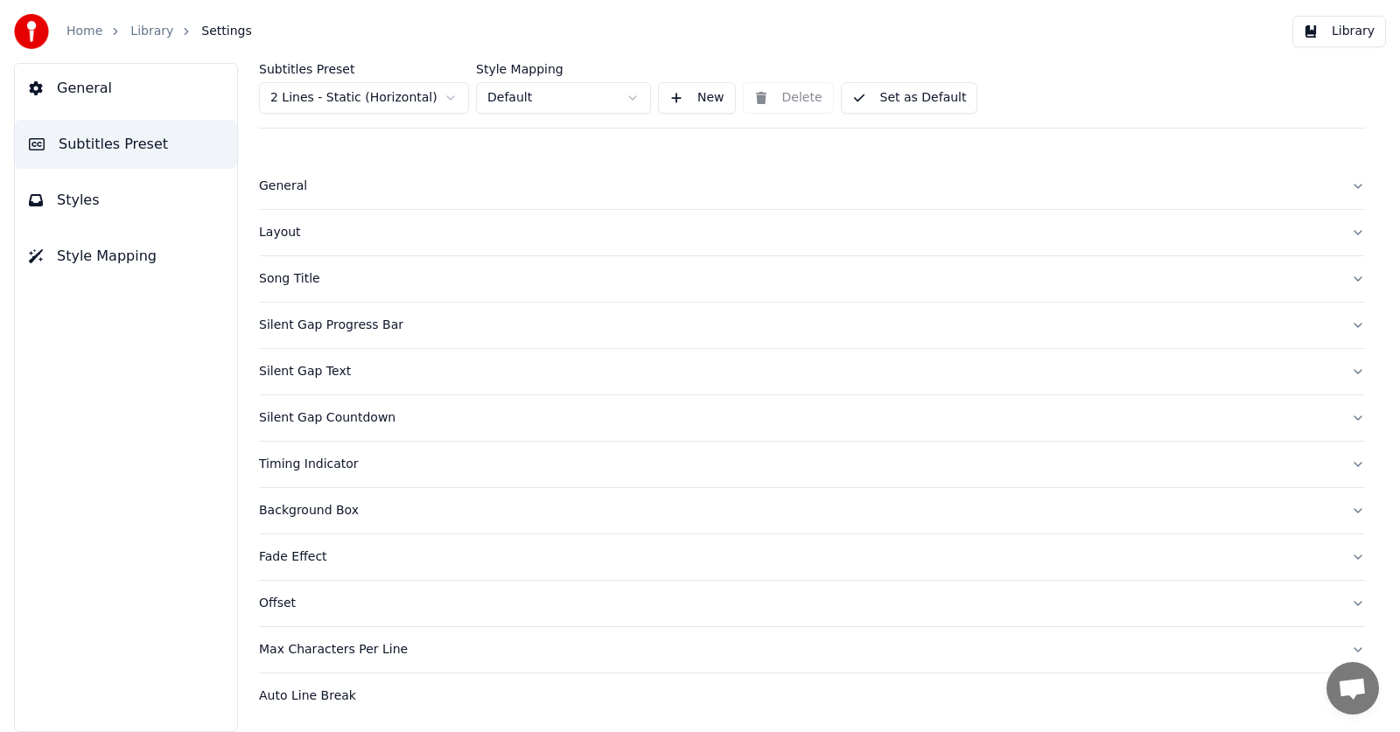
click at [57, 205] on span "Styles" at bounding box center [78, 200] width 43 height 21
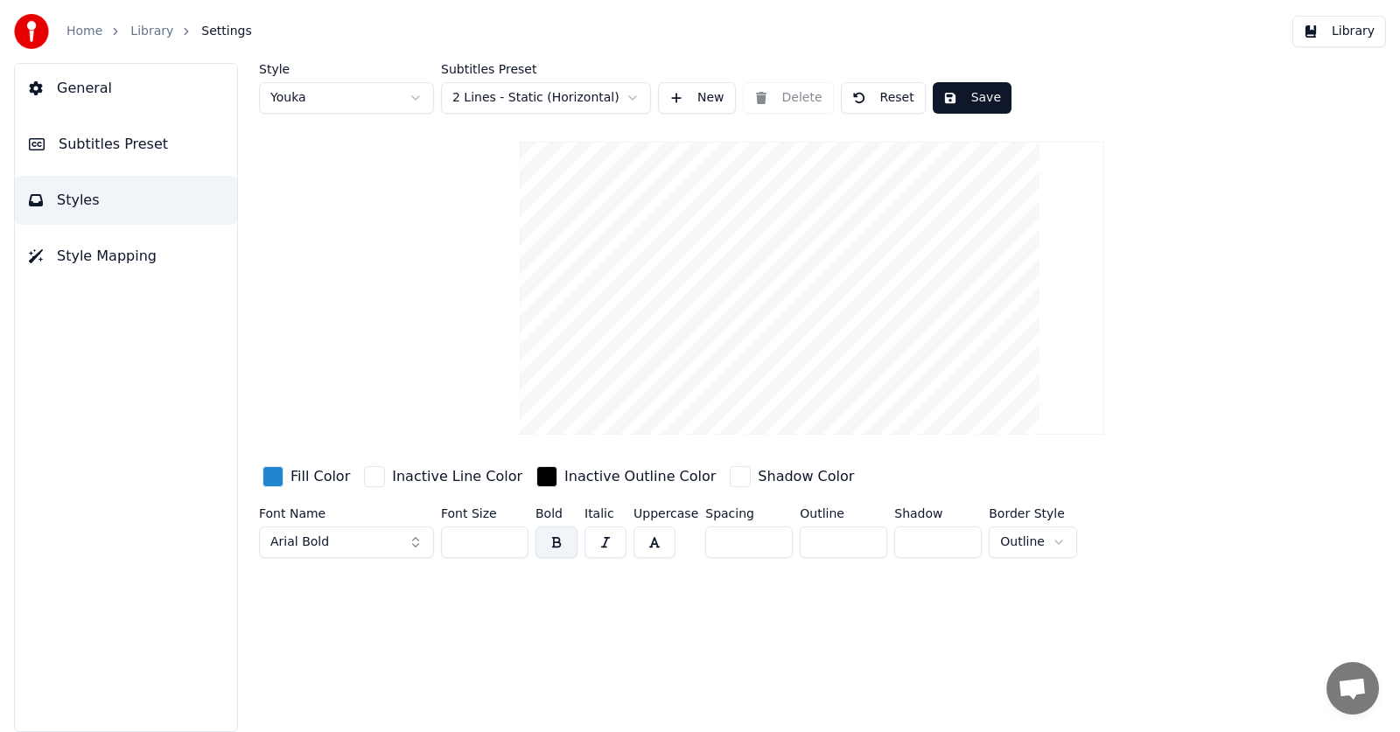
drag, startPoint x: 719, startPoint y: 382, endPoint x: 719, endPoint y: 354, distance: 28.0
click at [719, 354] on video at bounding box center [812, 288] width 585 height 293
click at [407, 101] on html "Home Library Settings Library General Subtitles Preset Styles Style Mapping Sty…" at bounding box center [700, 366] width 1400 height 732
click at [379, 104] on html "Home Library Settings Library General Subtitles Preset Styles Style Mapping Sty…" at bounding box center [700, 366] width 1400 height 732
click at [342, 95] on html "Home Library Settings Library General Subtitles Preset Styles Style Mapping Sty…" at bounding box center [700, 366] width 1400 height 732
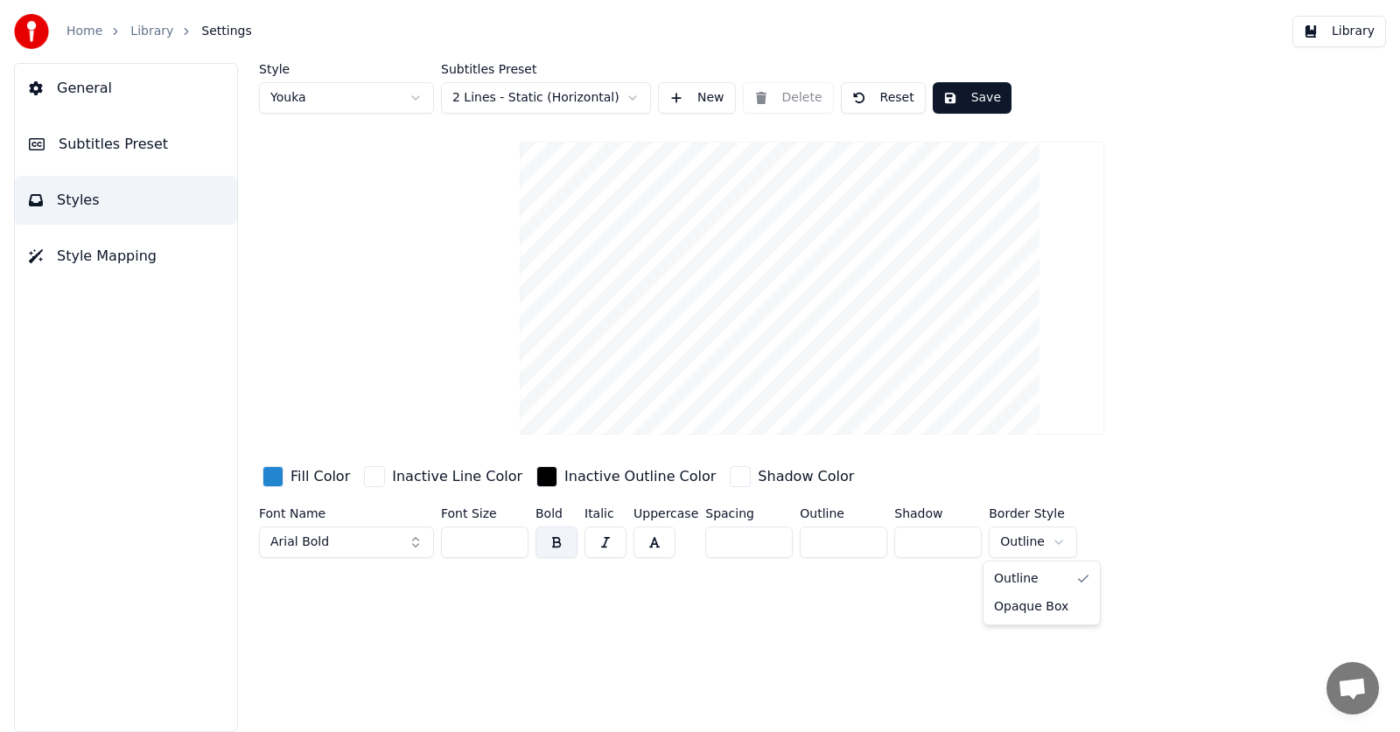
click at [1020, 543] on html "Home Library Settings Library General Subtitles Preset Styles Style Mapping Sty…" at bounding box center [700, 366] width 1400 height 732
click at [1040, 541] on html "Home Library Settings Library General Subtitles Preset Styles Style Mapping Sty…" at bounding box center [700, 366] width 1400 height 732
click at [730, 474] on div "button" at bounding box center [740, 476] width 21 height 21
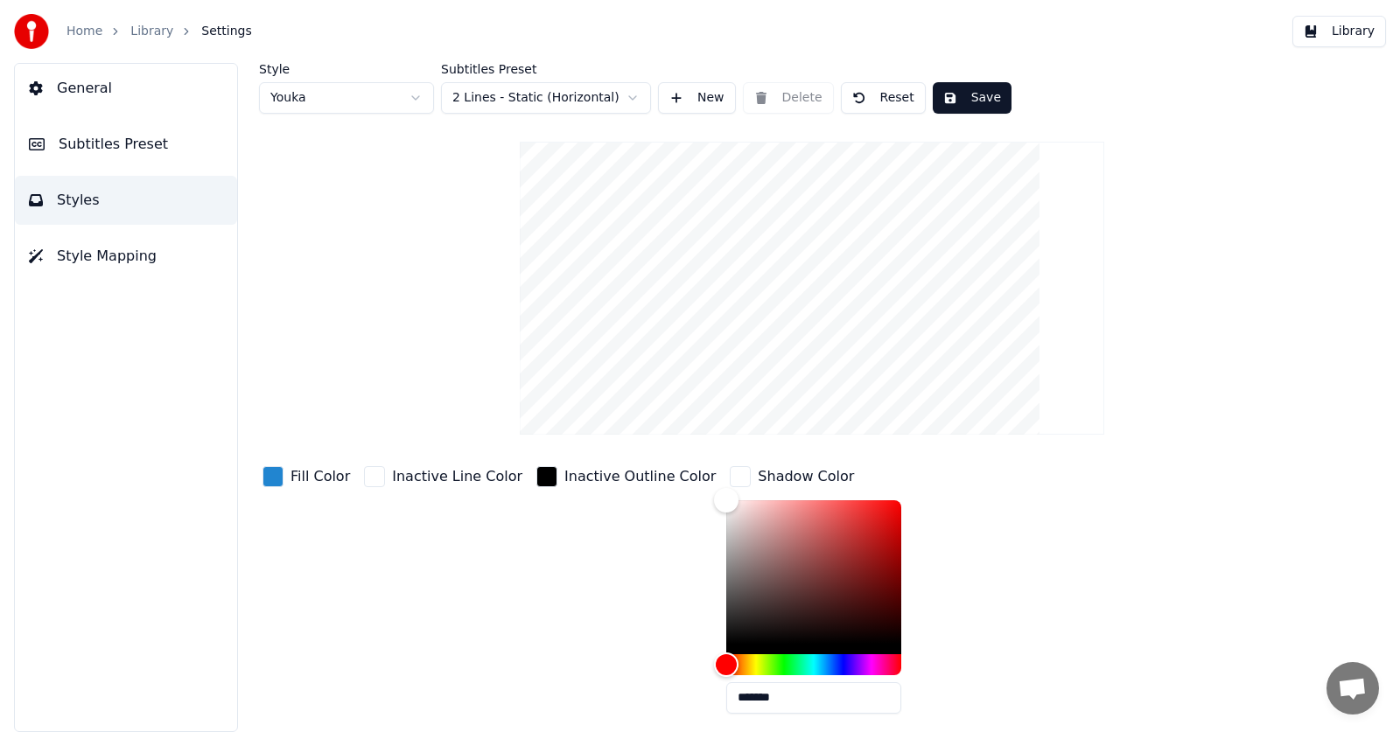
click at [730, 479] on div "button" at bounding box center [740, 476] width 21 height 21
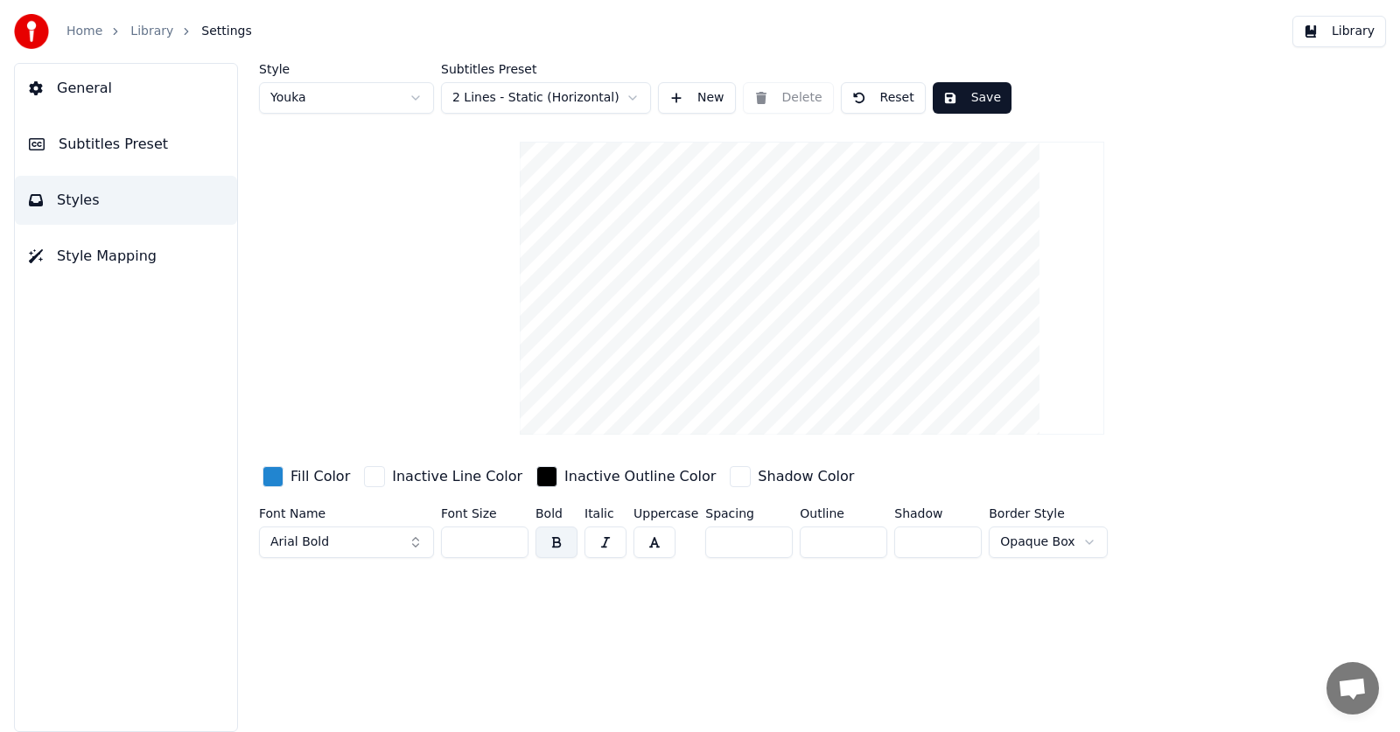
click at [364, 478] on div "button" at bounding box center [374, 476] width 21 height 21
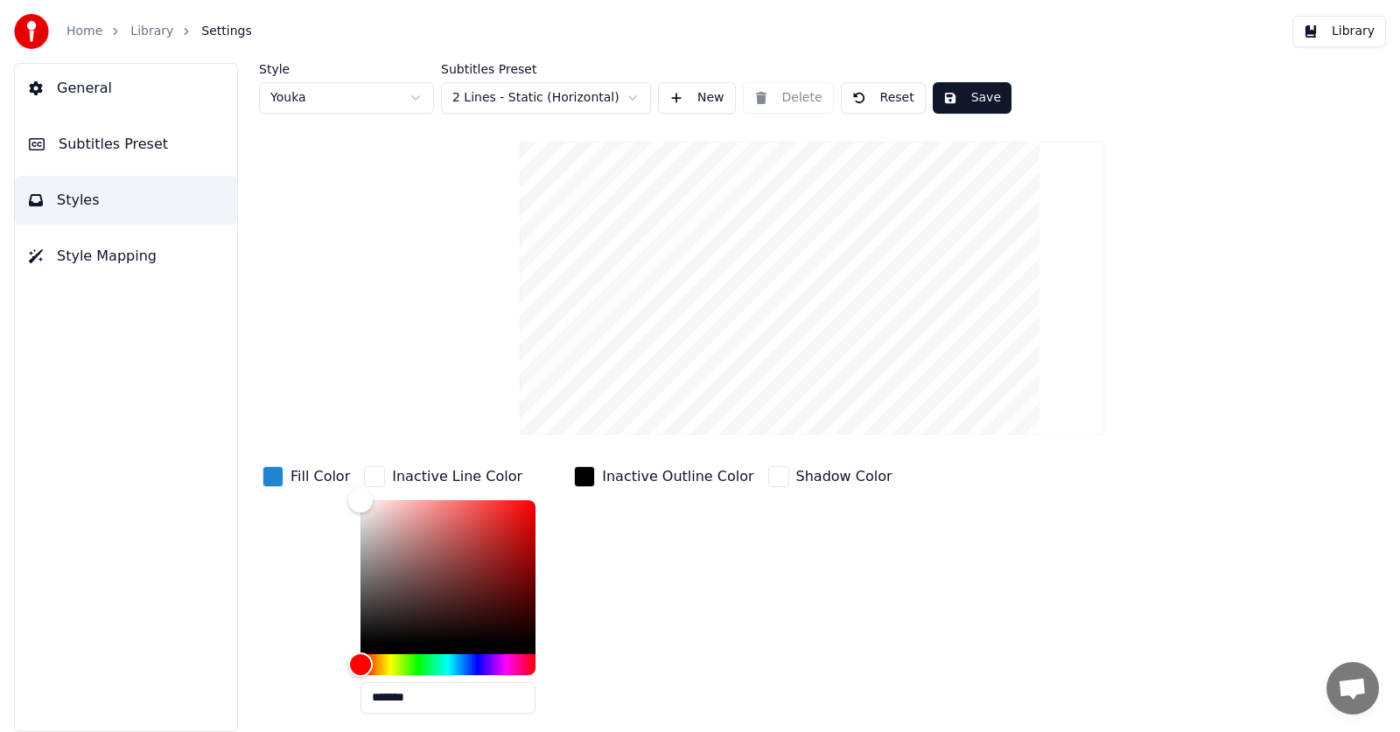
click at [364, 478] on div "button" at bounding box center [374, 476] width 21 height 21
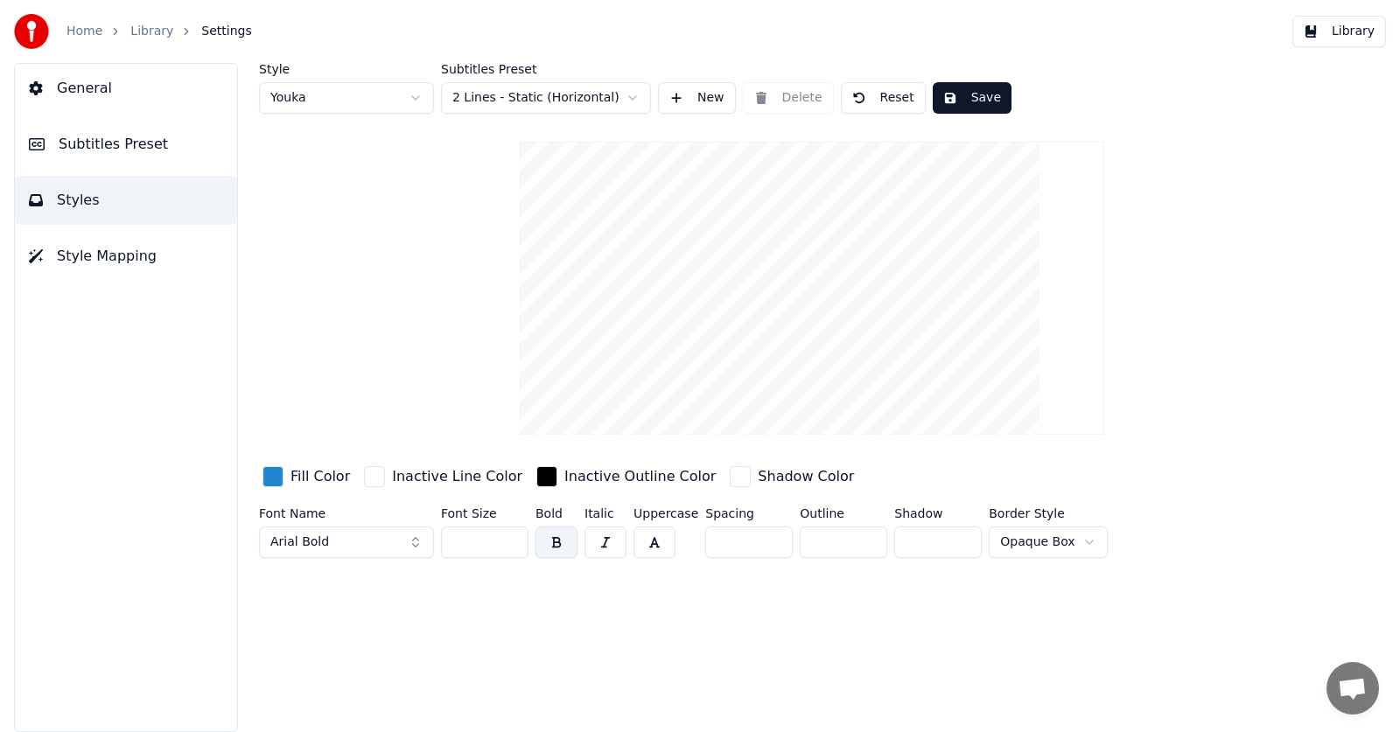
click at [361, 549] on button "Arial Bold" at bounding box center [346, 543] width 175 height 32
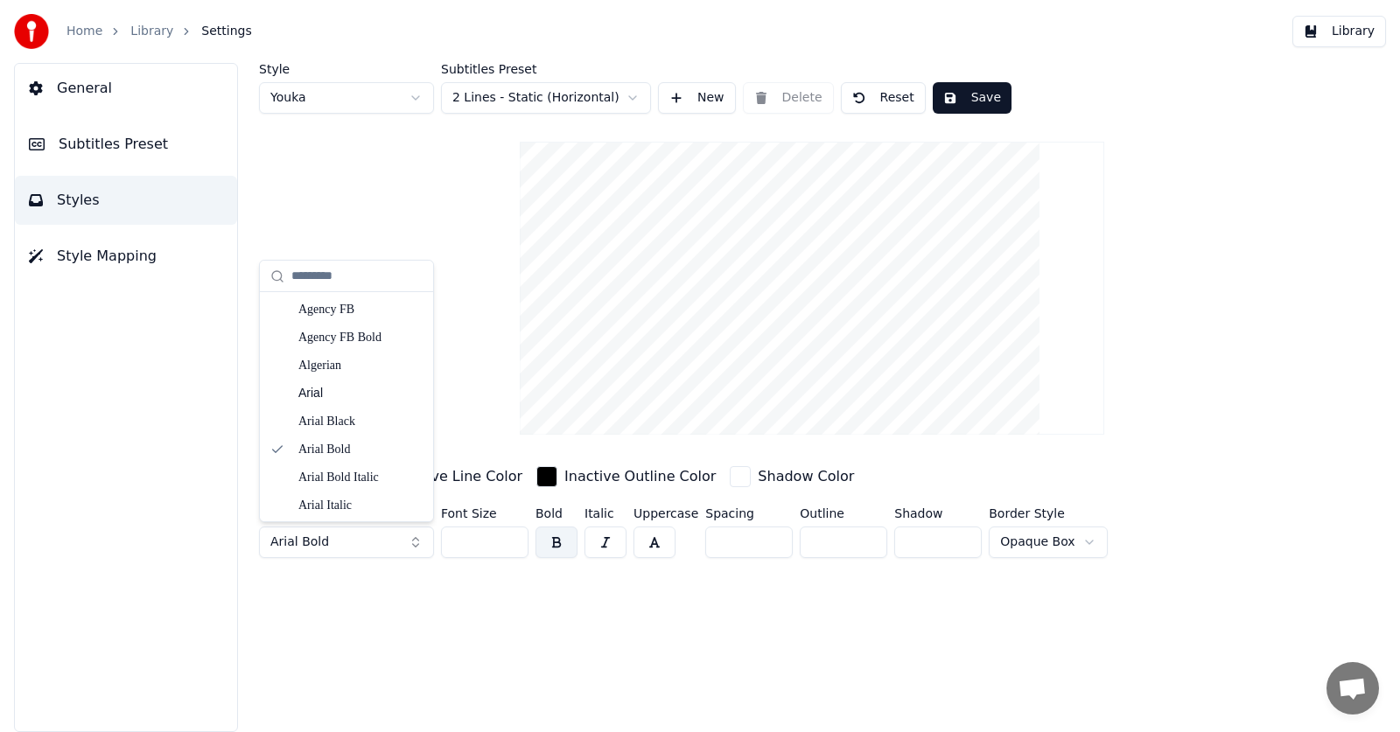
click at [479, 381] on div "Style Youka Subtitles Preset 2 Lines - Static (Horizontal) New Delete Reset Sav…" at bounding box center [812, 314] width 1106 height 502
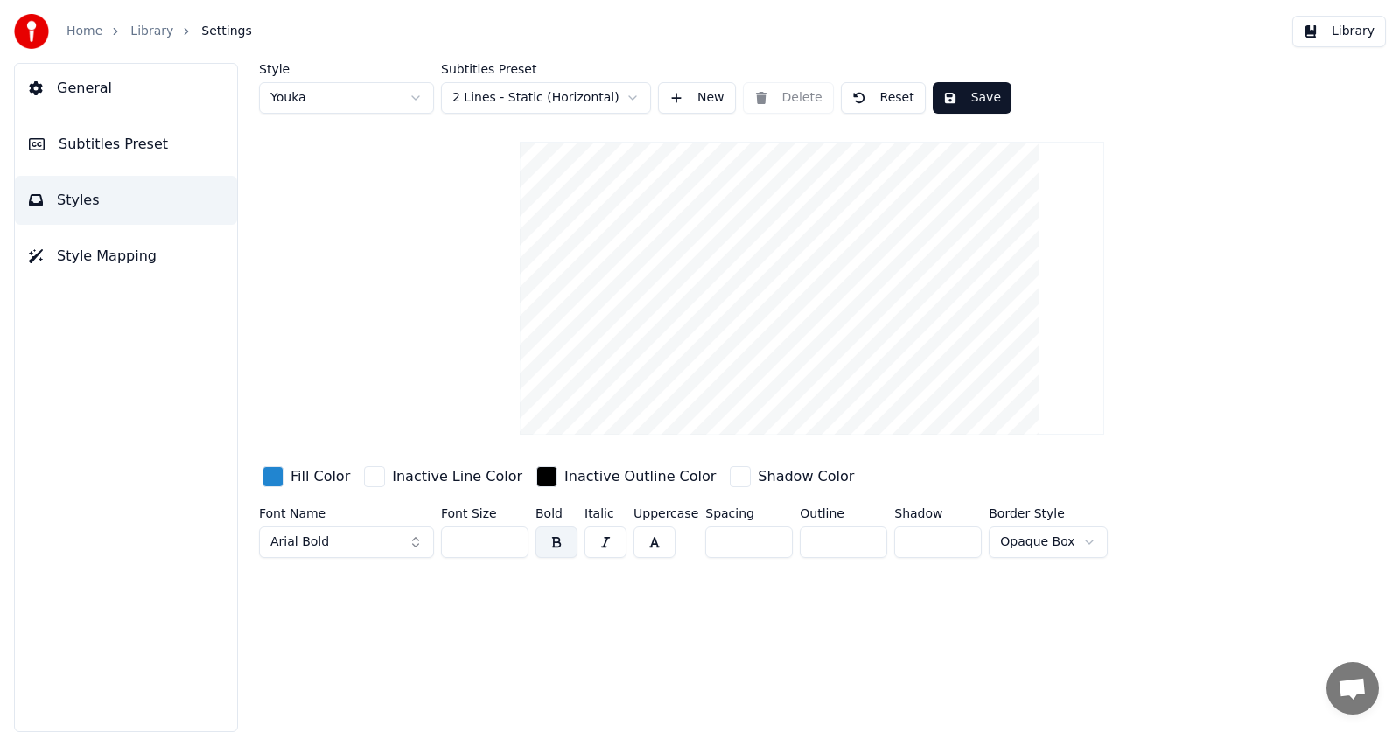
click at [113, 254] on span "Style Mapping" at bounding box center [107, 256] width 100 height 21
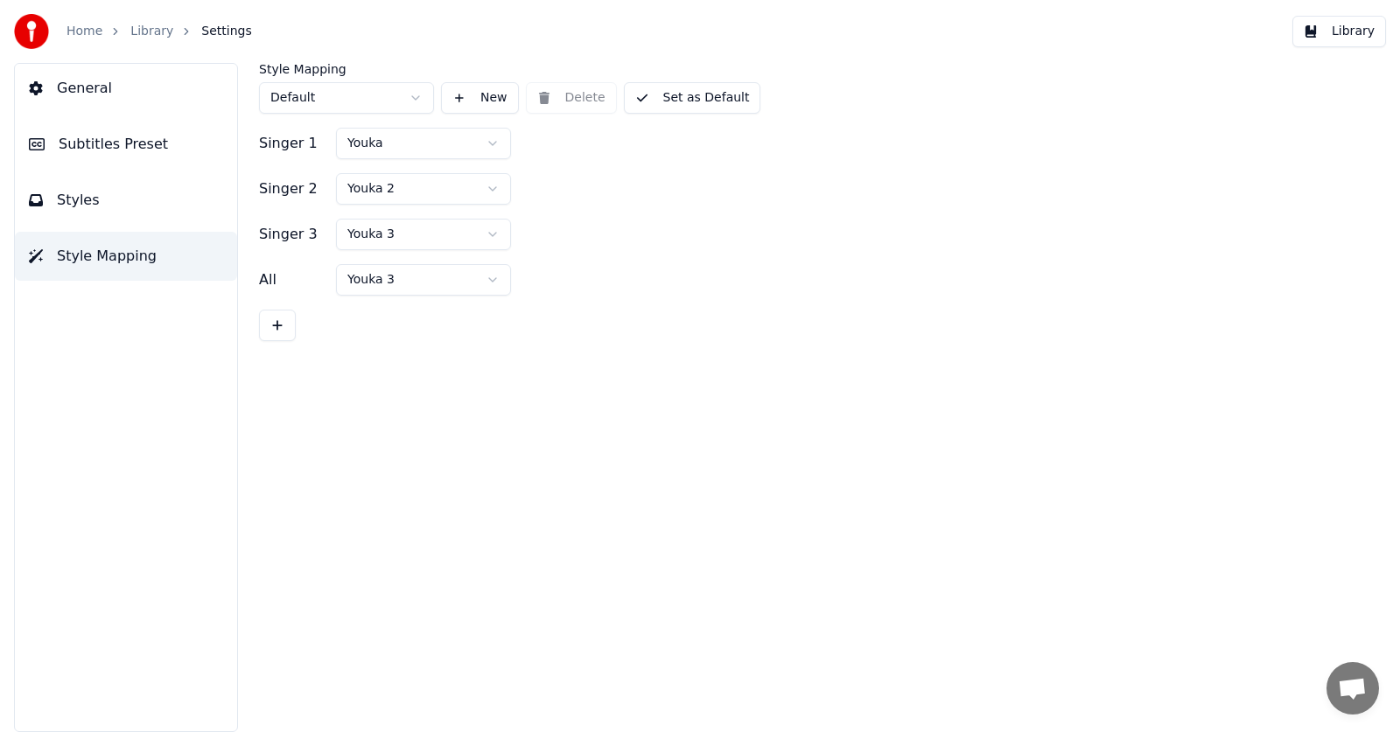
click at [375, 96] on html "Home Library Settings Library General Subtitles Preset Styles Style Mapping Sty…" at bounding box center [700, 366] width 1400 height 732
click at [682, 102] on button "Set as Default" at bounding box center [692, 98] width 137 height 32
click at [682, 102] on button "Done" at bounding box center [665, 98] width 83 height 32
click at [113, 143] on span "Subtitles Preset" at bounding box center [113, 144] width 109 height 21
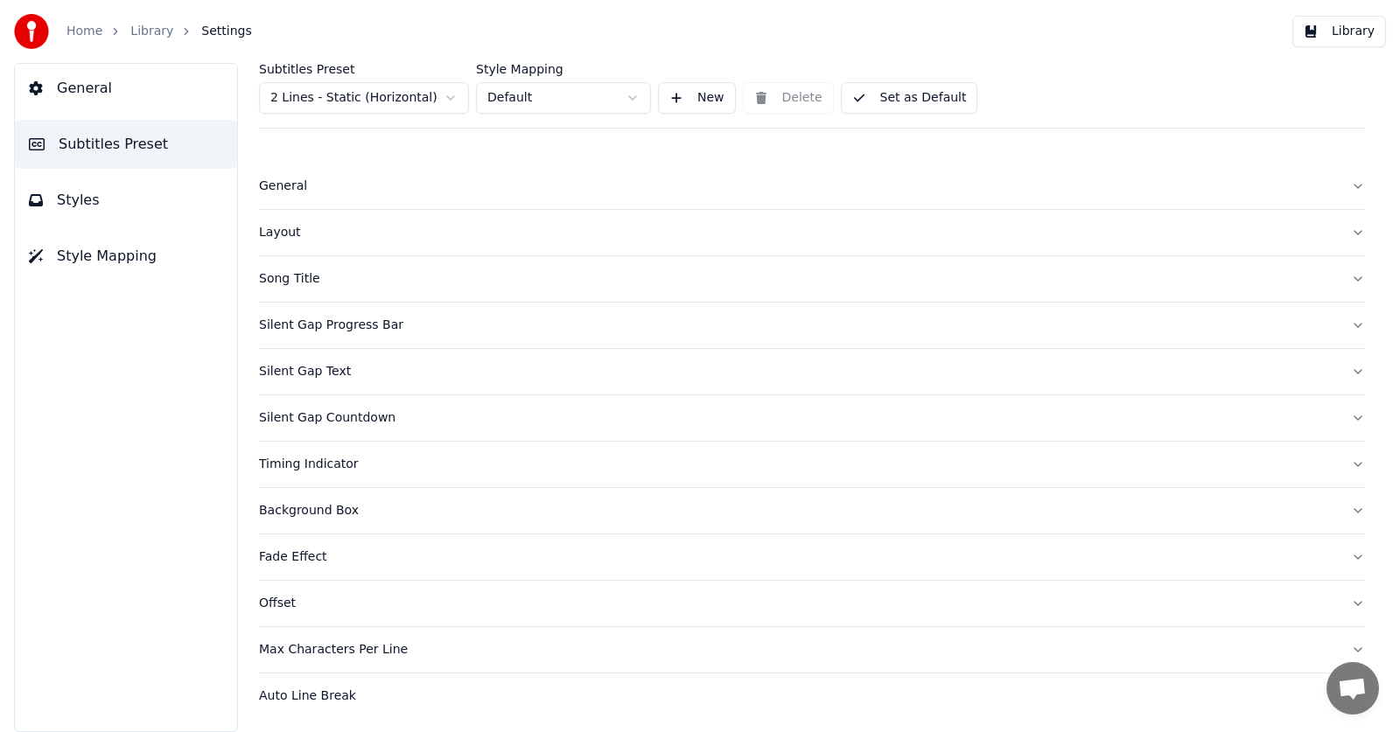
click at [932, 328] on div "Silent Gap Progress Bar" at bounding box center [798, 326] width 1078 height 18
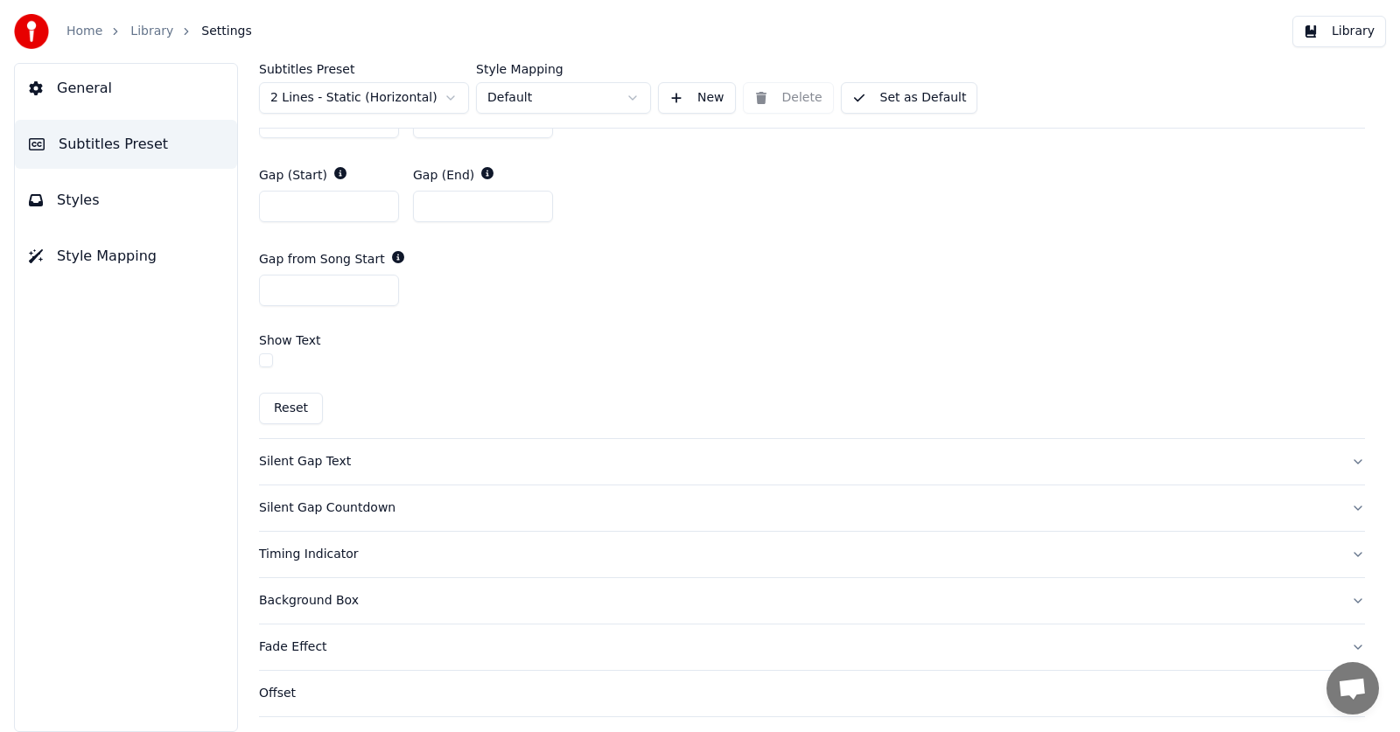
click at [409, 459] on div "Silent Gap Text" at bounding box center [798, 462] width 1078 height 18
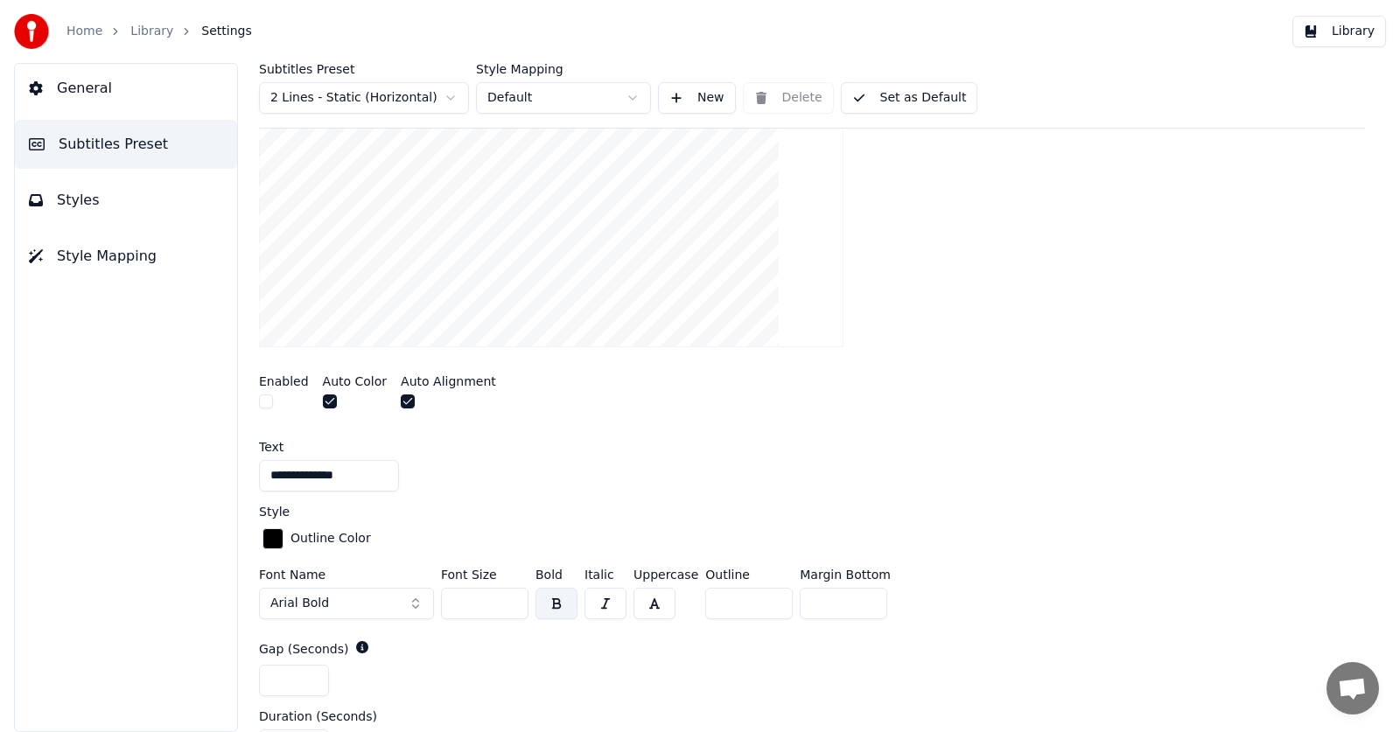
scroll to position [389, 0]
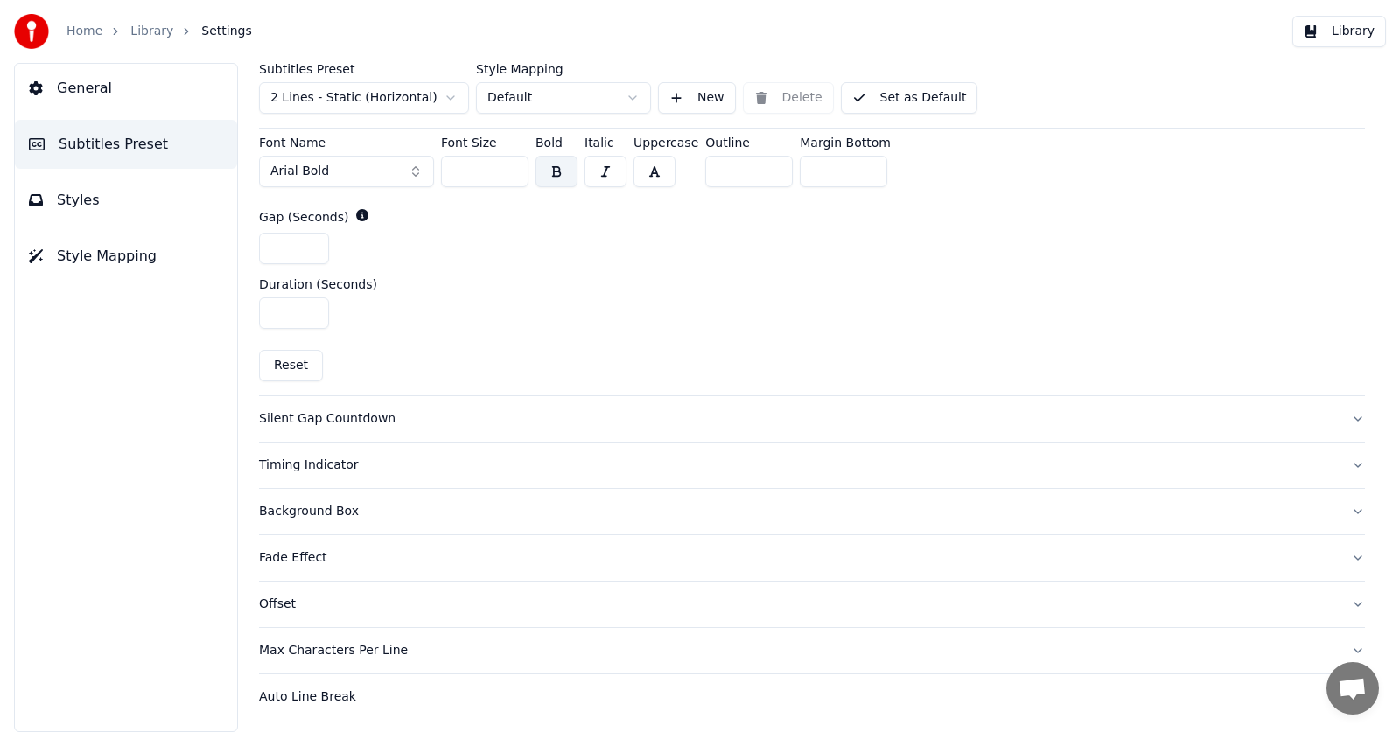
click at [371, 417] on div "Silent Gap Countdown" at bounding box center [798, 419] width 1078 height 18
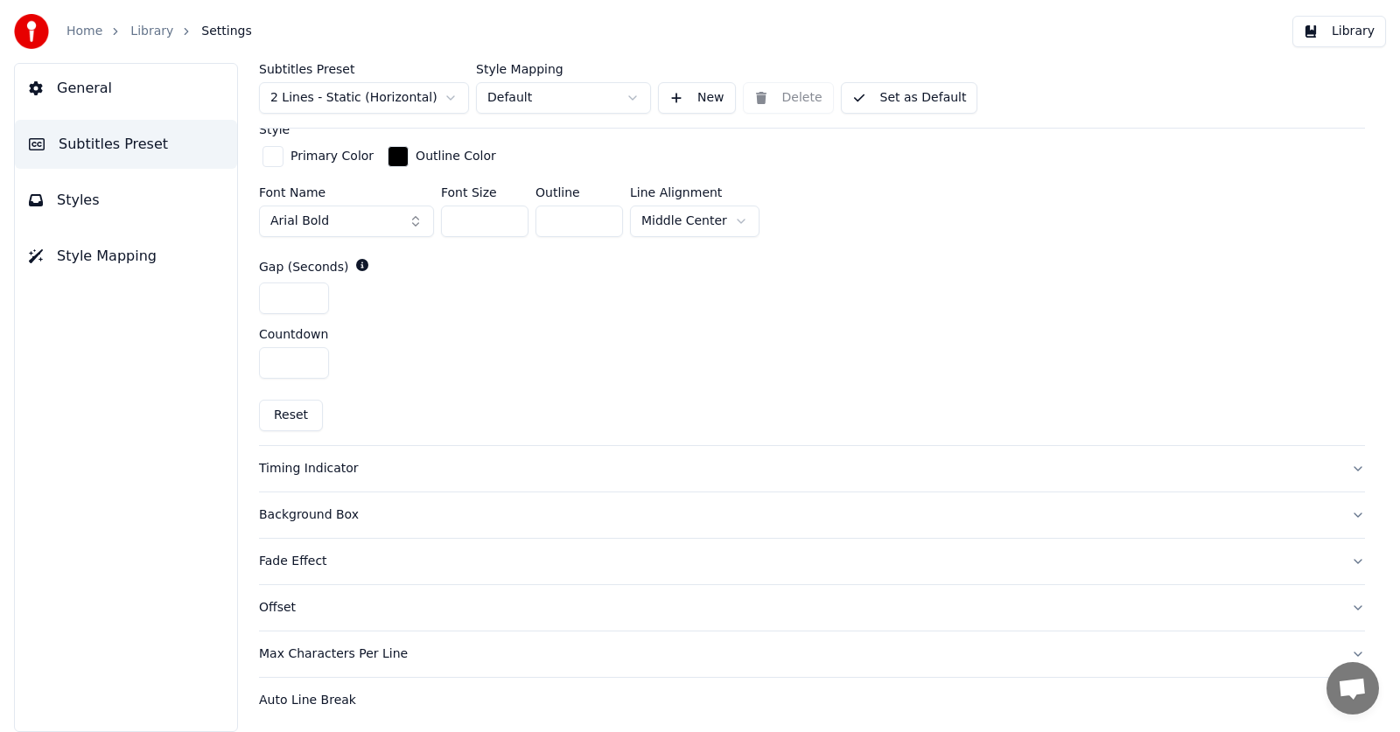
scroll to position [746, 0]
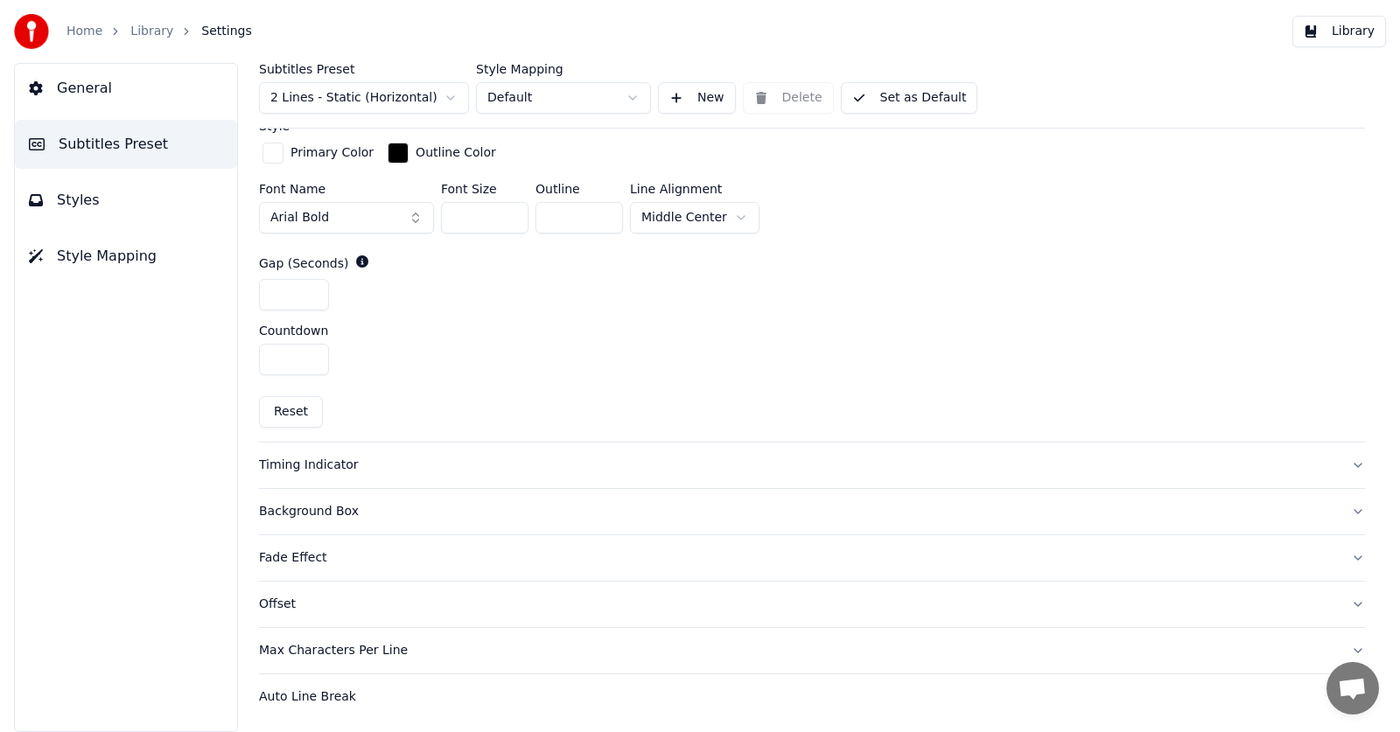
click at [387, 462] on div "Timing Indicator" at bounding box center [798, 466] width 1078 height 18
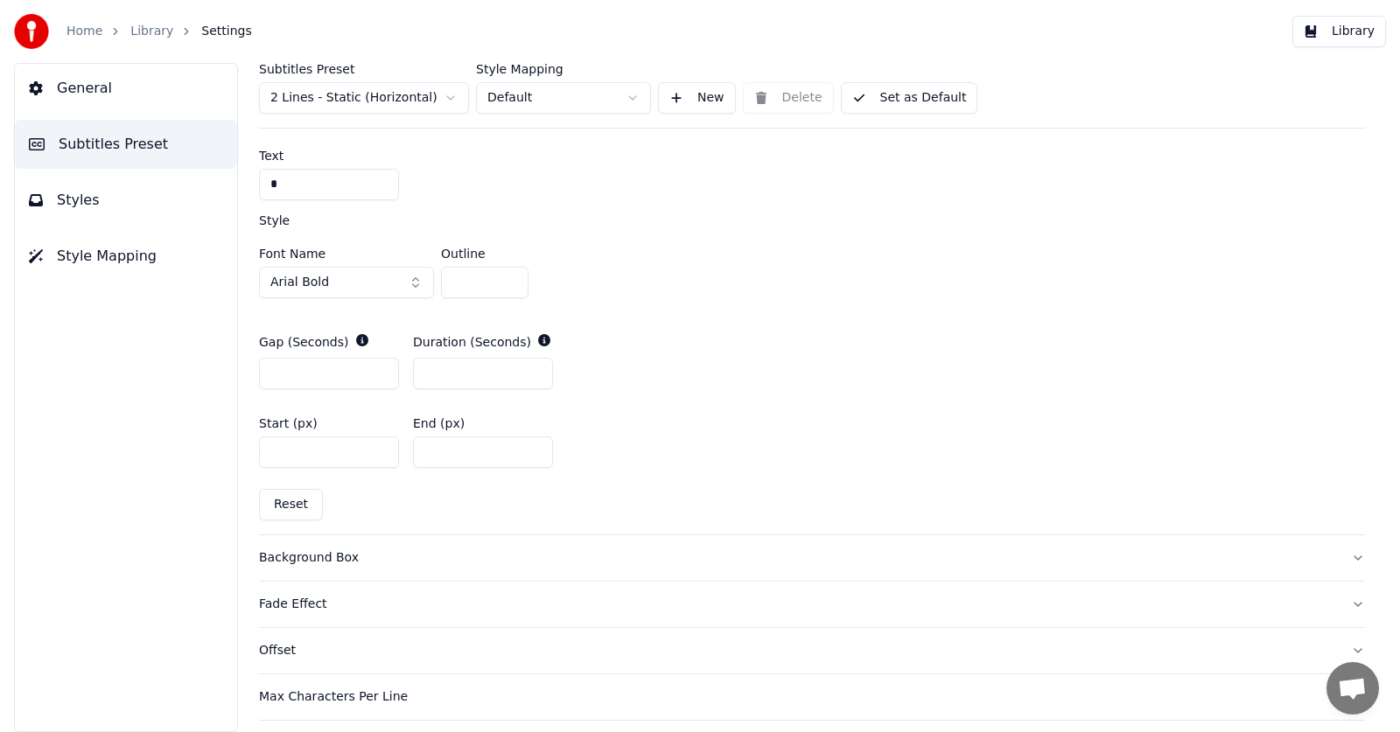
scroll to position [810, 0]
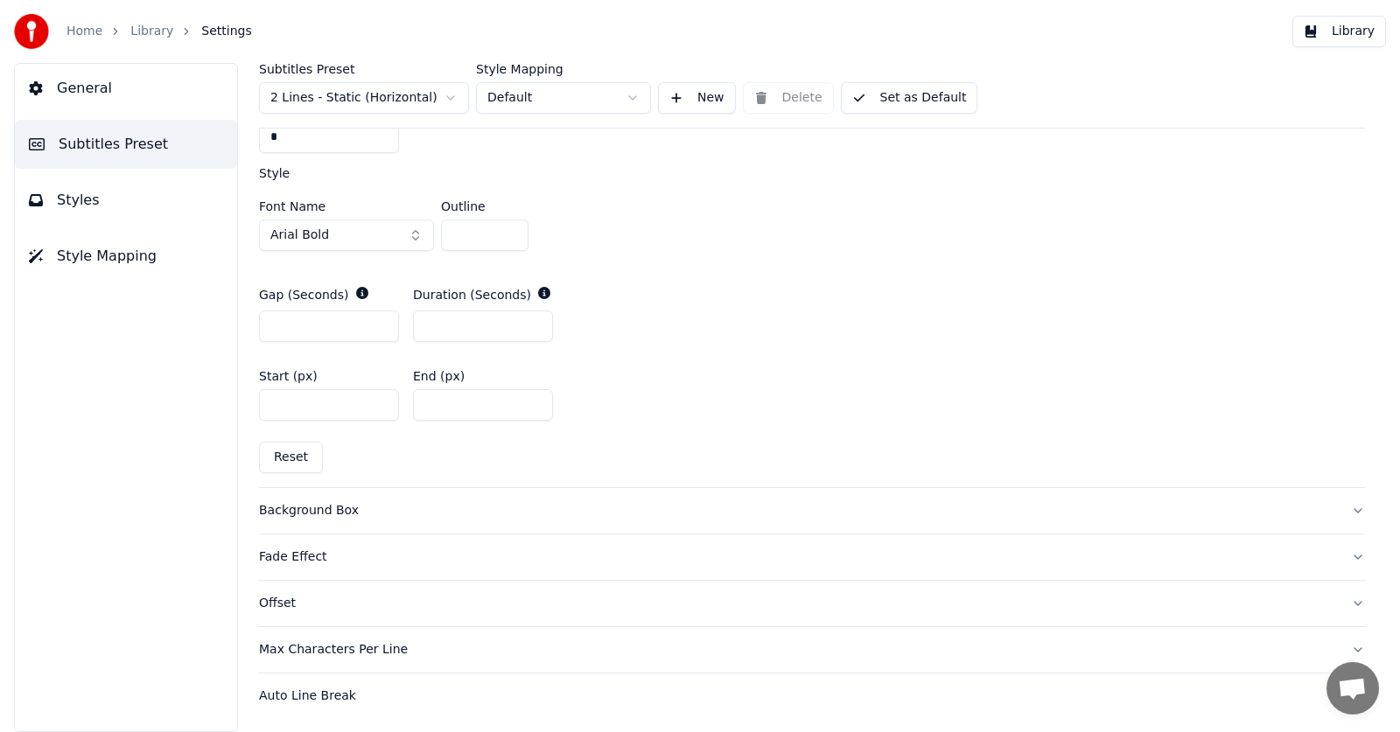
click at [312, 511] on div "Background Box" at bounding box center [798, 511] width 1078 height 18
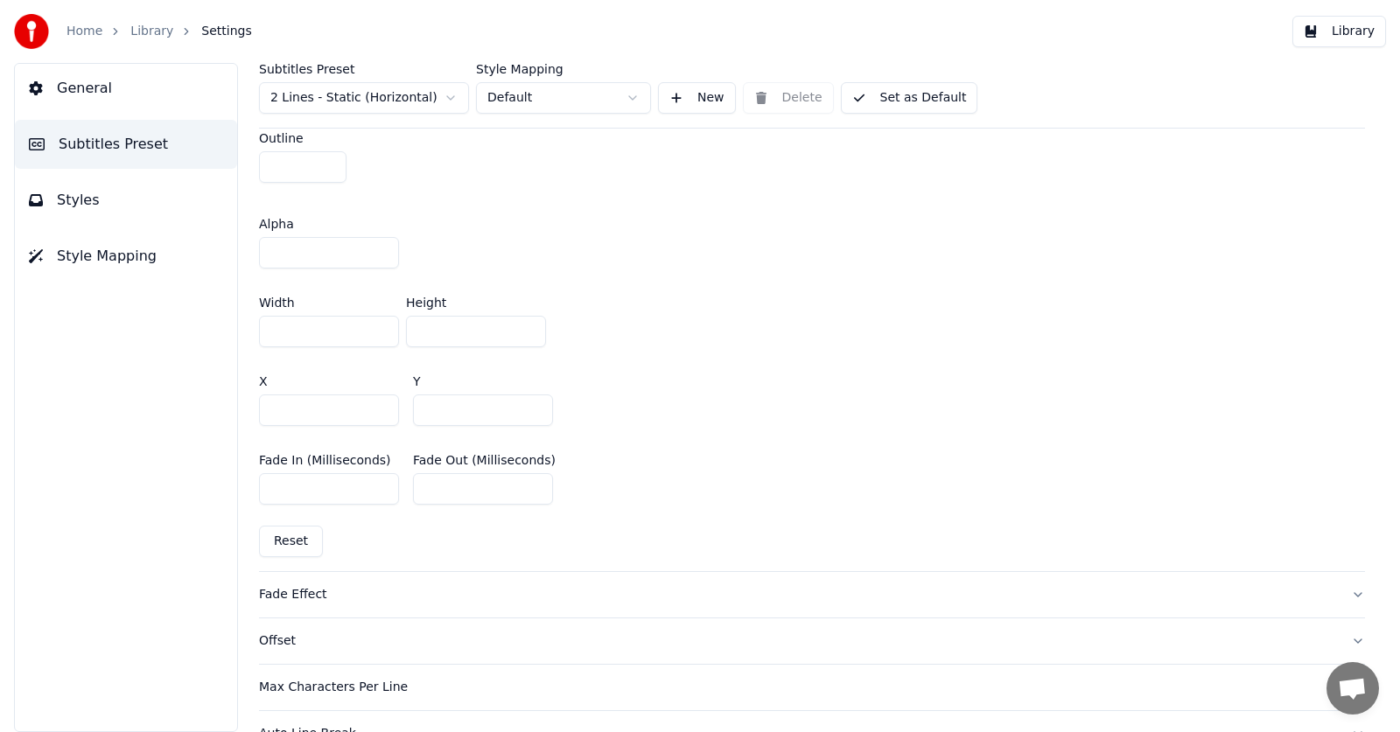
scroll to position [986, 0]
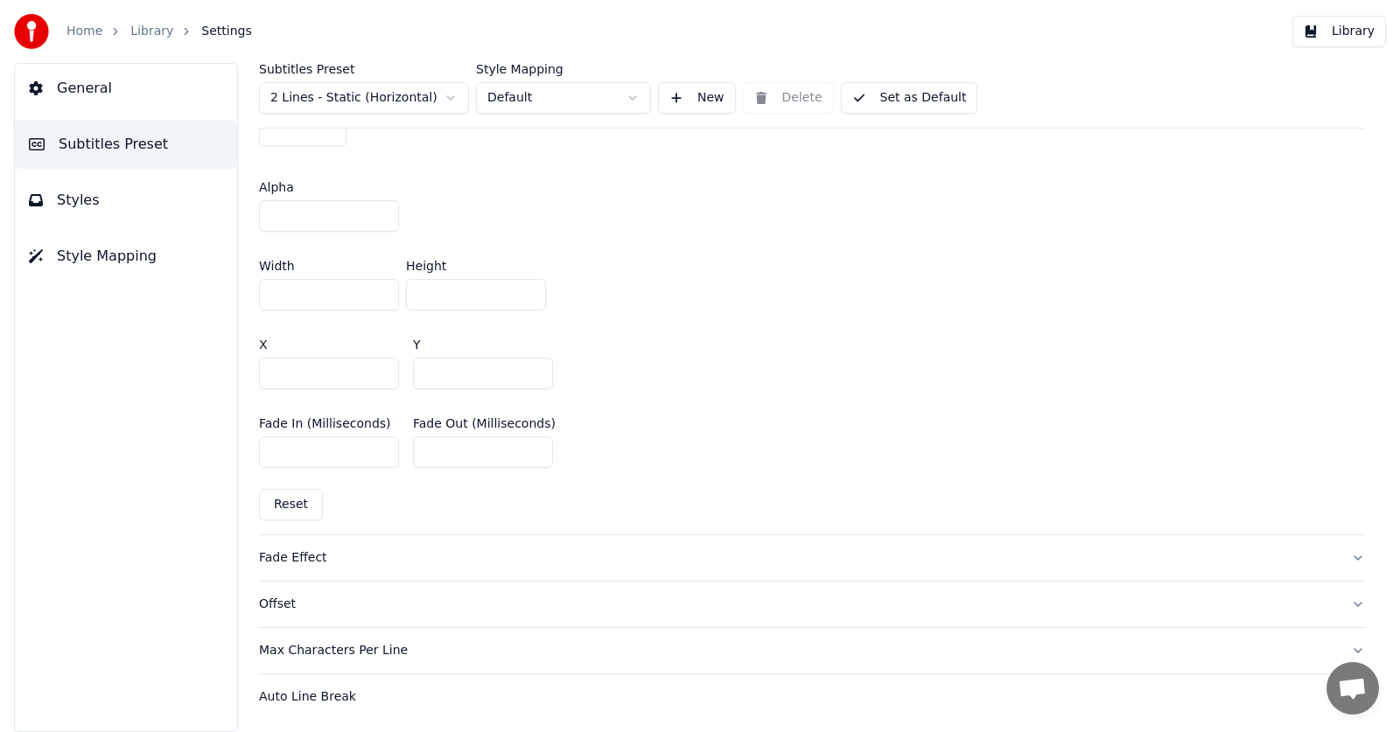
click at [294, 562] on div "Fade Effect" at bounding box center [798, 559] width 1078 height 18
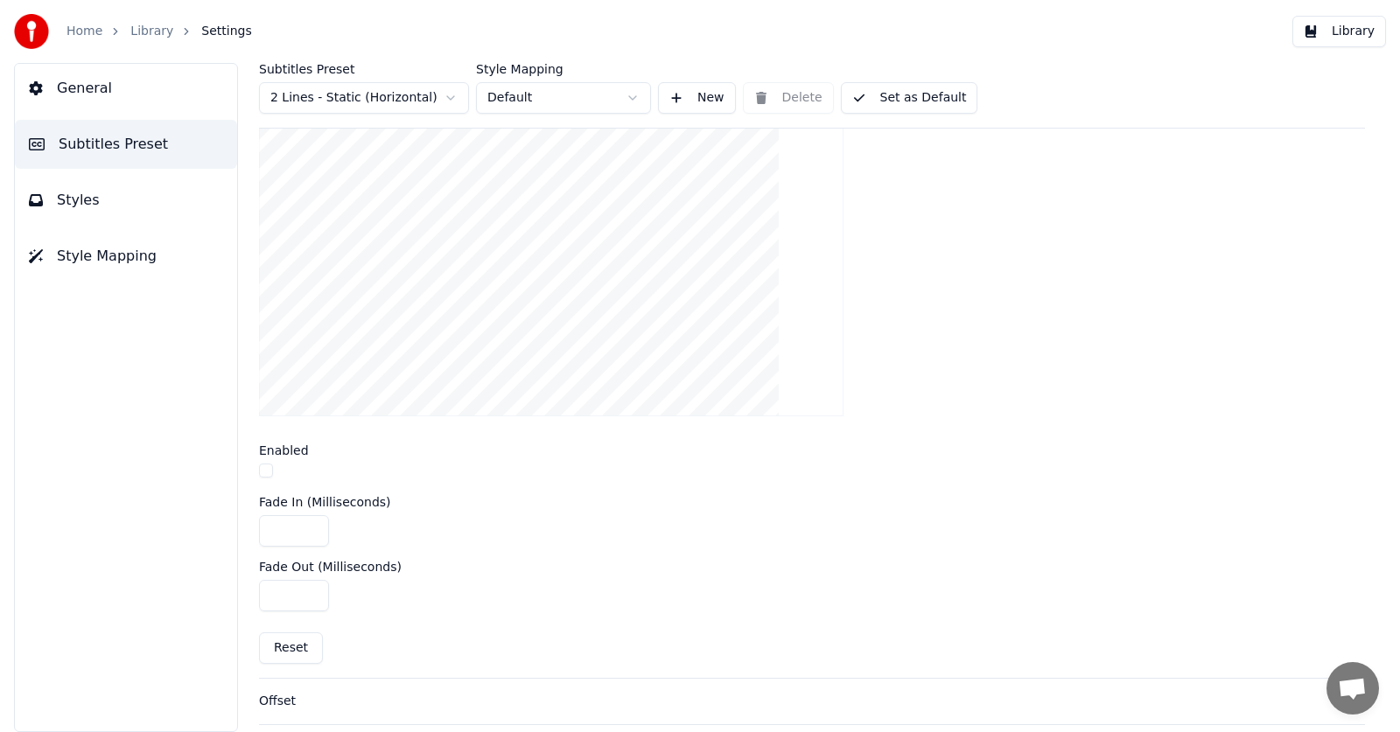
scroll to position [593, 0]
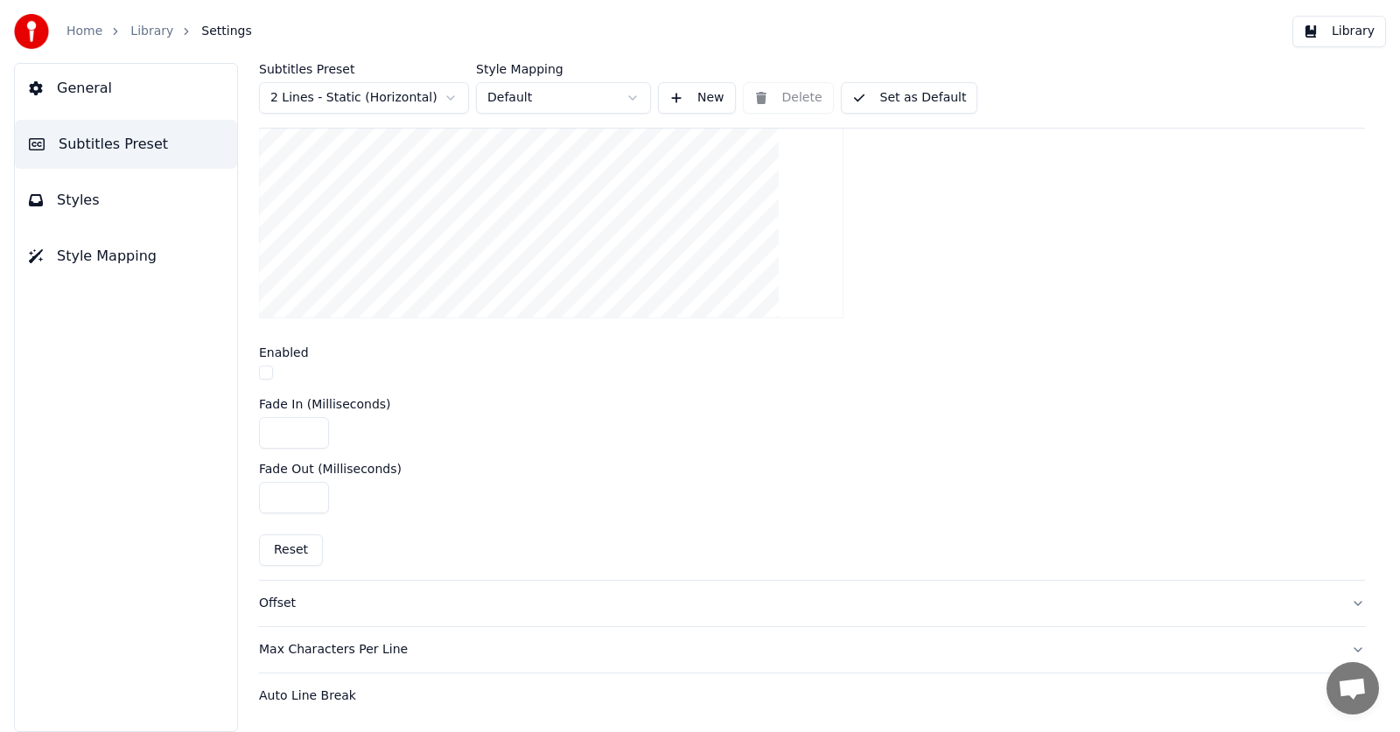
click at [283, 595] on div "Offset" at bounding box center [798, 604] width 1078 height 18
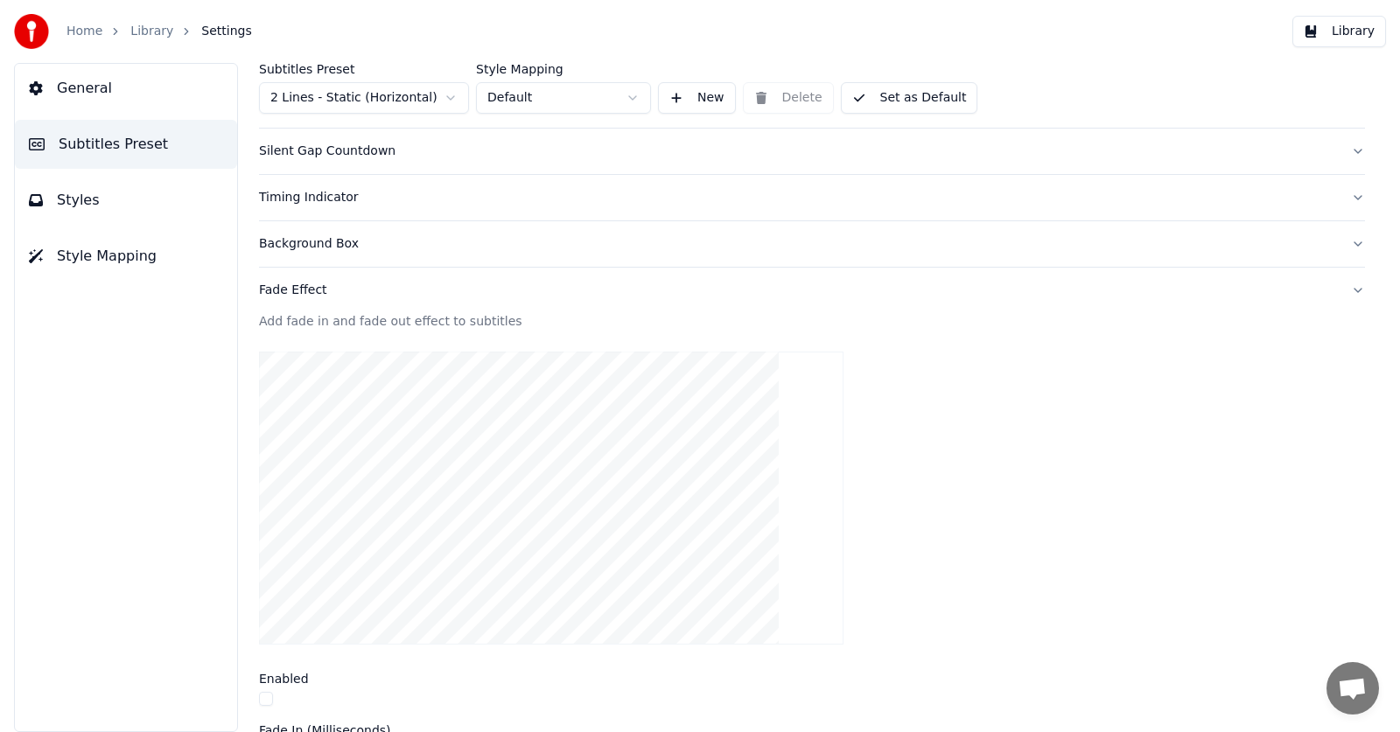
scroll to position [207, 0]
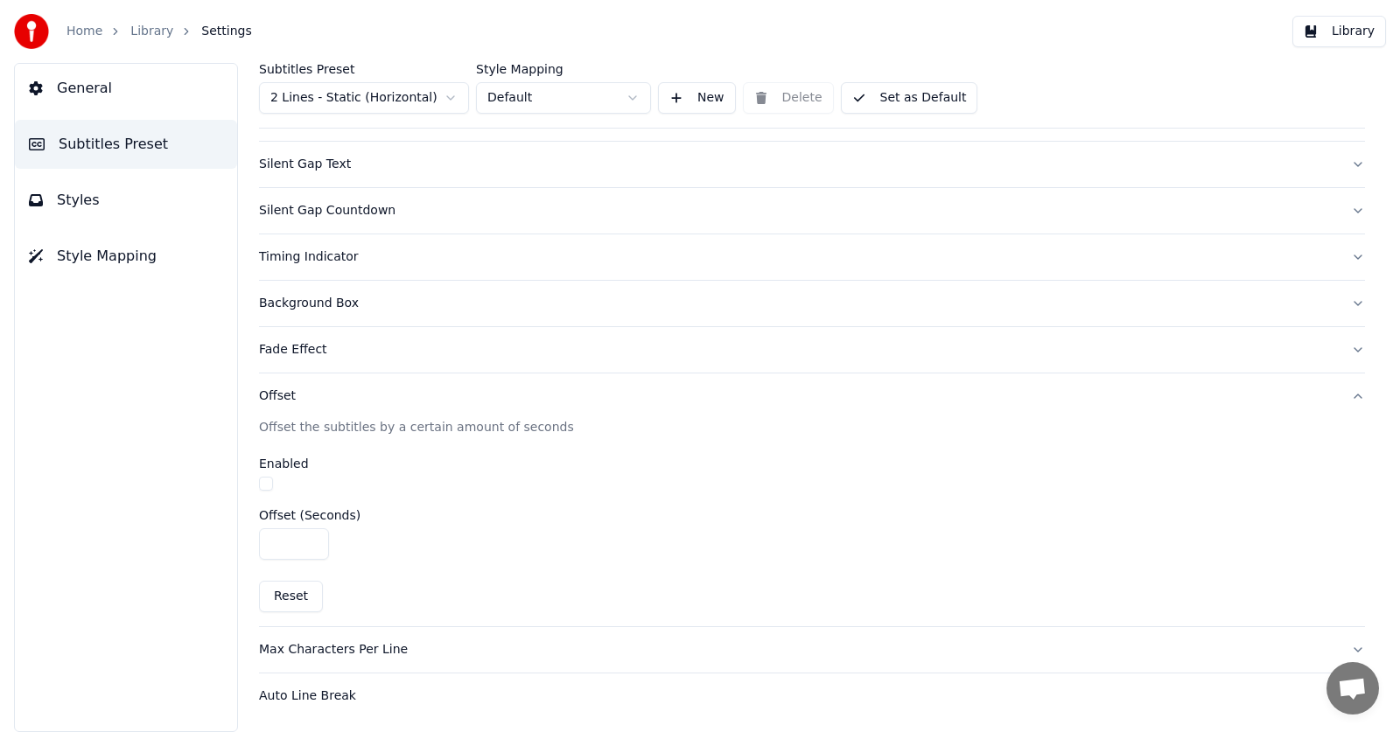
click at [295, 396] on div "Offset" at bounding box center [798, 397] width 1078 height 18
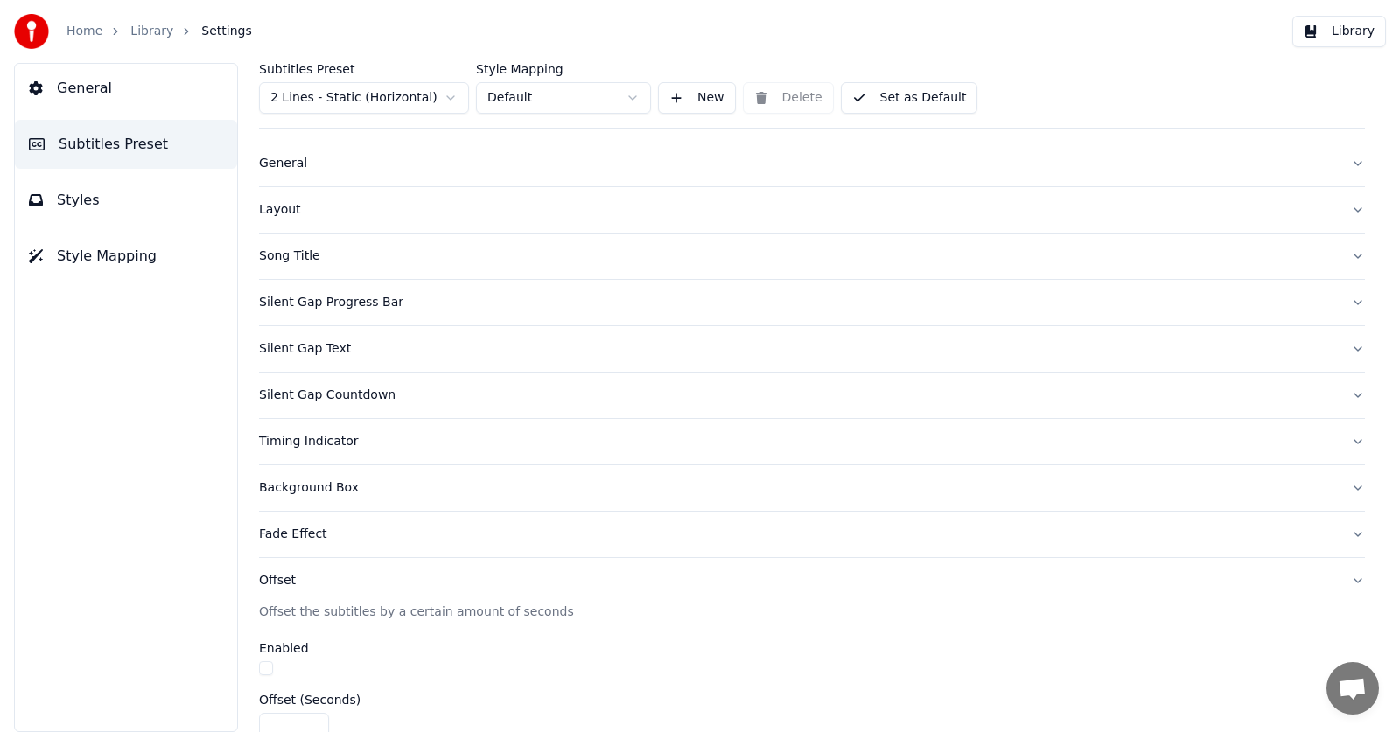
scroll to position [1, 0]
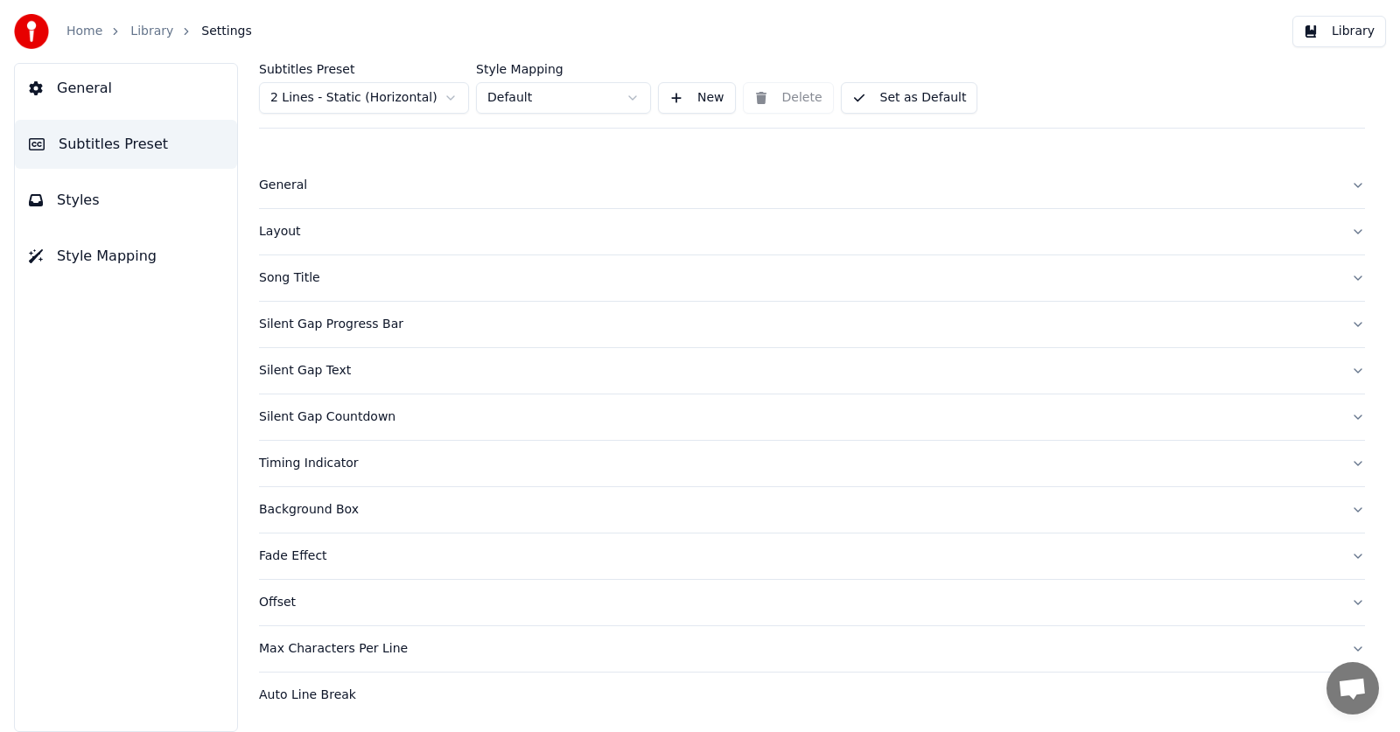
click at [305, 651] on div "Max Characters Per Line" at bounding box center [798, 650] width 1078 height 18
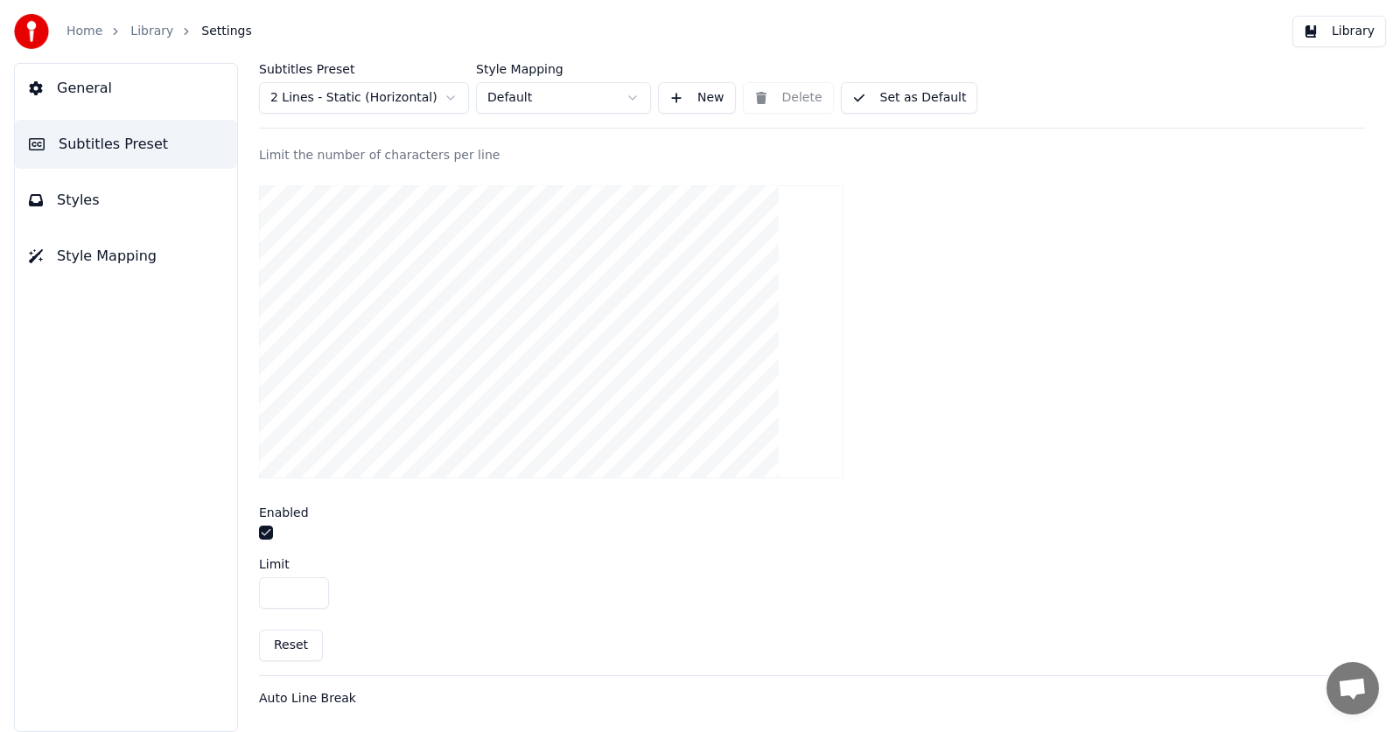
scroll to position [529, 0]
click at [310, 699] on div "Auto Line Break" at bounding box center [798, 697] width 1078 height 18
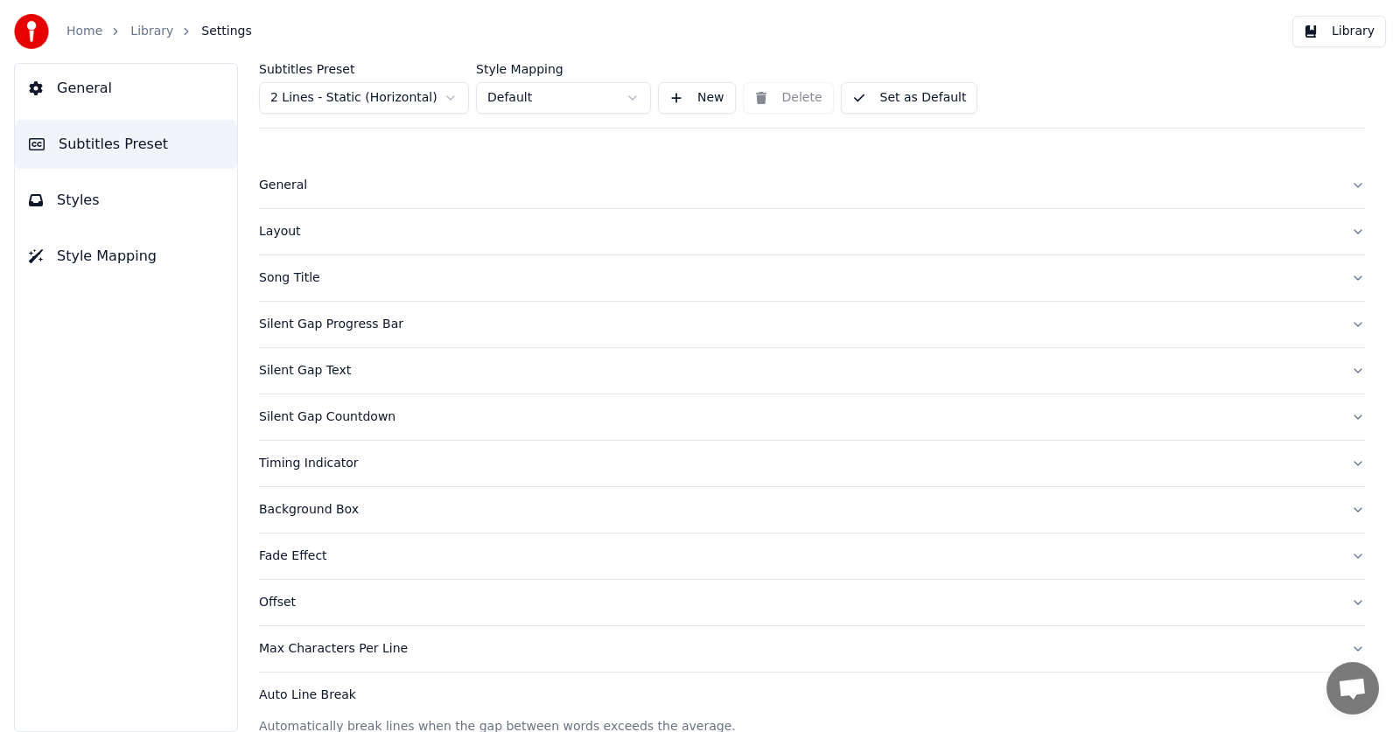
scroll to position [0, 0]
click at [89, 188] on button "Styles" at bounding box center [126, 200] width 222 height 49
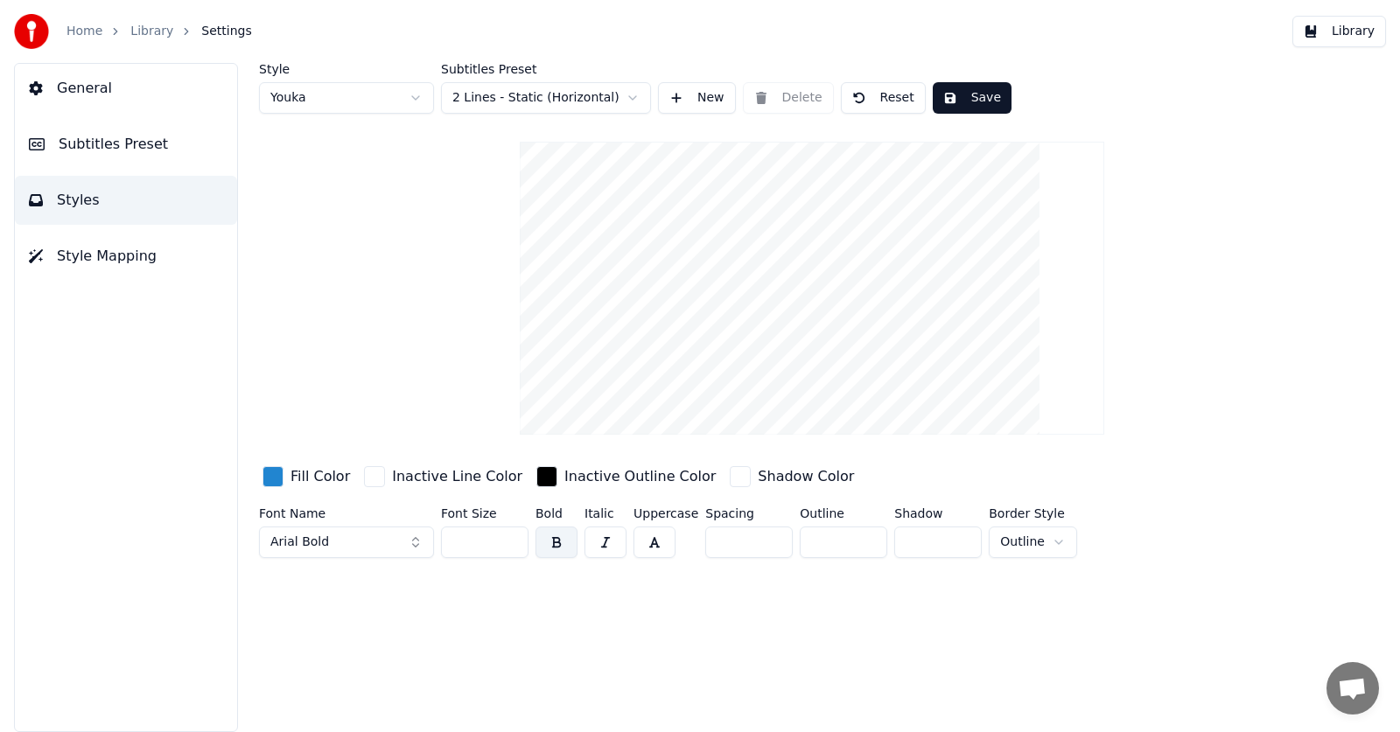
click at [150, 32] on link "Library" at bounding box center [151, 32] width 43 height 18
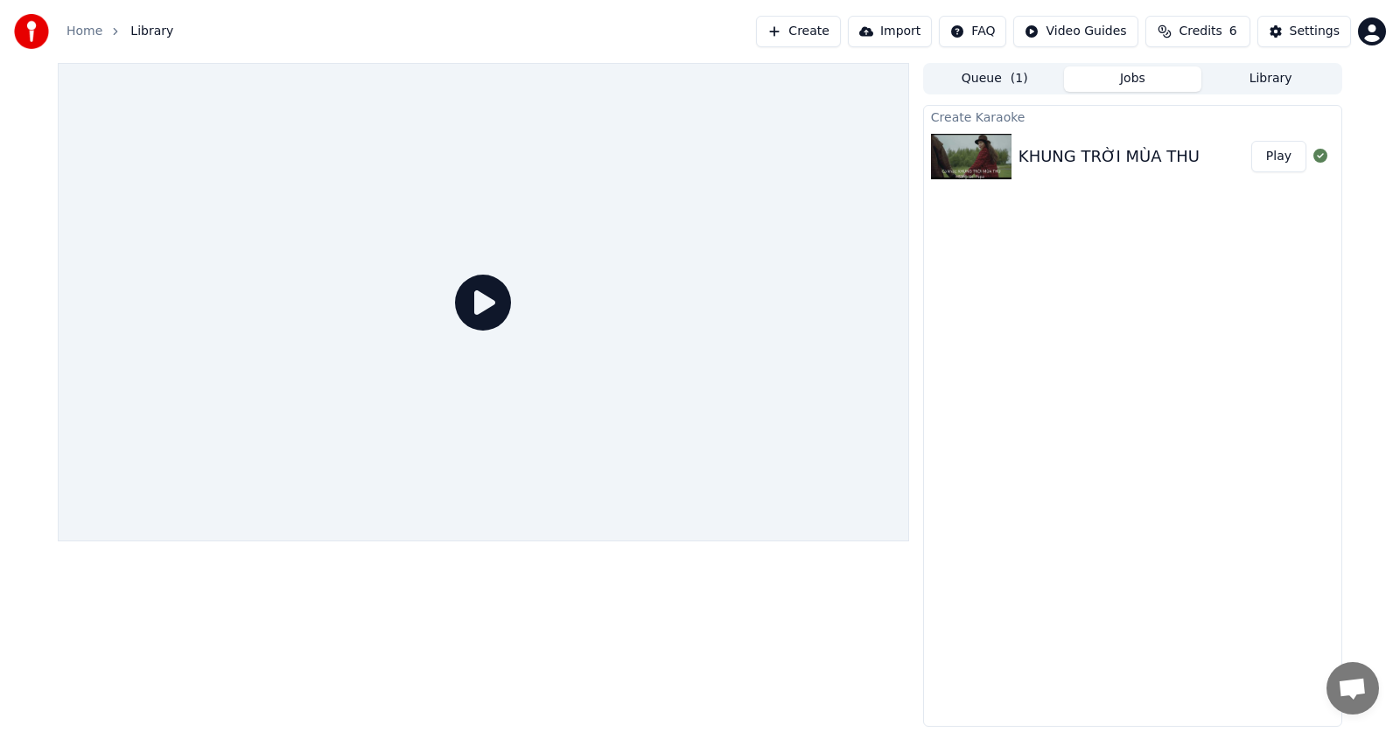
click at [971, 158] on img at bounding box center [971, 157] width 81 height 46
click at [392, 354] on div at bounding box center [483, 302] width 851 height 479
click at [1285, 79] on button "Library" at bounding box center [1270, 79] width 138 height 25
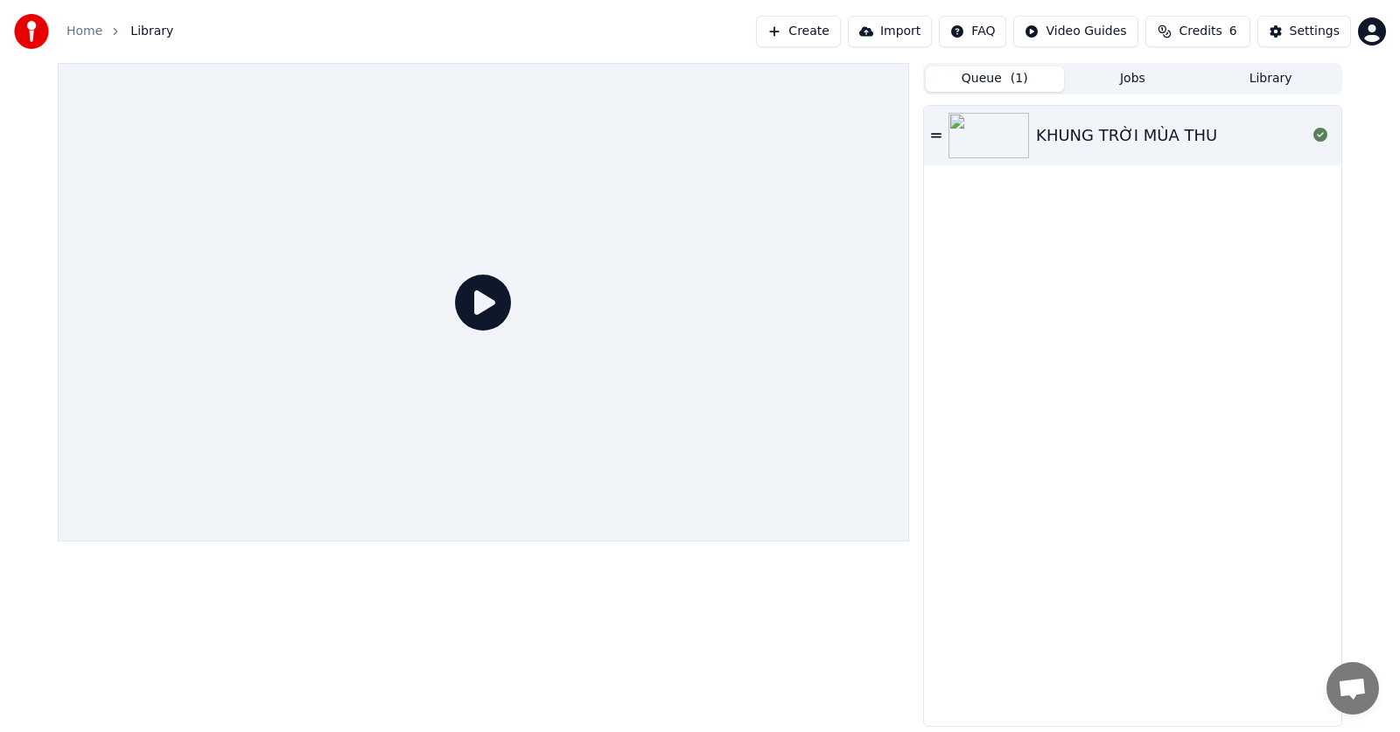
click at [995, 81] on button "Queue ( 1 )" at bounding box center [995, 79] width 138 height 25
drag, startPoint x: 926, startPoint y: 144, endPoint x: 935, endPoint y: 140, distance: 10.2
click at [927, 143] on div "KHUNG TRỜI MÙA THU" at bounding box center [1132, 136] width 417 height 60
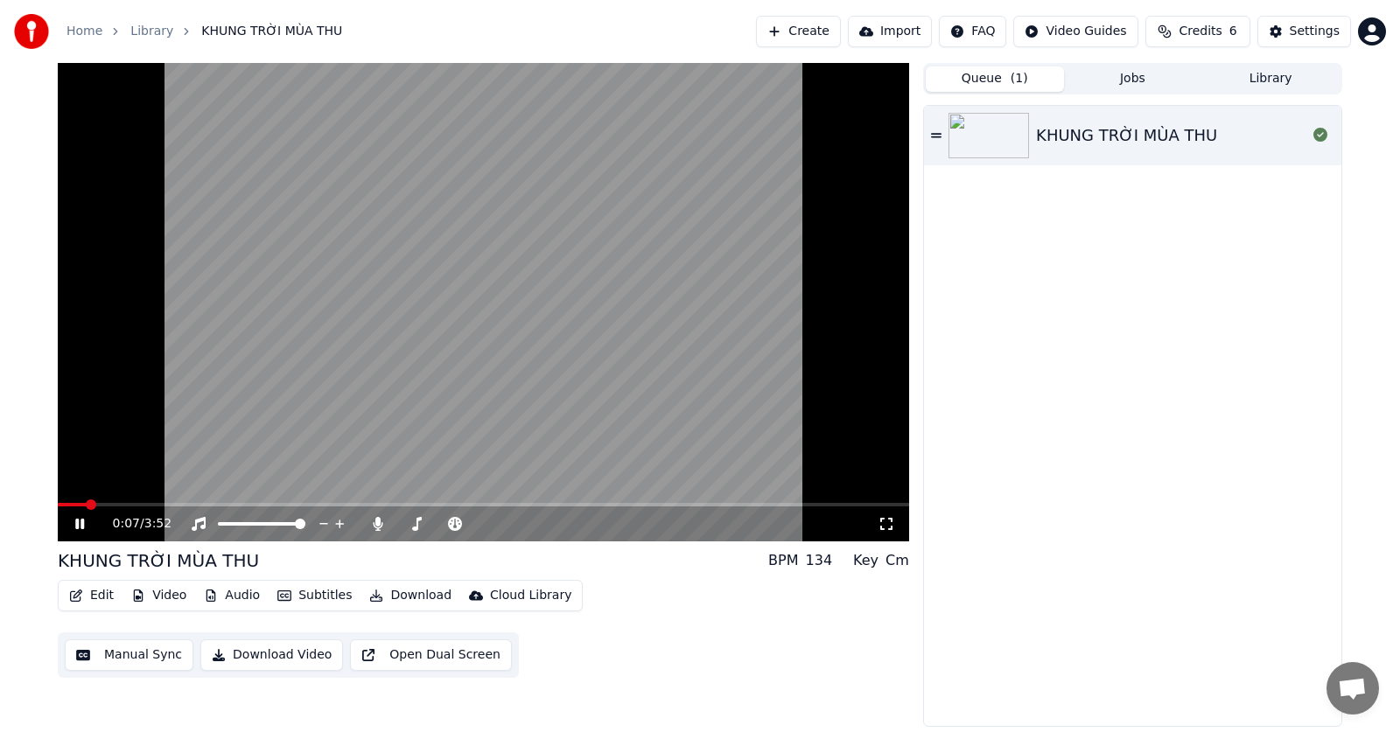
click at [81, 524] on icon at bounding box center [79, 524] width 9 height 11
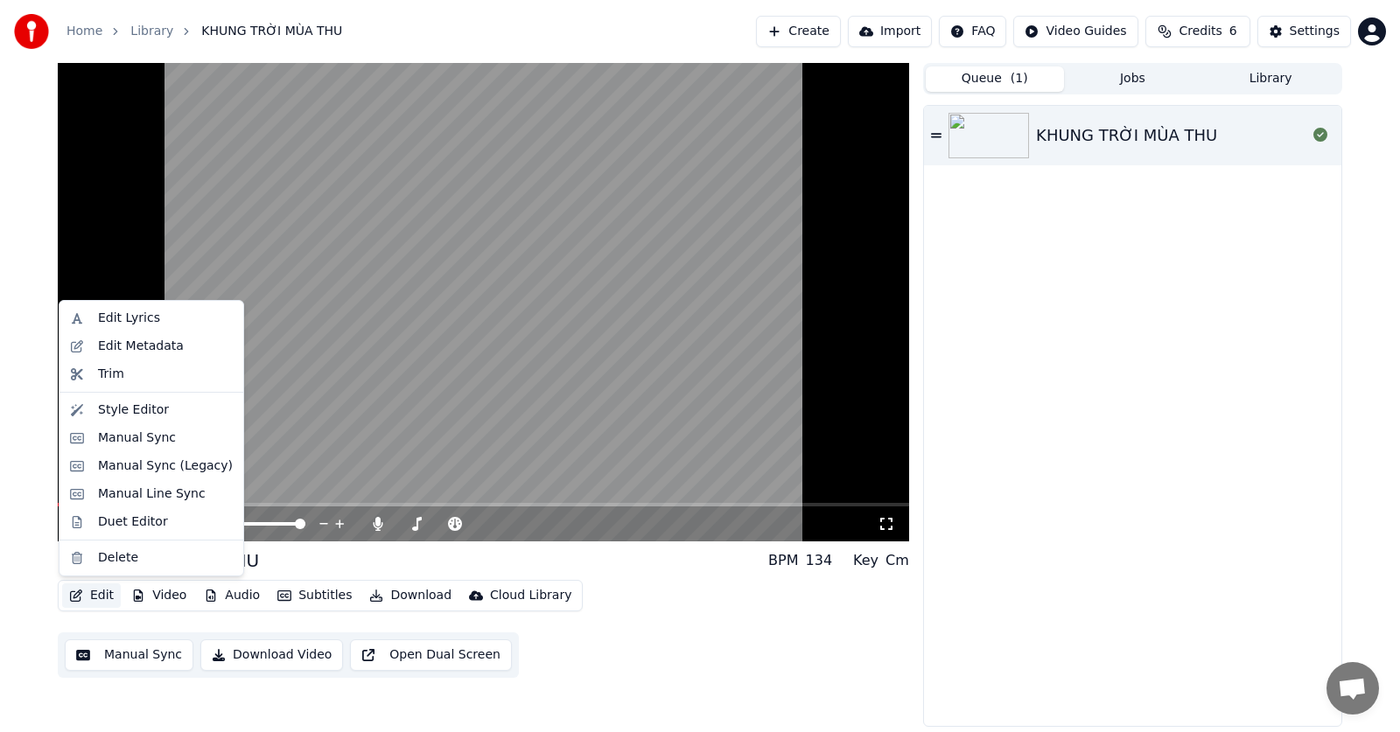
click at [84, 595] on button "Edit" at bounding box center [91, 596] width 59 height 25
click at [179, 352] on div "Edit Metadata" at bounding box center [165, 347] width 135 height 18
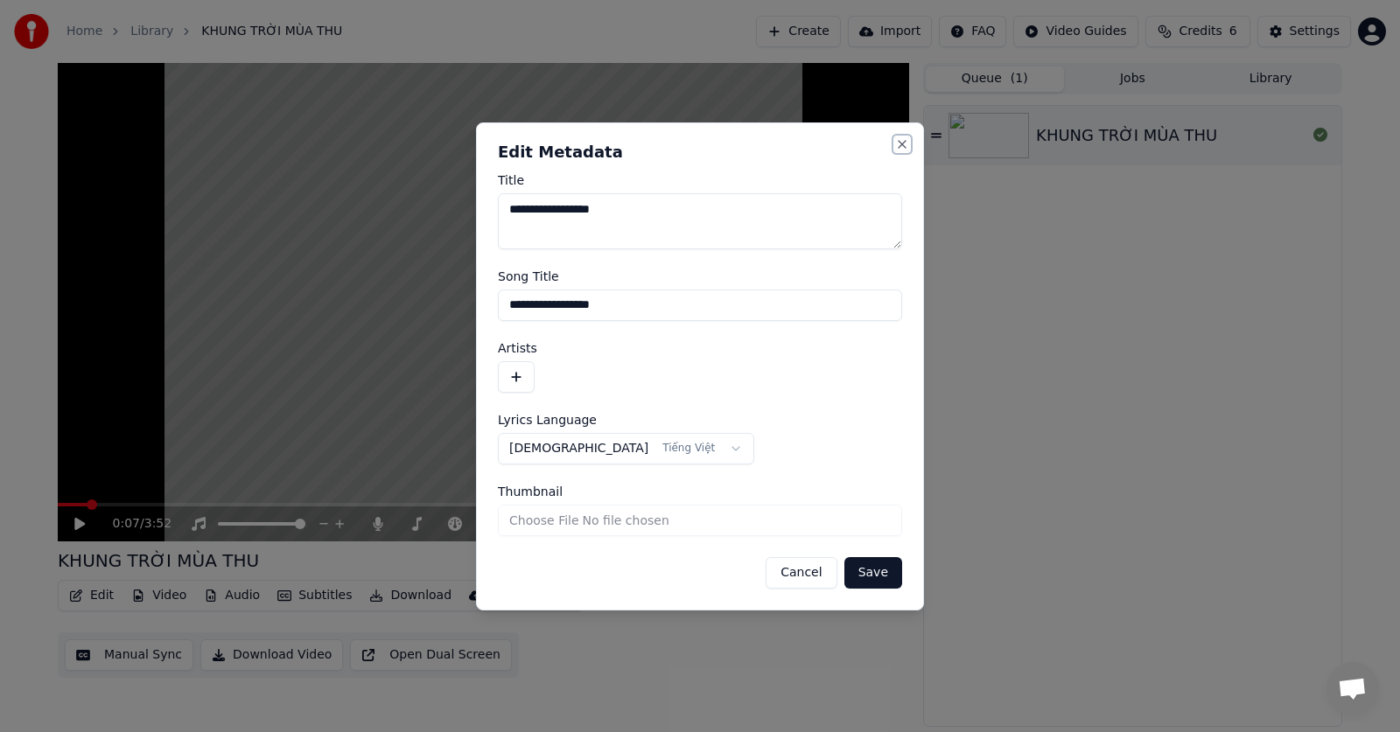
click at [900, 145] on button "Close" at bounding box center [902, 144] width 14 height 14
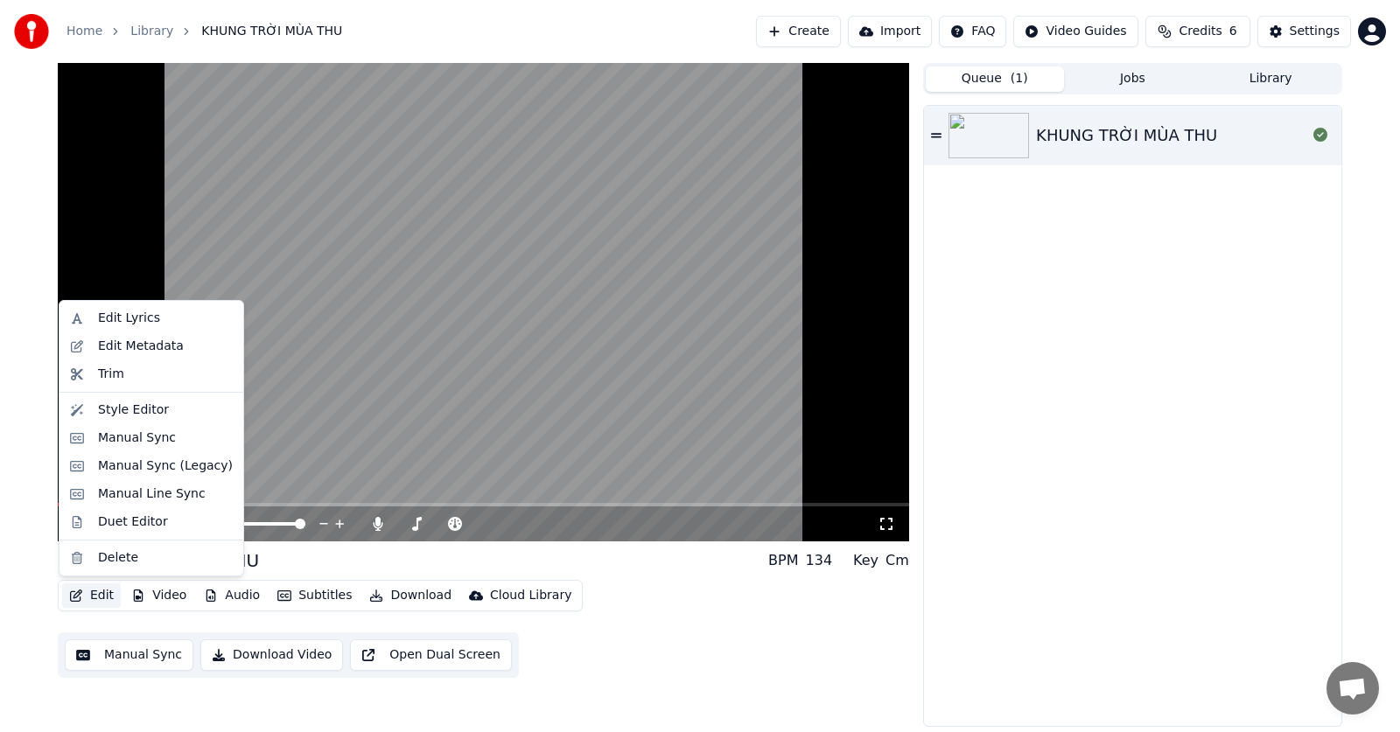
click at [103, 588] on button "Edit" at bounding box center [91, 596] width 59 height 25
click at [172, 326] on div "Edit Lyrics" at bounding box center [165, 319] width 135 height 18
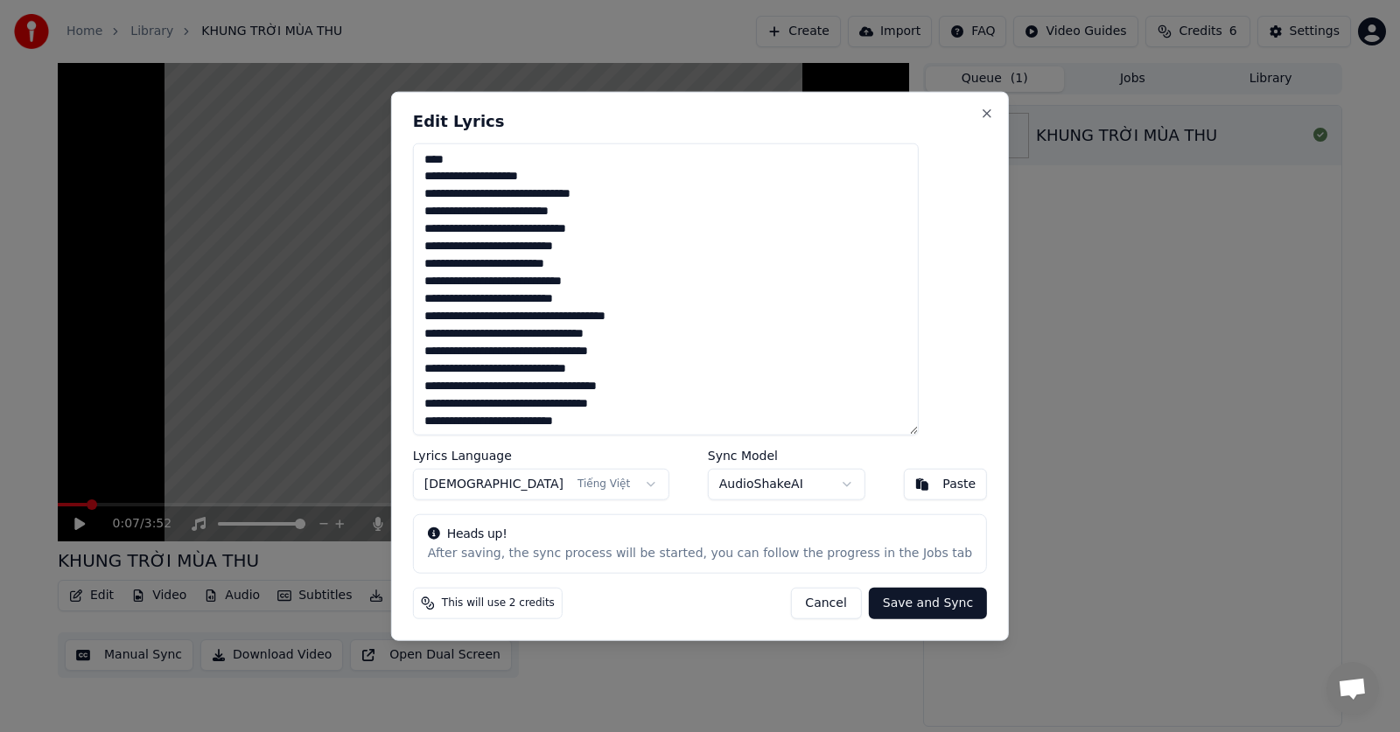
click at [961, 100] on div "Edit Lyrics Lyrics Language Vietnamese Tiếng Việt Sync Model AudioShakeAI Paste…" at bounding box center [700, 366] width 618 height 550
click at [980, 112] on button "Close" at bounding box center [987, 113] width 14 height 14
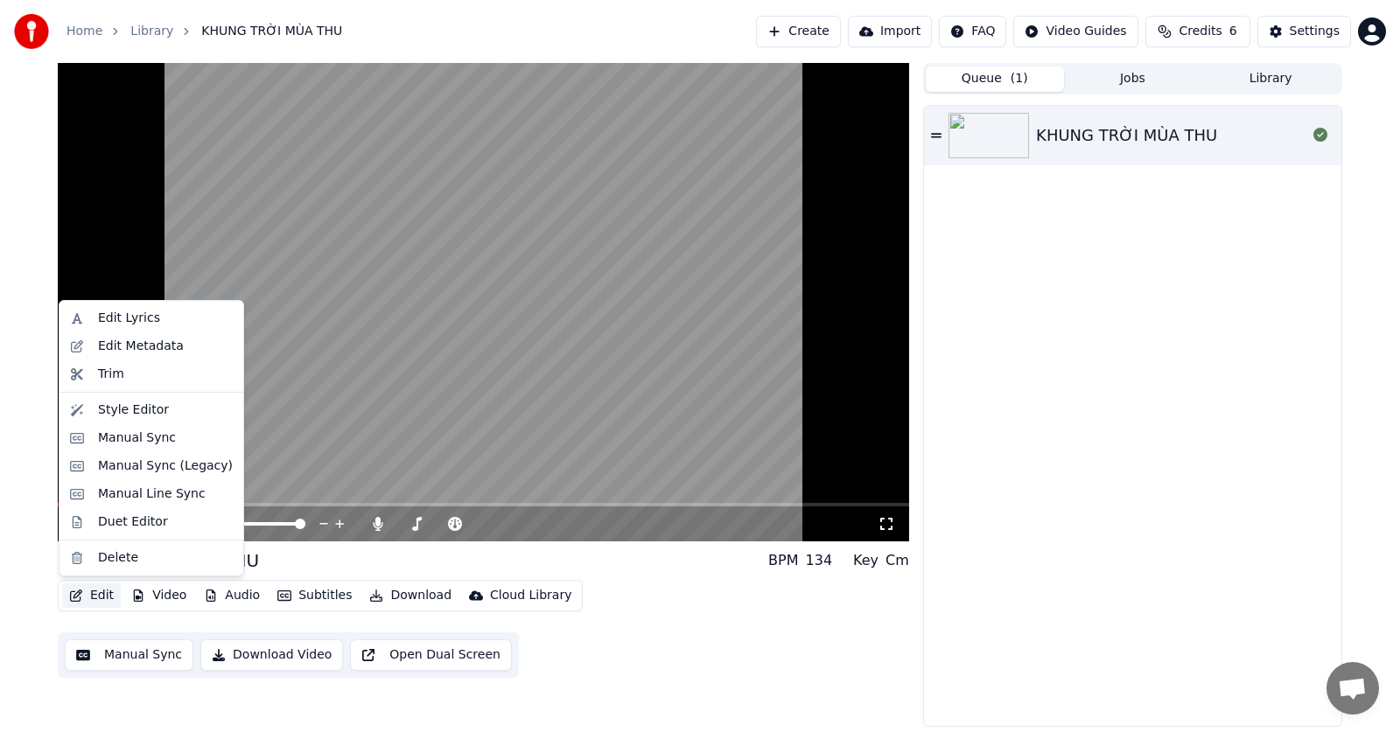
click at [78, 595] on icon "button" at bounding box center [76, 596] width 14 height 12
click at [163, 495] on div "Manual Line Sync" at bounding box center [152, 495] width 108 height 18
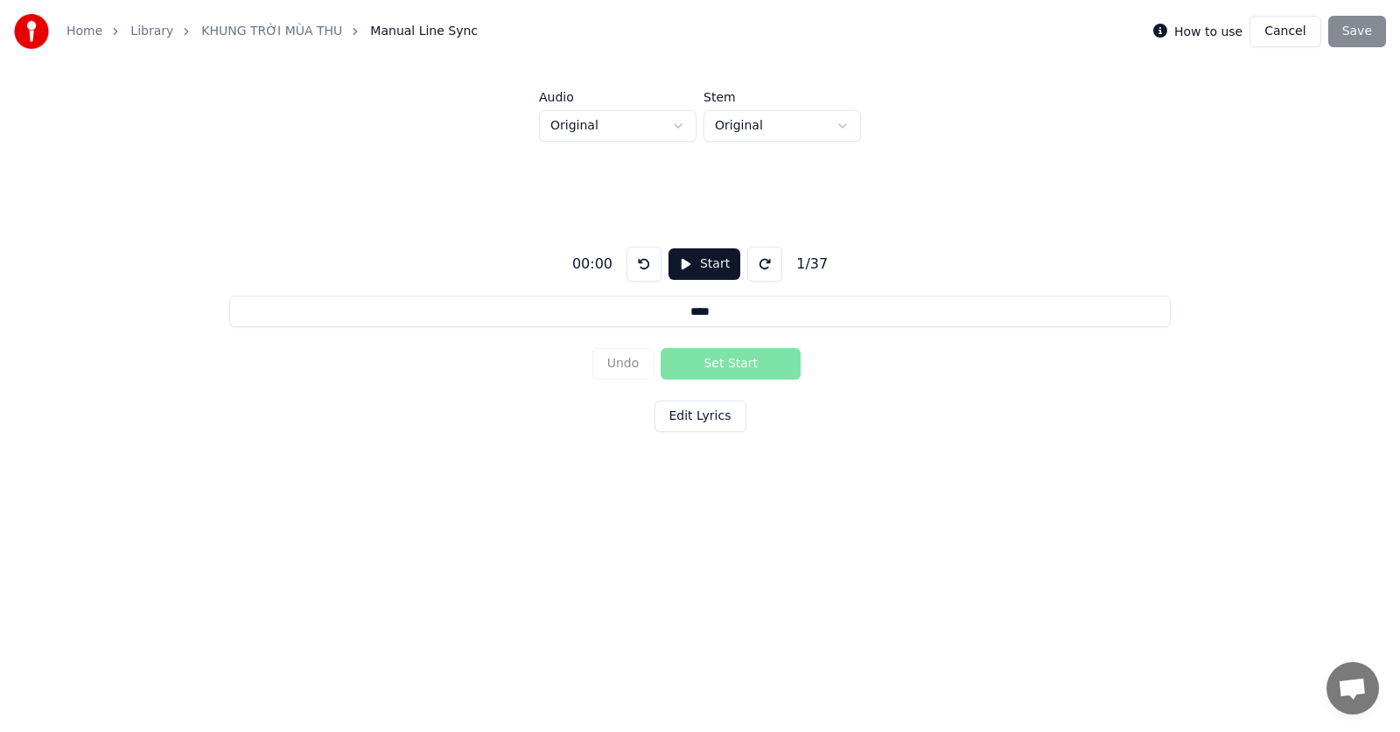
click at [1297, 32] on button "Cancel" at bounding box center [1285, 32] width 71 height 32
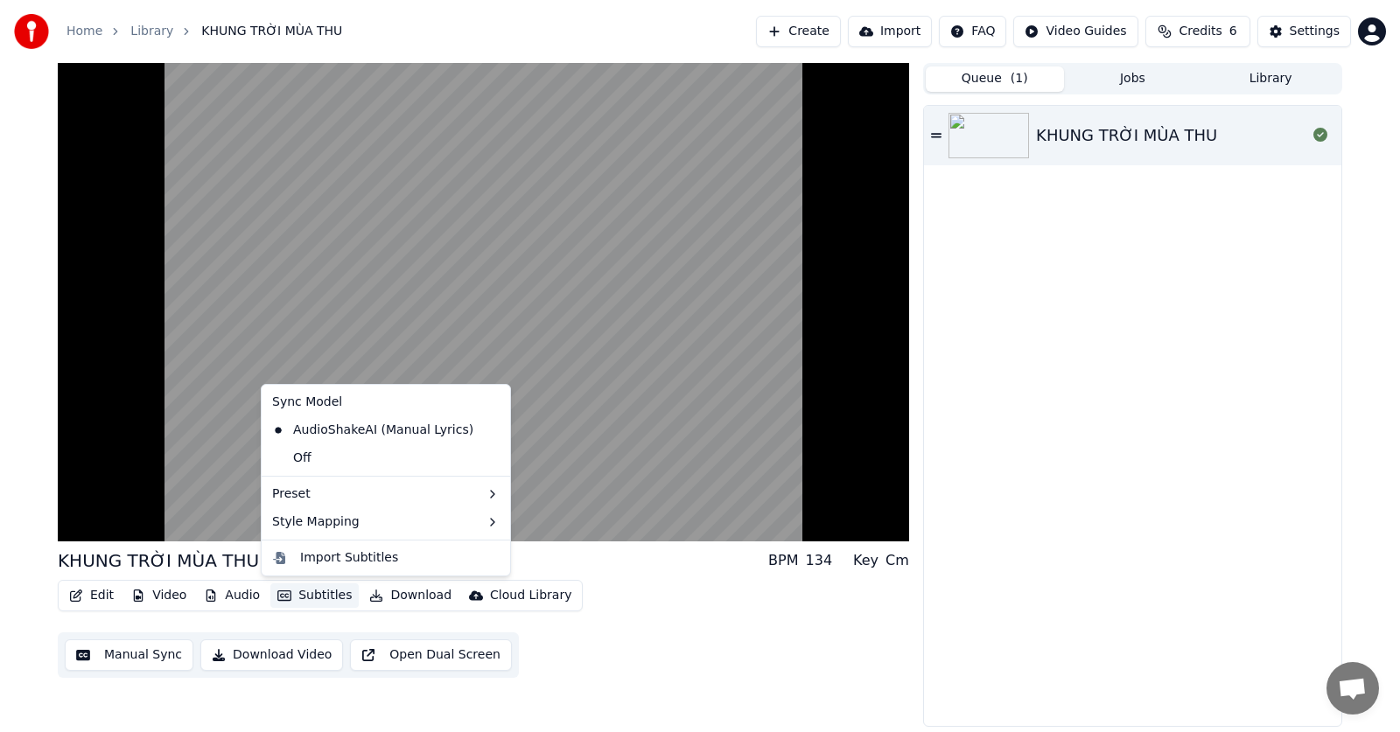
click at [315, 596] on button "Subtitles" at bounding box center [314, 596] width 88 height 25
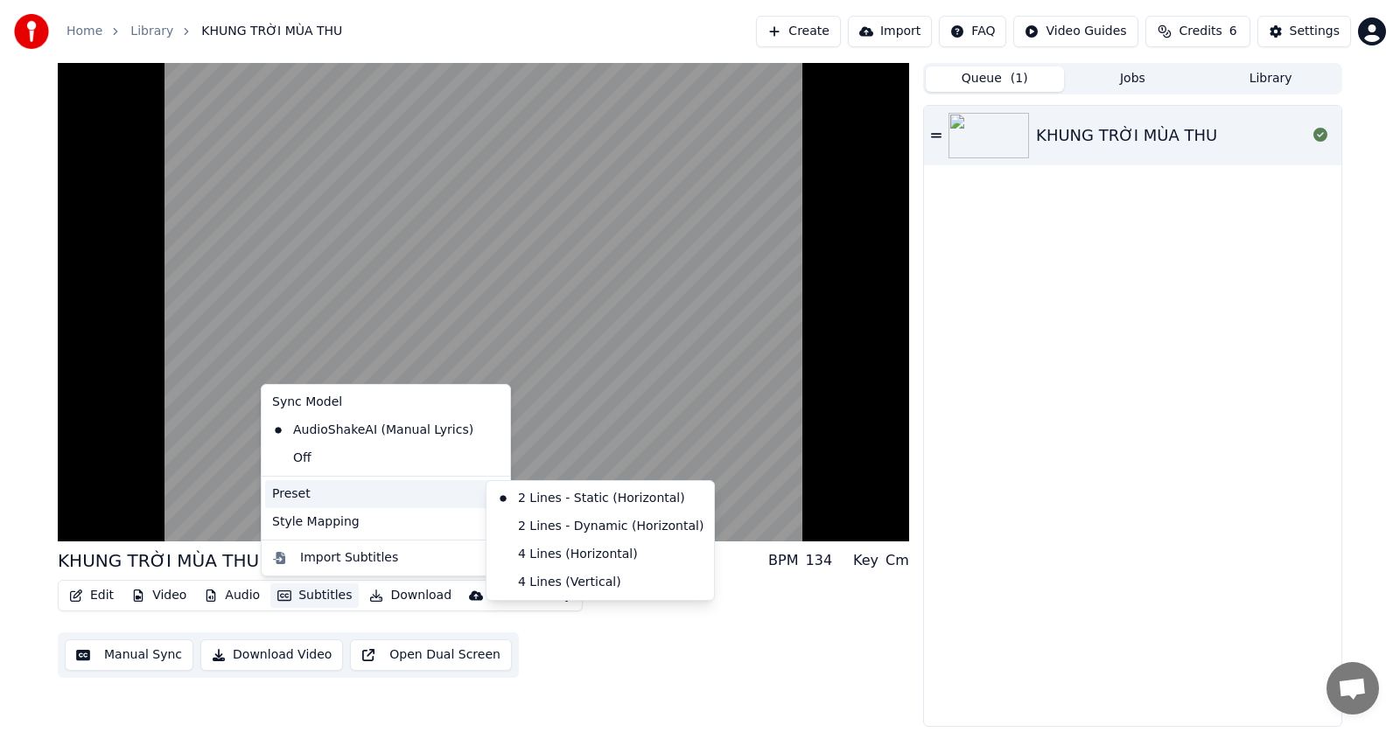
click at [381, 492] on div "Preset" at bounding box center [386, 494] width 242 height 28
click at [548, 557] on div "4 Lines (Horizontal)" at bounding box center [600, 555] width 221 height 28
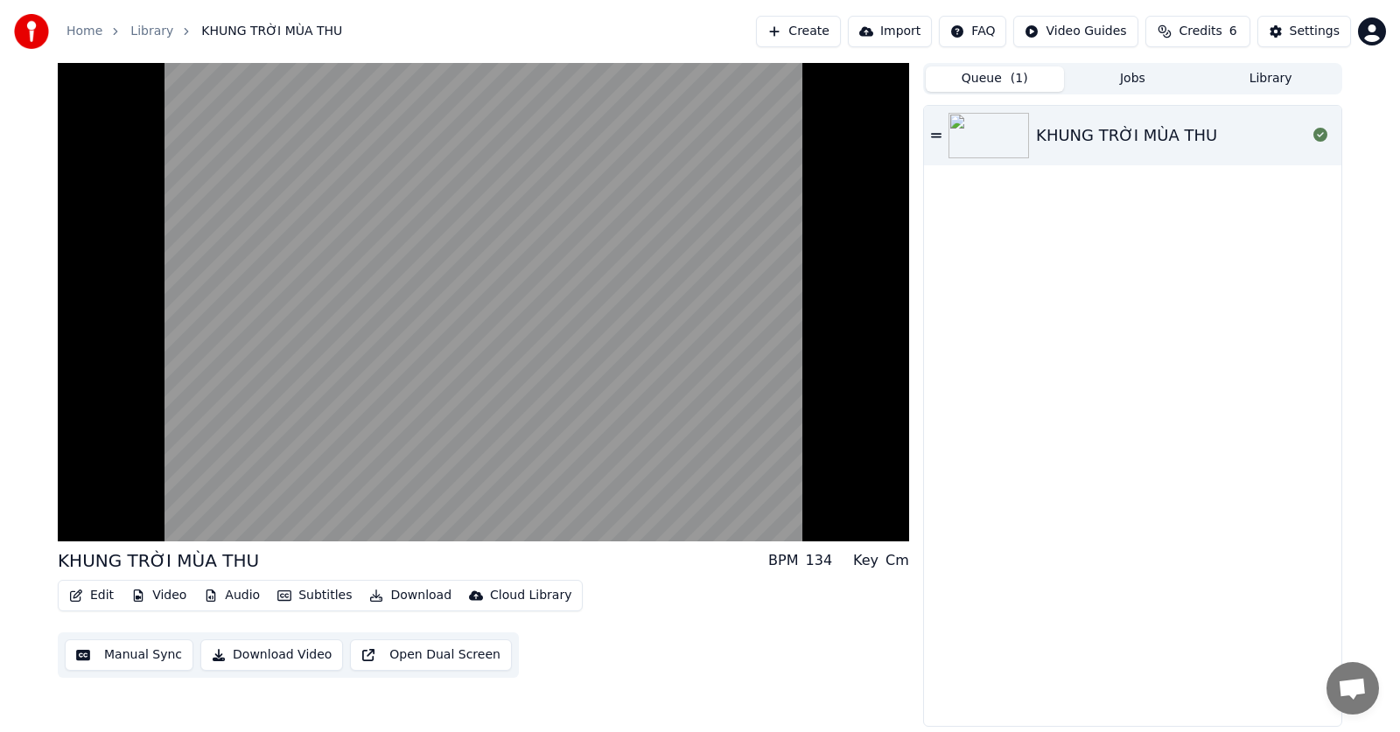
click at [154, 599] on button "Video" at bounding box center [158, 596] width 69 height 25
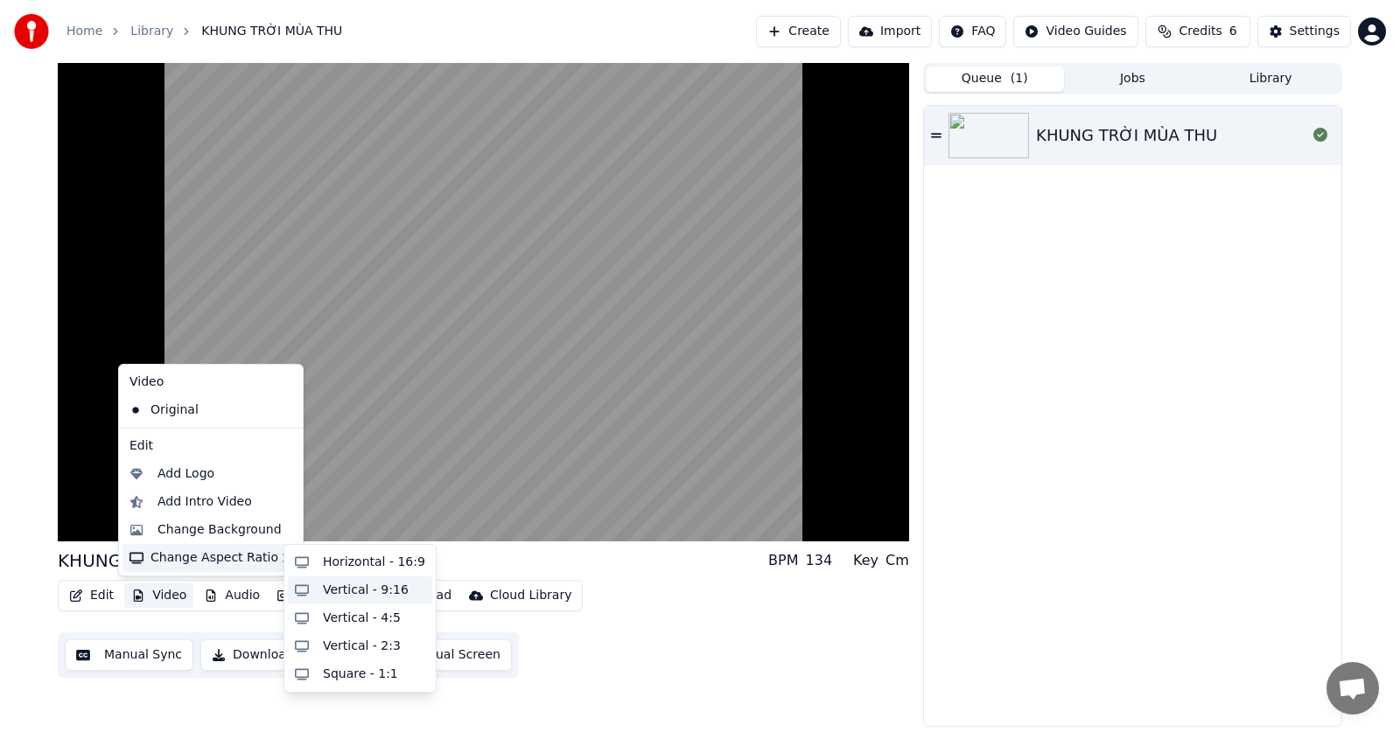
click at [353, 592] on div "Vertical - 9:16" at bounding box center [366, 591] width 86 height 18
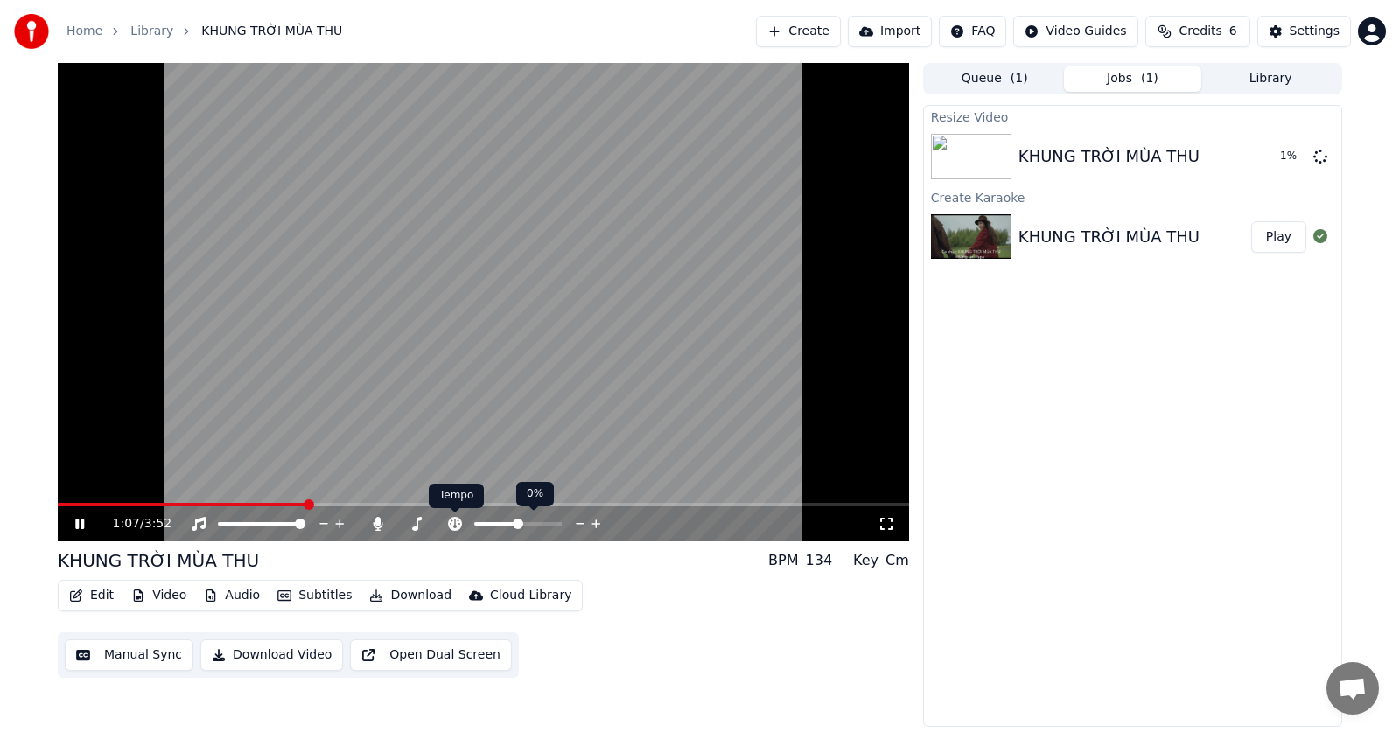
click at [452, 522] on icon at bounding box center [455, 524] width 18 height 14
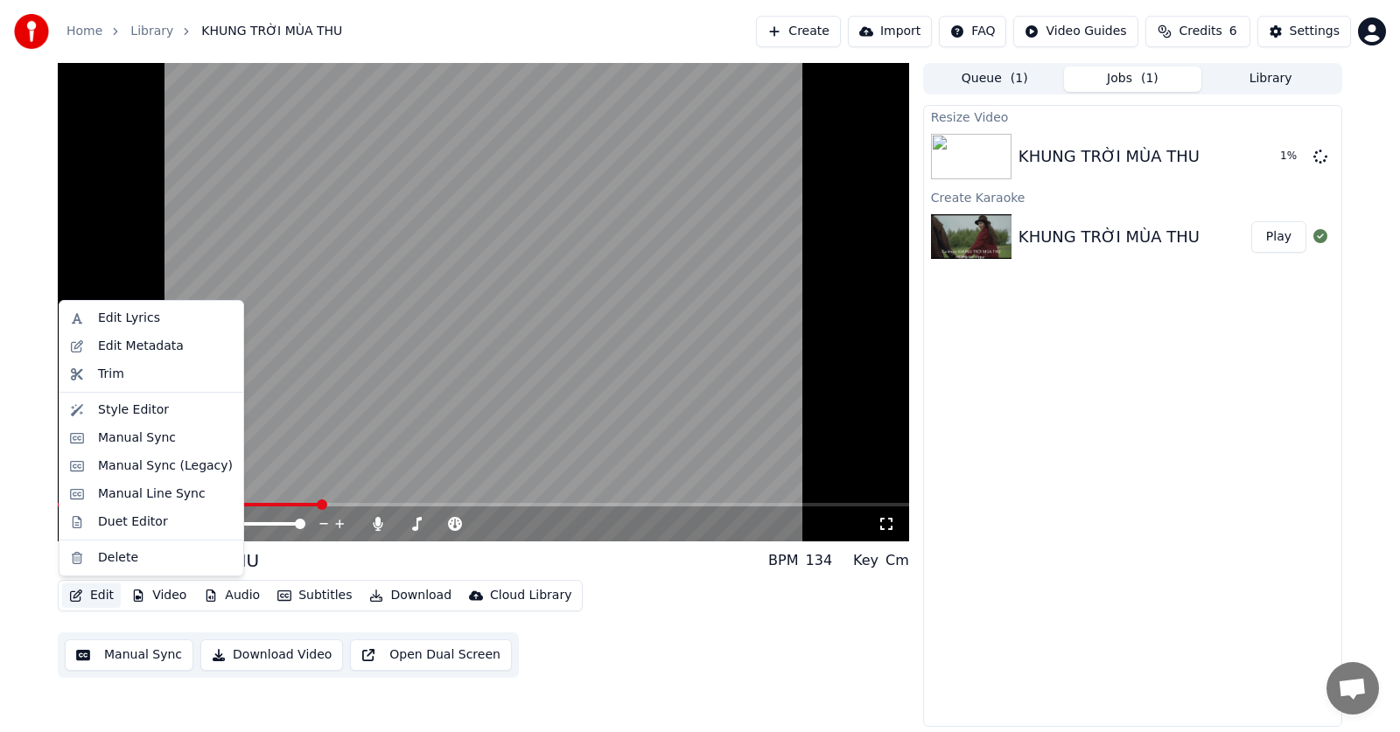
click at [88, 598] on button "Edit" at bounding box center [91, 596] width 59 height 25
click at [1036, 413] on div "Resize Video KHUNG TRỜI MÙA THU 2 % Create Karaoke KHUNG TRỜI MÙA THU Play" at bounding box center [1132, 416] width 419 height 622
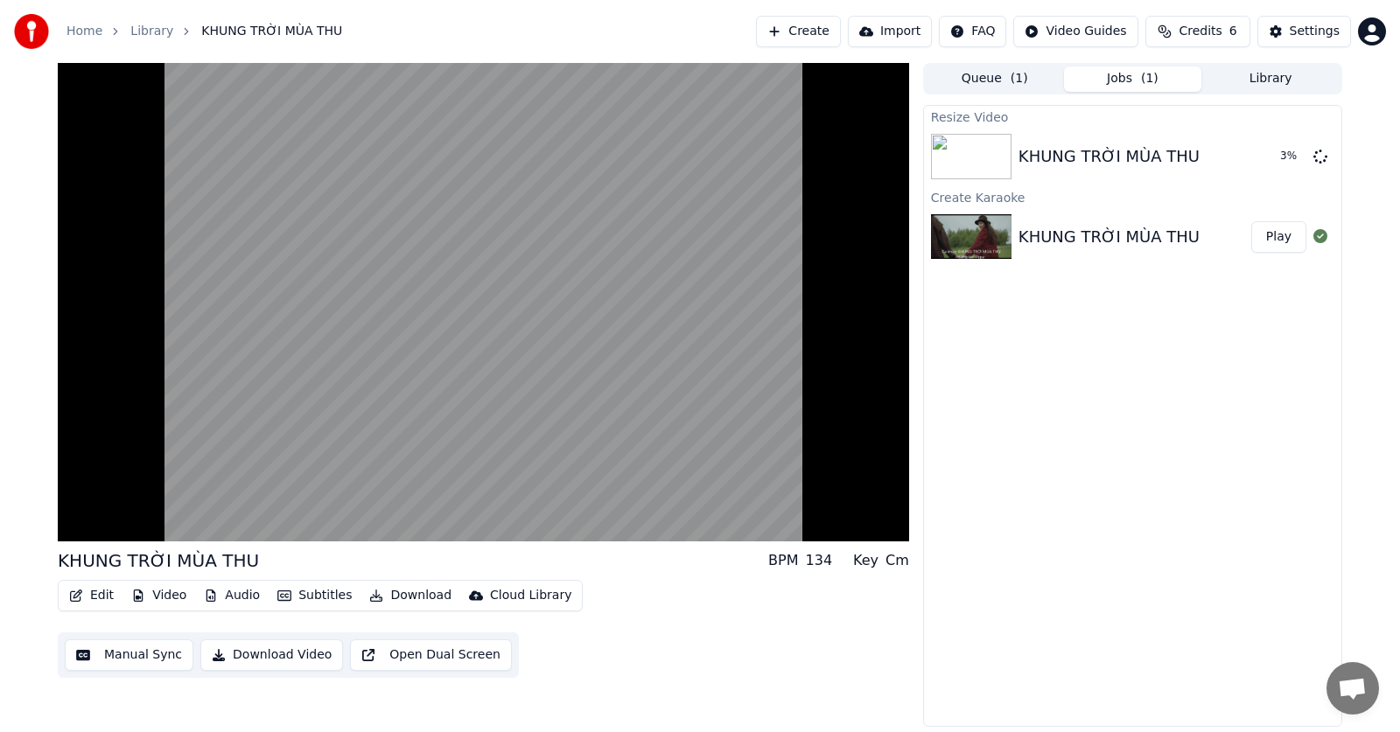
click at [306, 599] on button "Subtitles" at bounding box center [314, 596] width 88 height 25
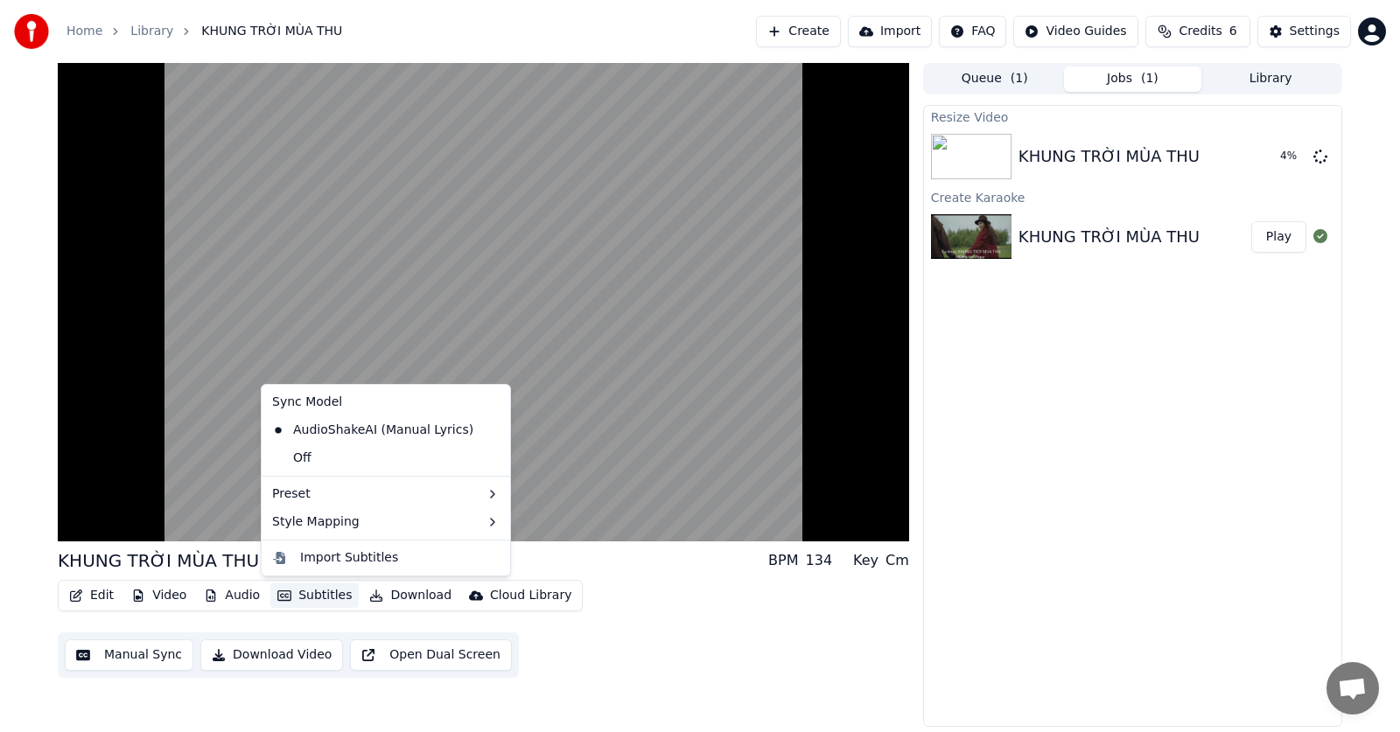
click at [302, 594] on button "Subtitles" at bounding box center [314, 596] width 88 height 25
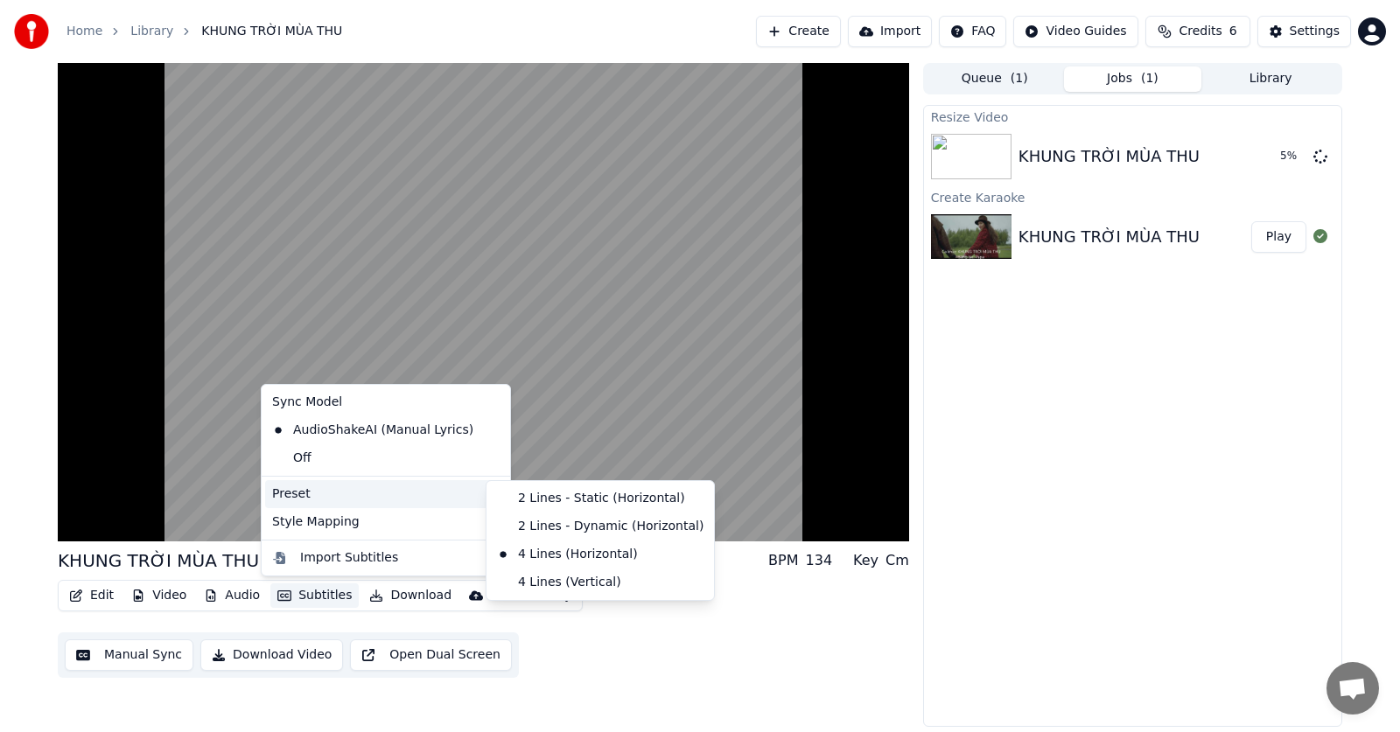
drag, startPoint x: 605, startPoint y: 501, endPoint x: 608, endPoint y: 529, distance: 28.2
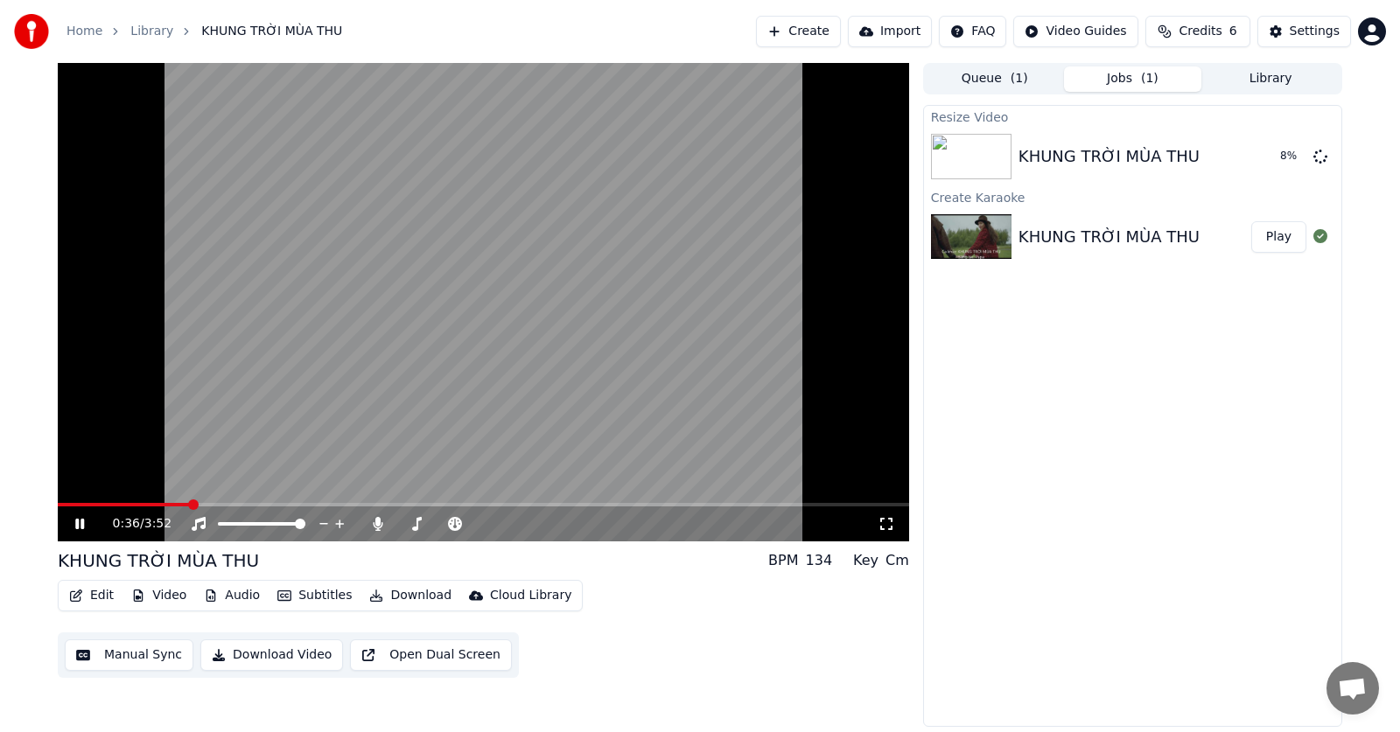
click at [188, 505] on span at bounding box center [124, 505] width 132 height 4
click at [319, 598] on button "Subtitles" at bounding box center [314, 596] width 88 height 25
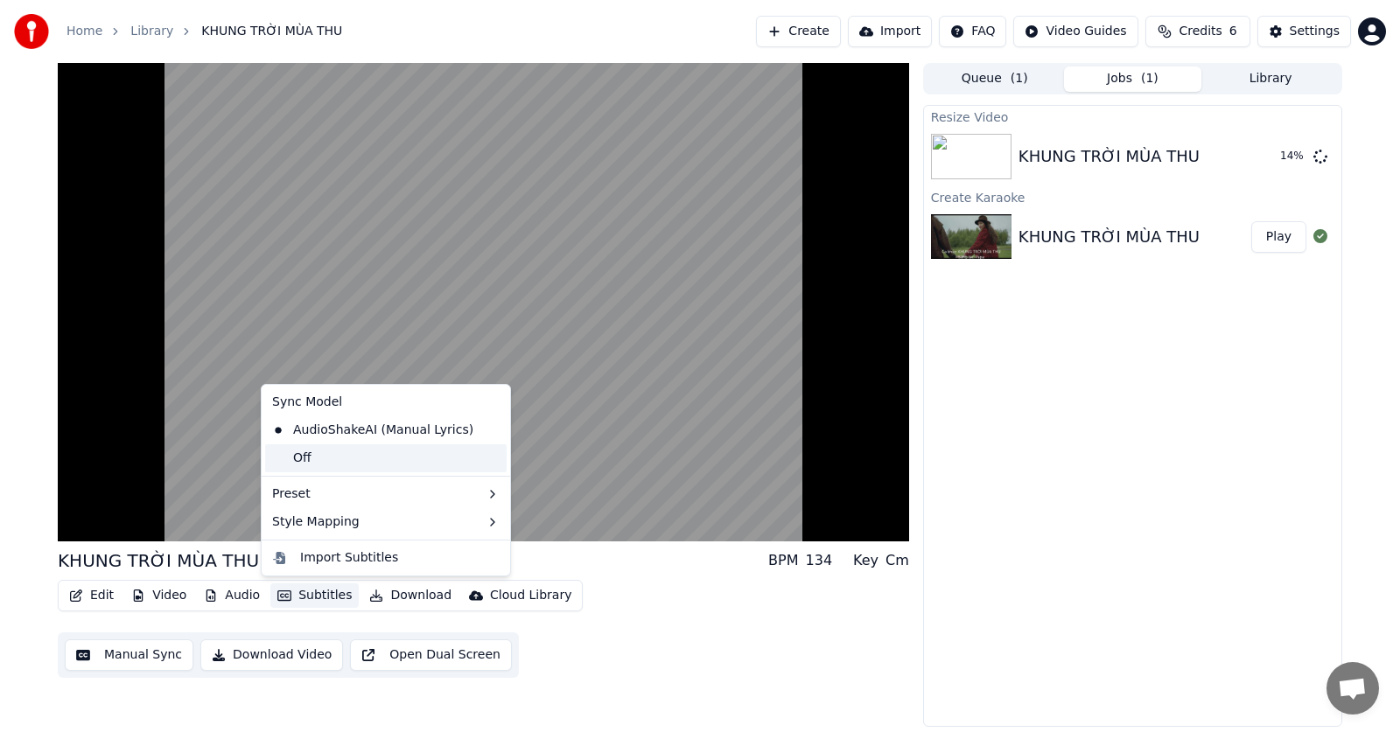
click at [400, 452] on div "Off" at bounding box center [386, 459] width 242 height 28
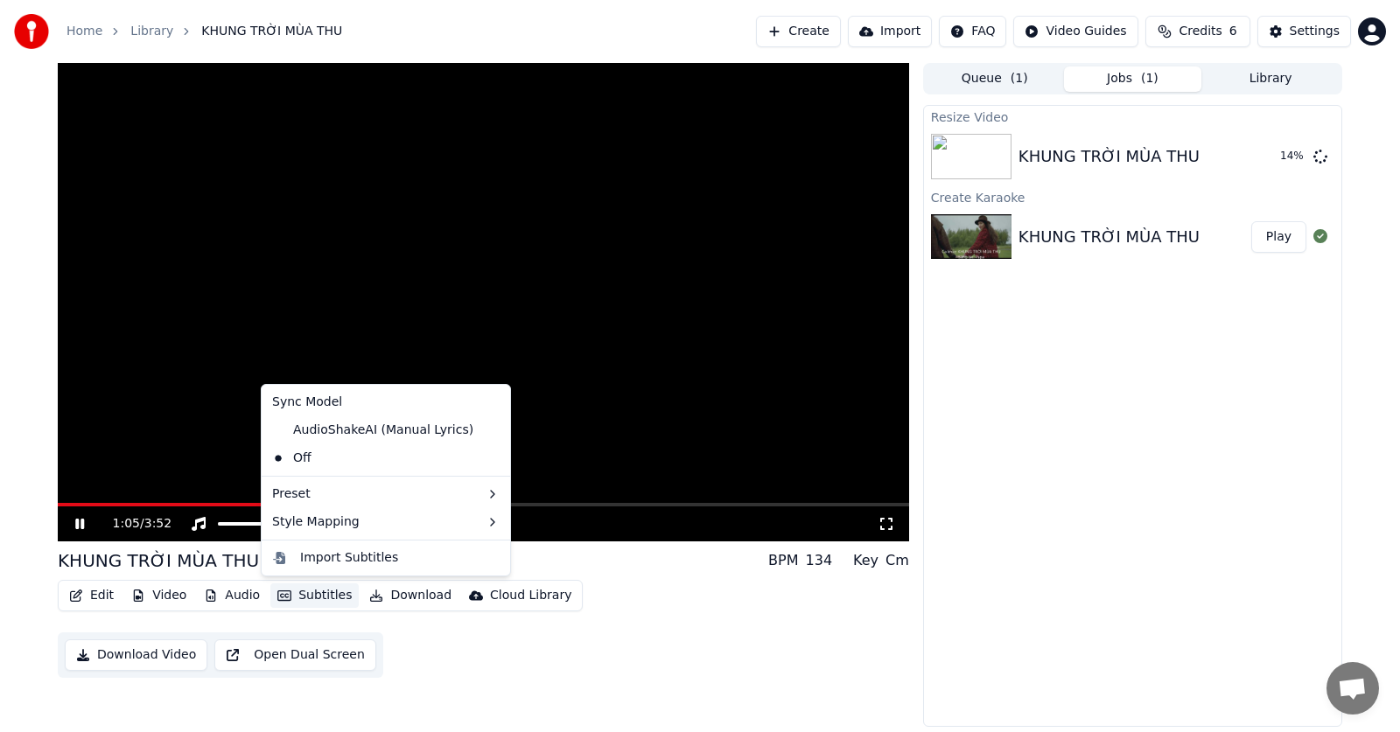
click at [310, 599] on button "Subtitles" at bounding box center [314, 596] width 88 height 25
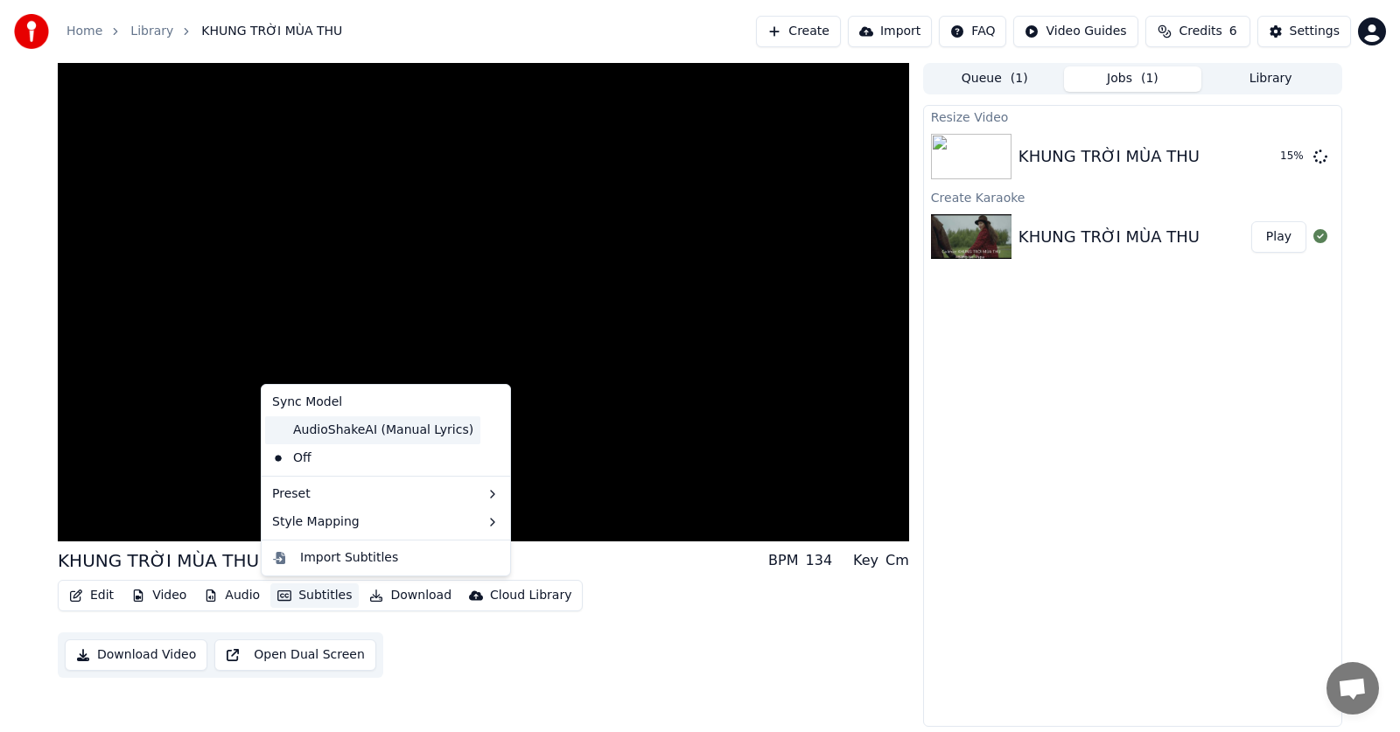
click at [343, 433] on div "AudioShakeAI (Manual Lyrics)" at bounding box center [372, 431] width 215 height 28
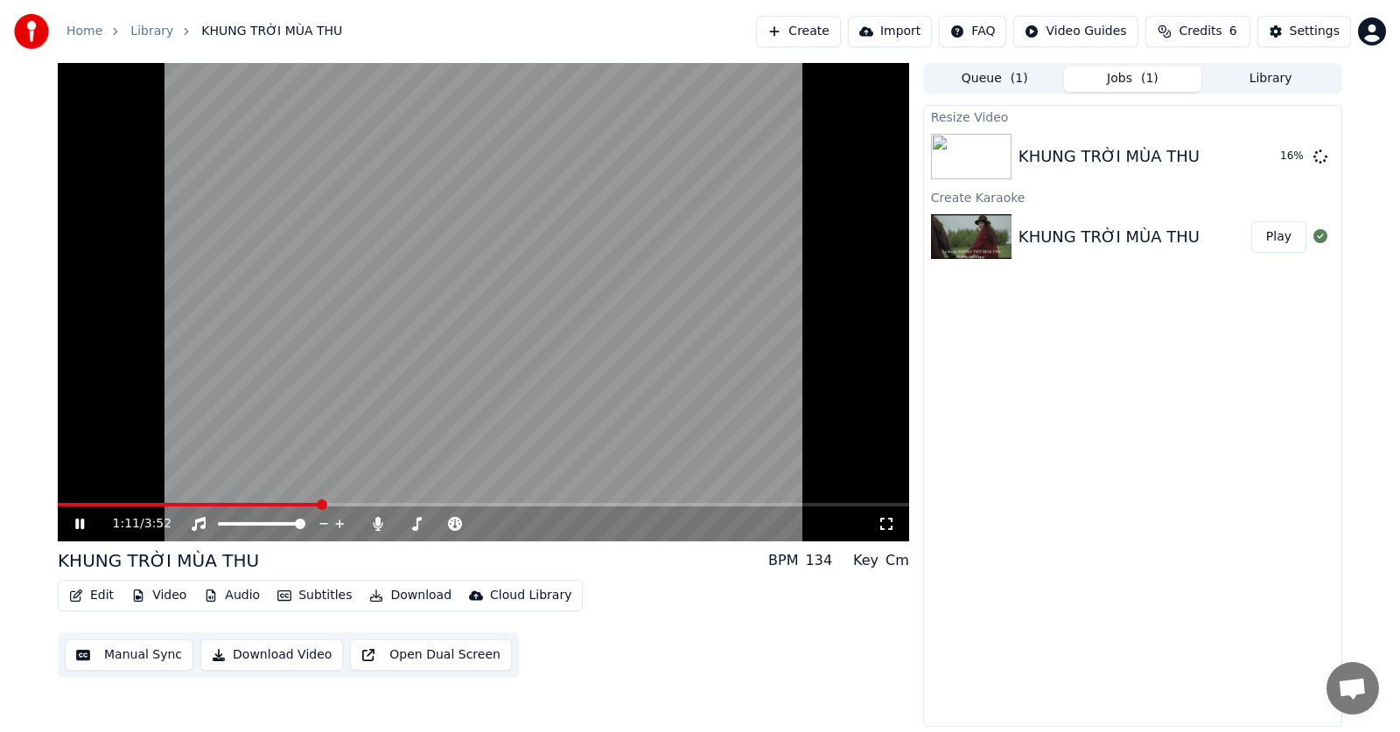
click at [310, 597] on button "Subtitles" at bounding box center [314, 596] width 88 height 25
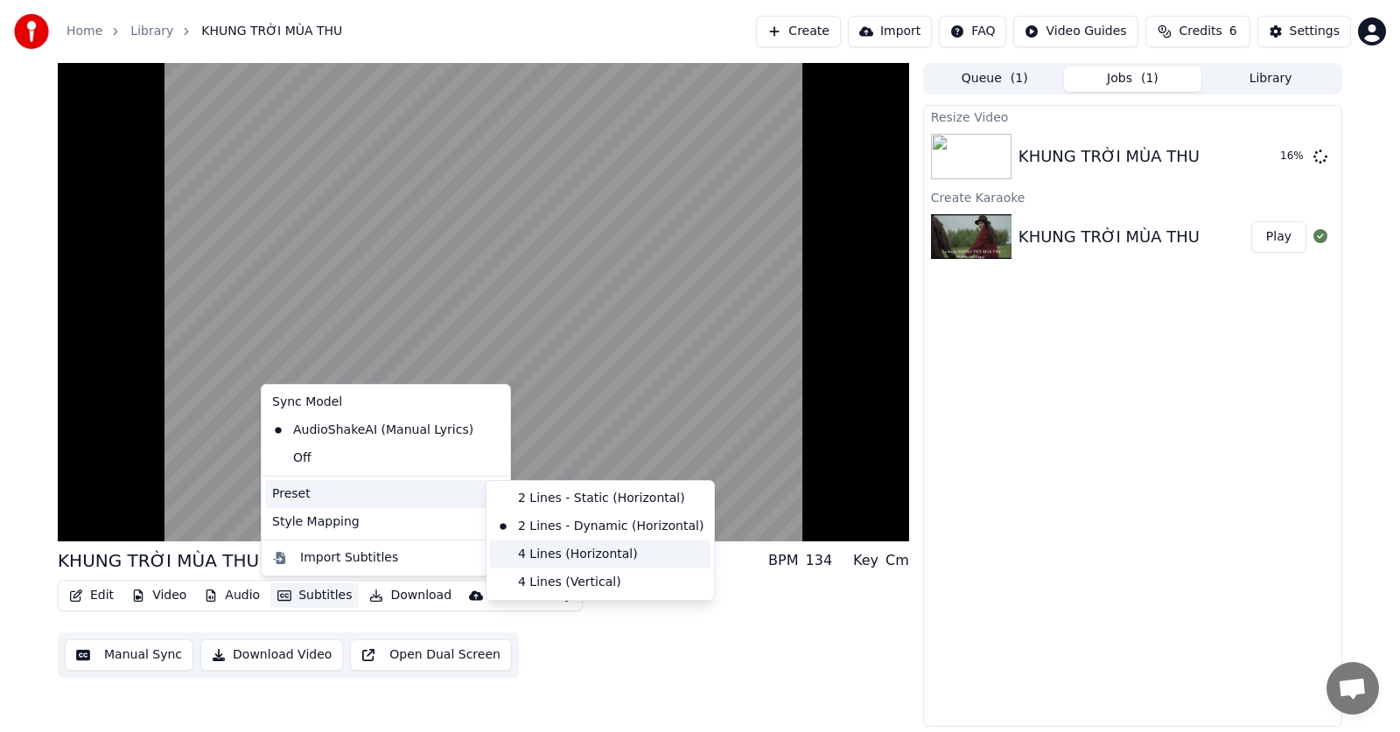
click at [571, 556] on div "4 Lines (Horizontal)" at bounding box center [600, 555] width 221 height 28
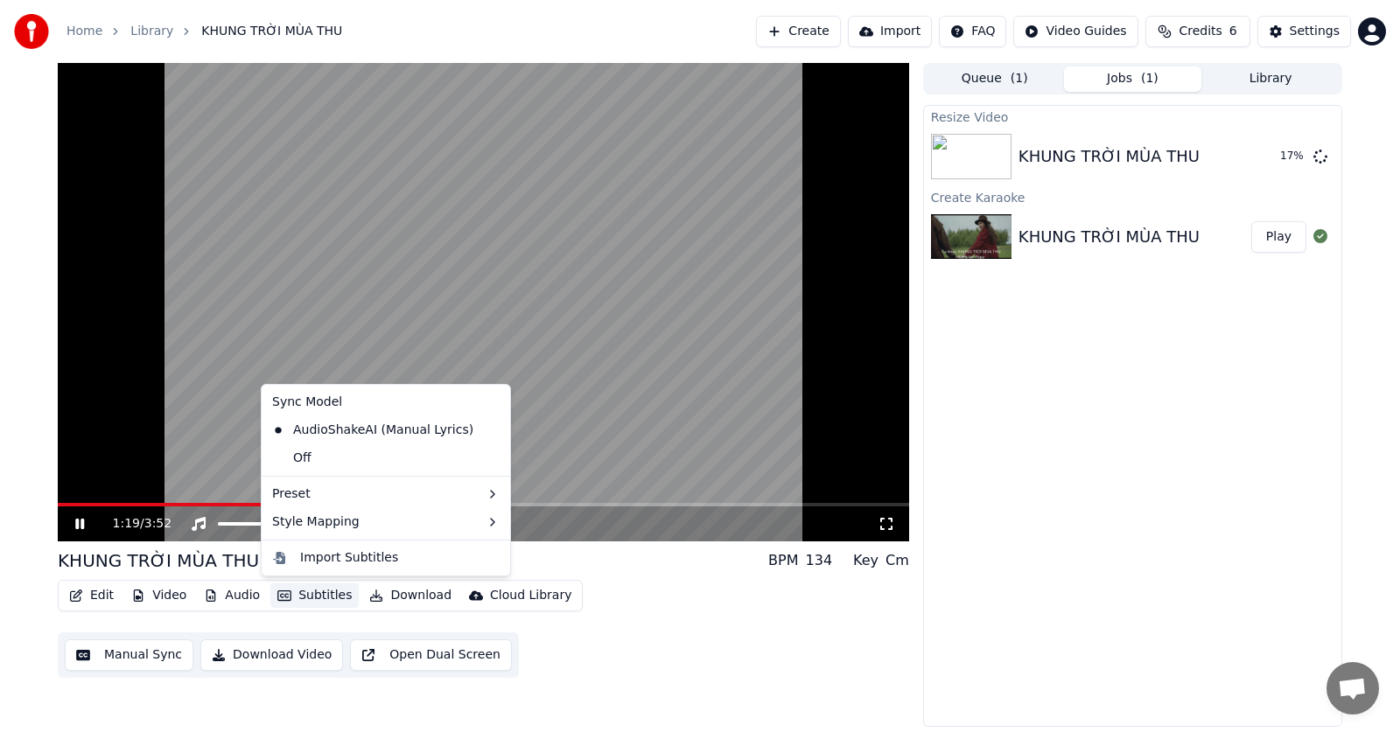
click at [291, 597] on button "Subtitles" at bounding box center [314, 596] width 88 height 25
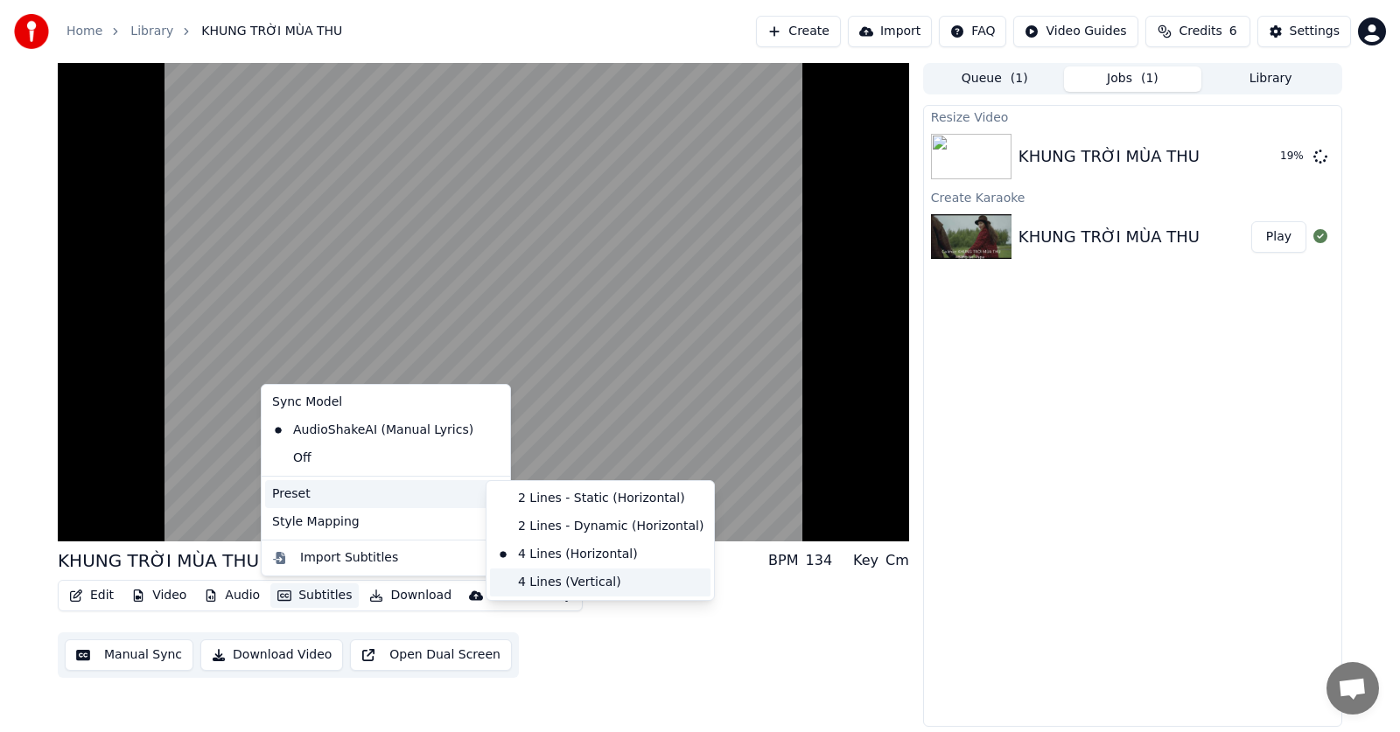
click at [543, 578] on div "4 Lines (Vertical)" at bounding box center [600, 583] width 221 height 28
